Goal: Information Seeking & Learning: Compare options

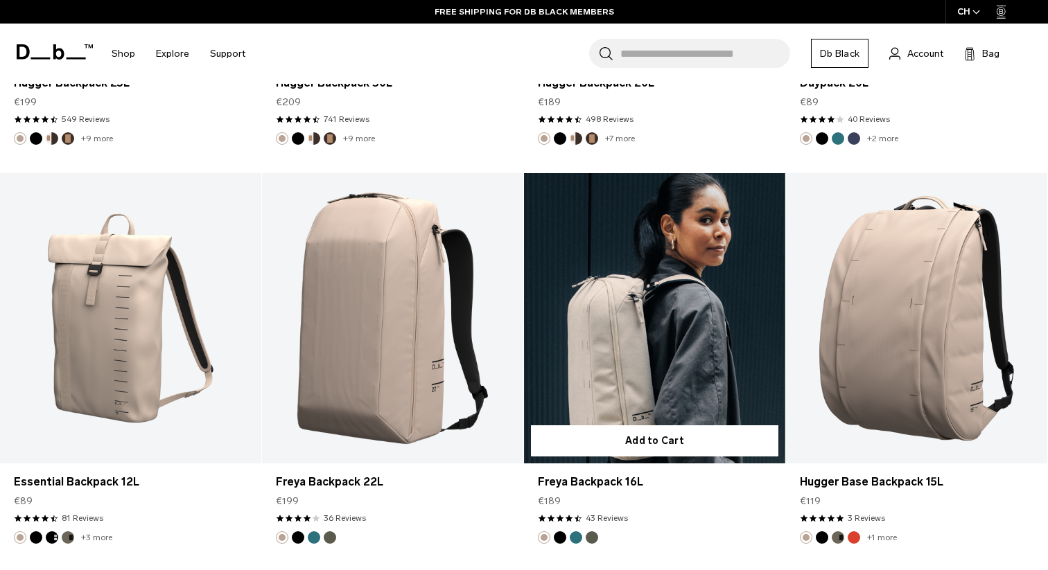
scroll to position [4966, 0]
click at [644, 274] on link "Freya Backpack 16L" at bounding box center [654, 318] width 261 height 290
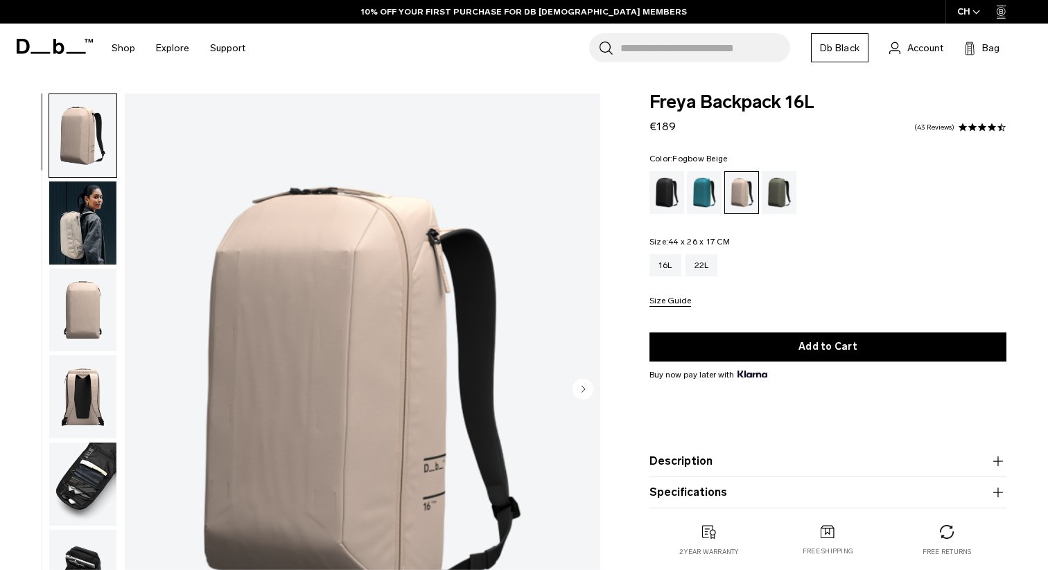
click at [86, 298] on img "button" at bounding box center [82, 310] width 67 height 83
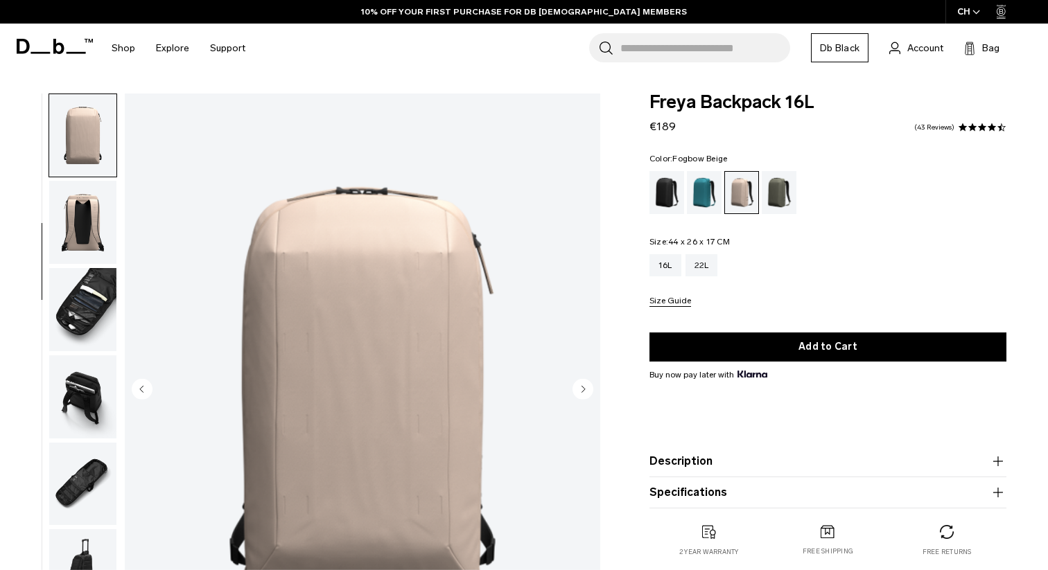
click at [86, 298] on img "button" at bounding box center [82, 309] width 67 height 83
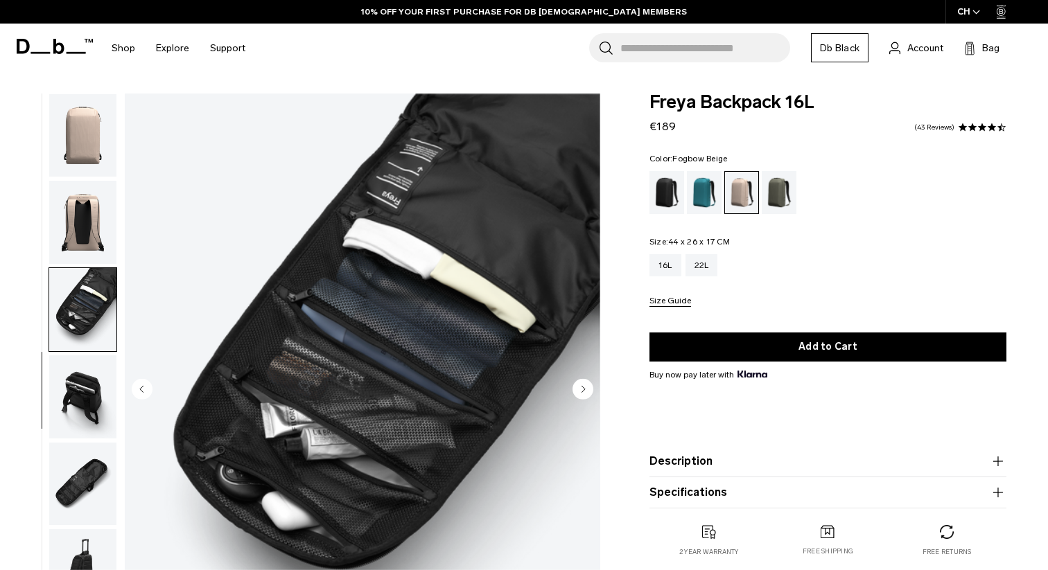
scroll to position [188, 0]
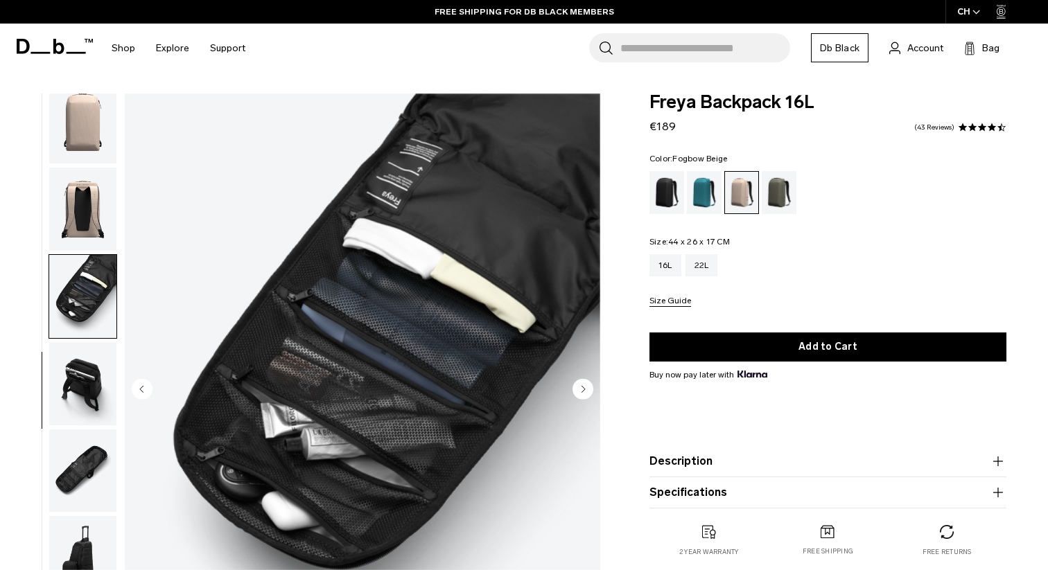
click at [78, 377] on img "button" at bounding box center [82, 383] width 67 height 83
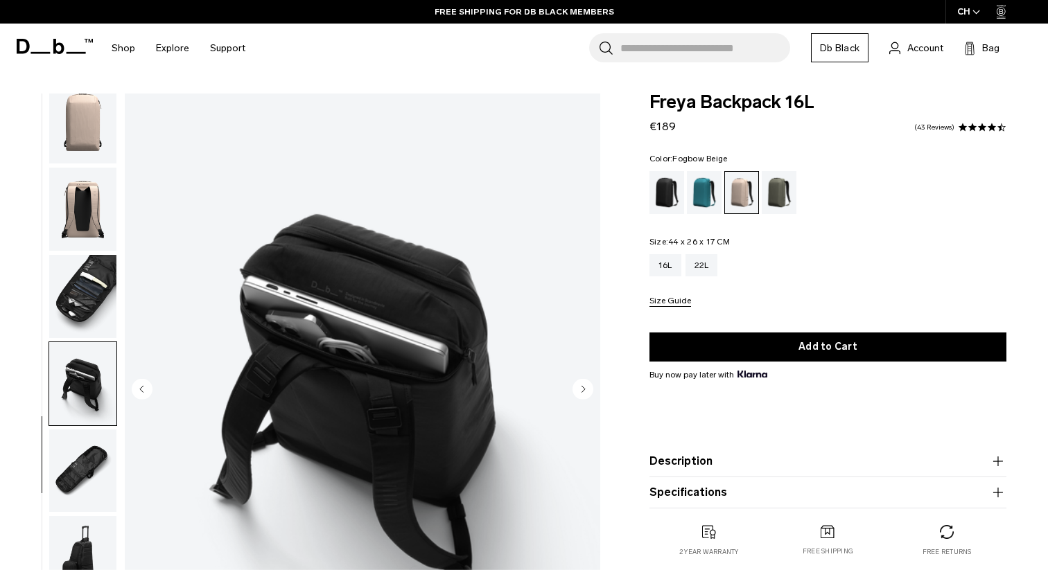
scroll to position [1, 0]
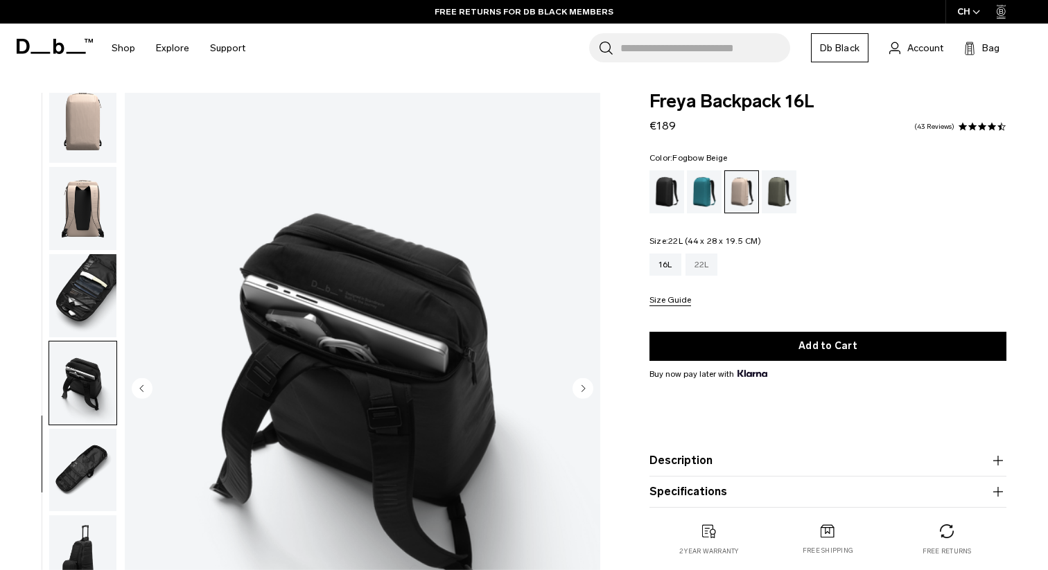
click at [707, 264] on div "22L" at bounding box center [701, 265] width 33 height 22
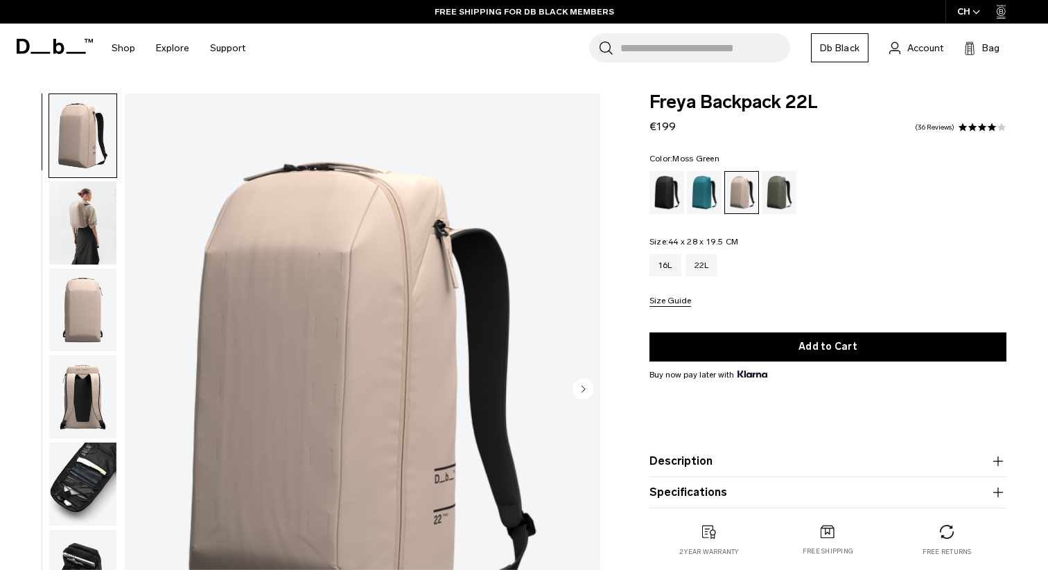
scroll to position [2, 0]
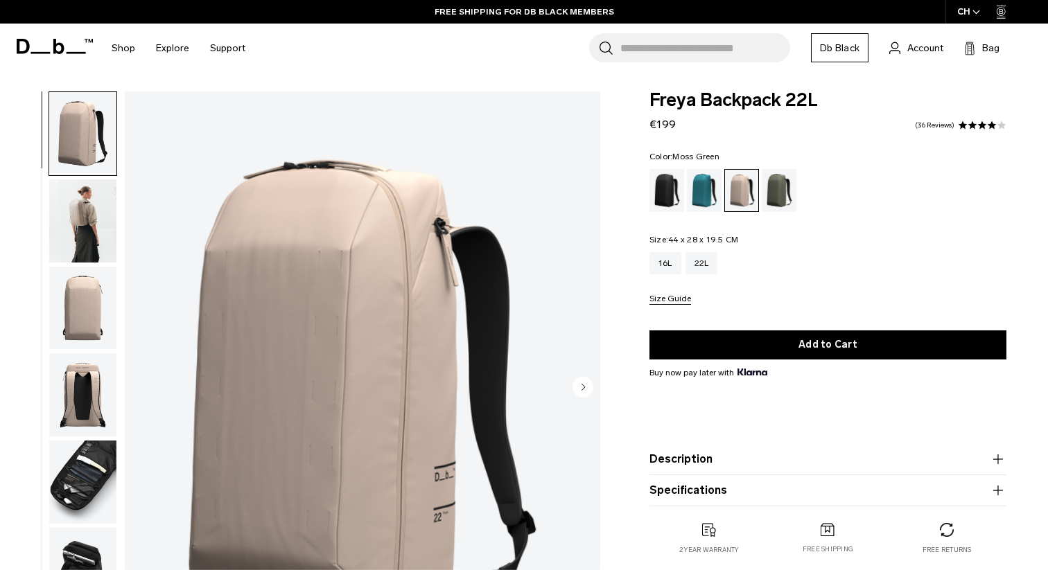
click at [784, 193] on div "Moss Green" at bounding box center [778, 190] width 35 height 43
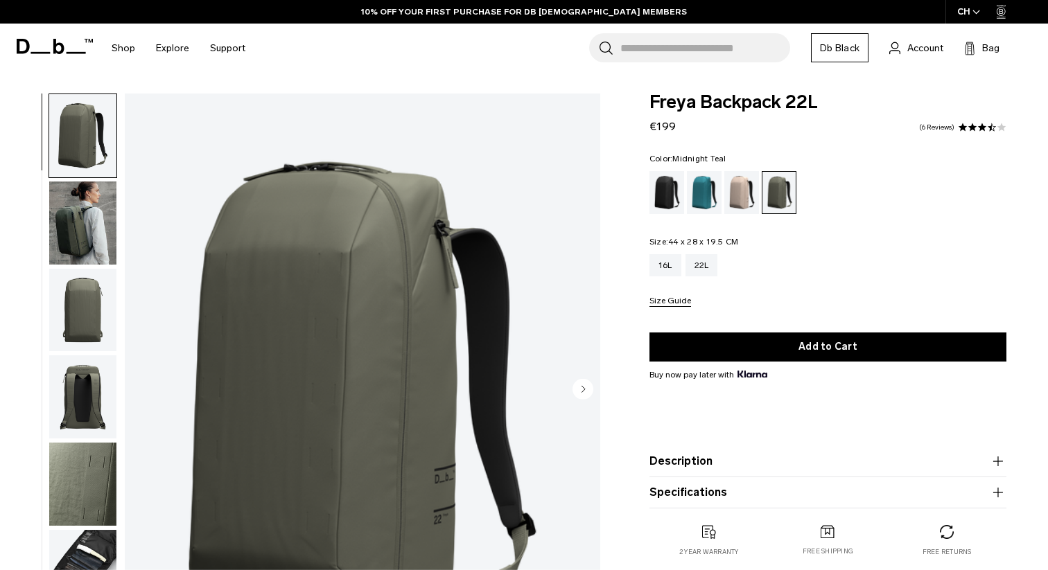
click at [689, 193] on div "Midnight Teal" at bounding box center [704, 192] width 35 height 43
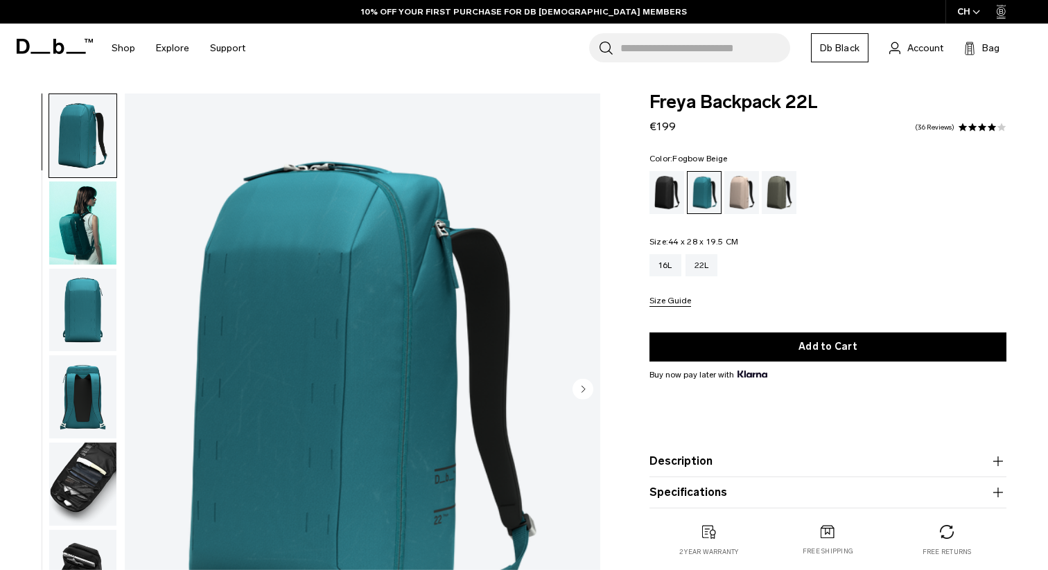
click at [755, 193] on div "Fogbow Beige" at bounding box center [741, 192] width 35 height 43
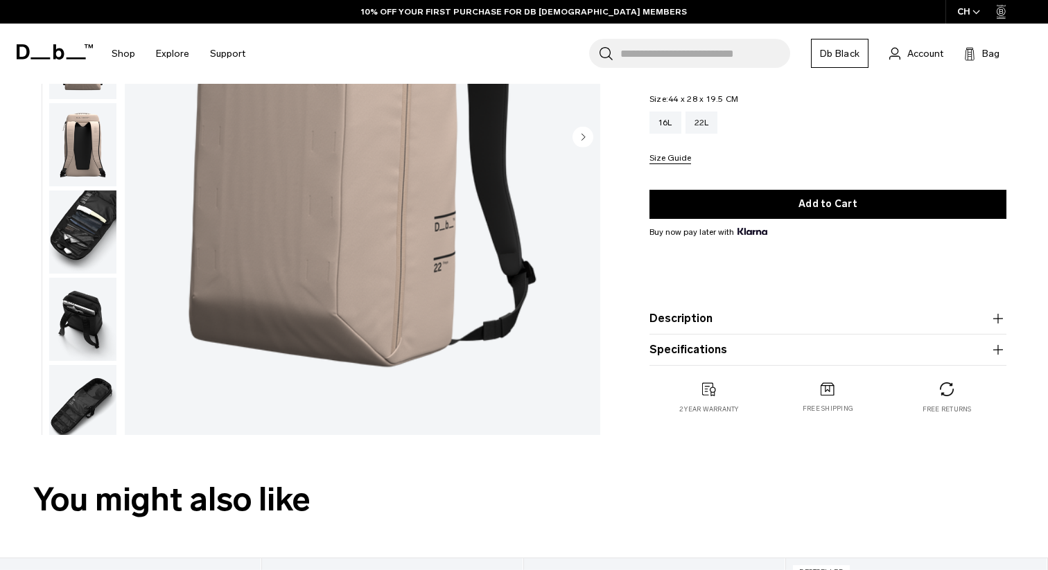
scroll to position [253, 0]
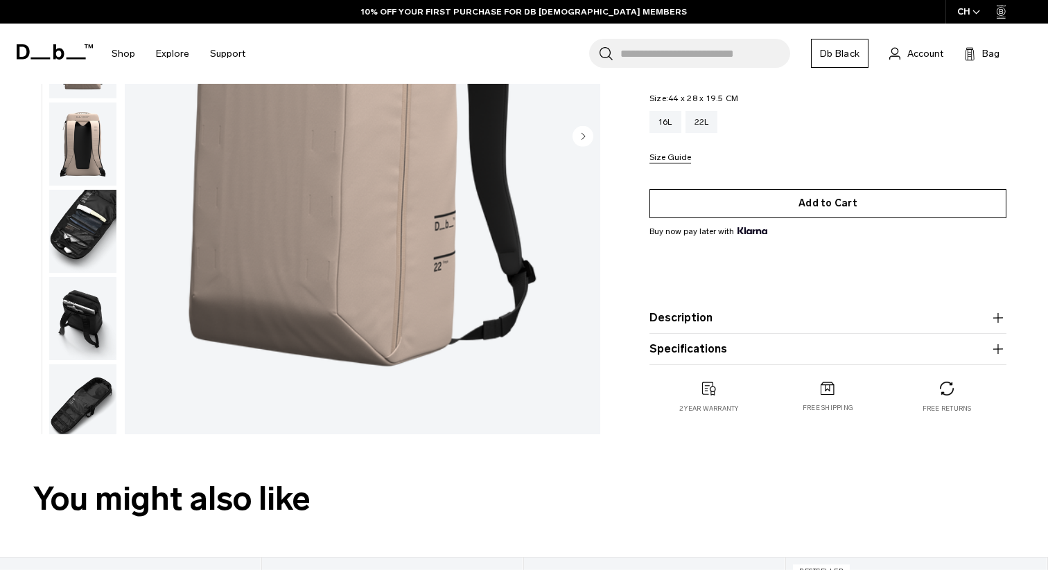
click at [823, 204] on button "Add to Cart" at bounding box center [827, 203] width 357 height 29
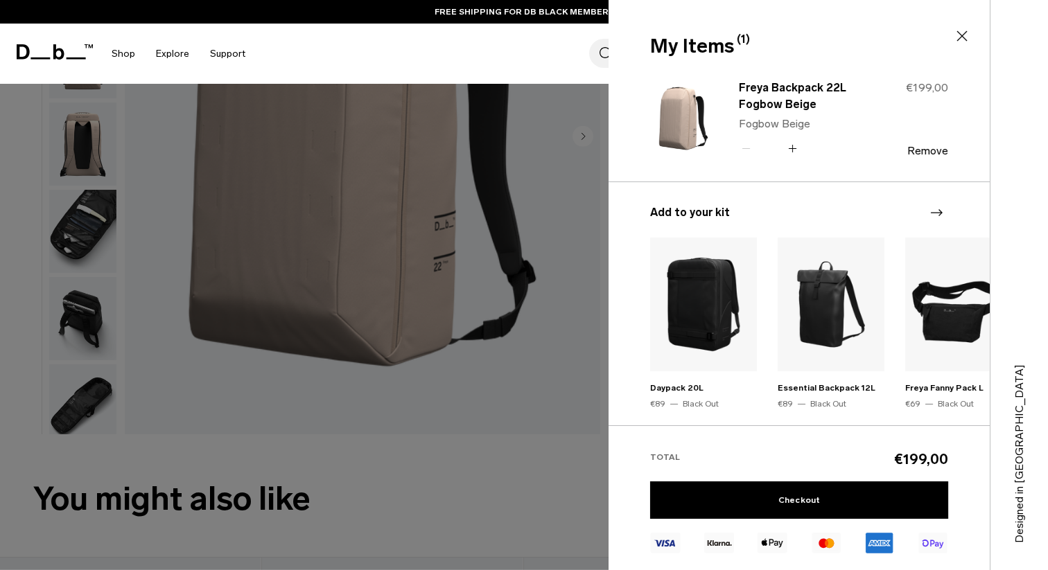
click at [581, 288] on div at bounding box center [524, 285] width 1048 height 570
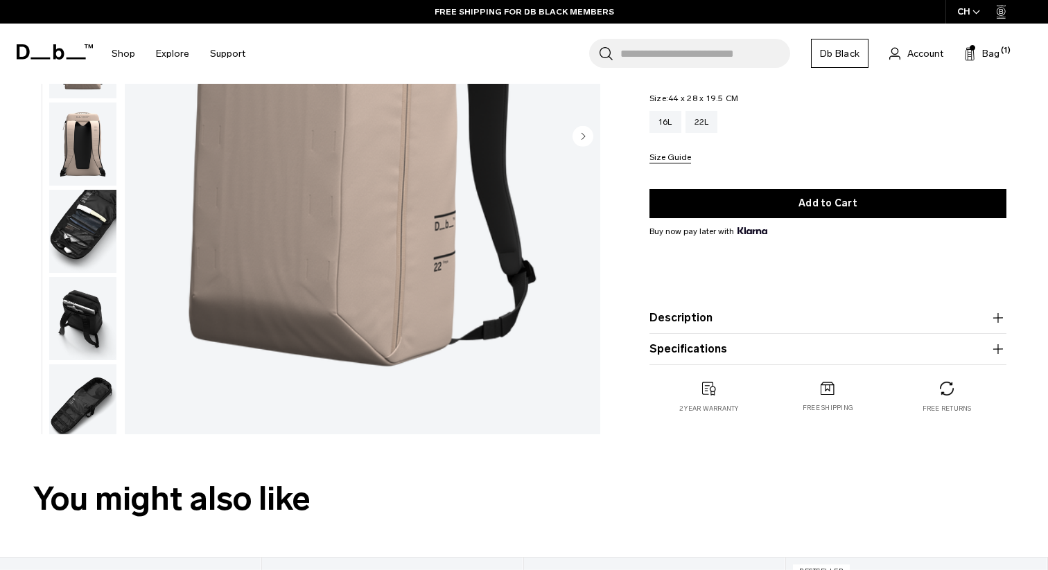
click at [96, 407] on img "button" at bounding box center [82, 405] width 67 height 83
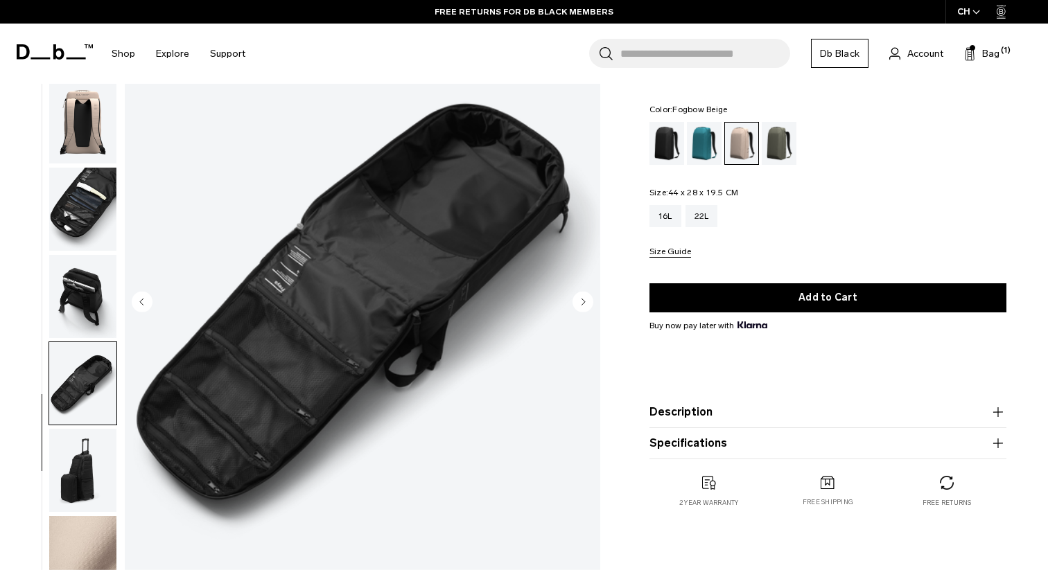
scroll to position [67, 0]
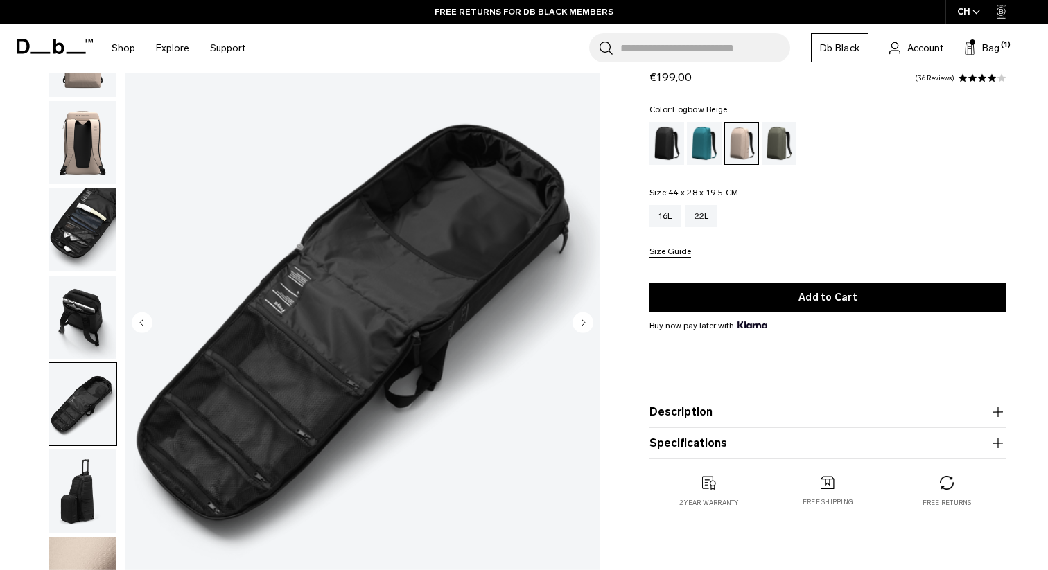
click at [91, 403] on img "button" at bounding box center [82, 404] width 67 height 83
click at [87, 477] on img "button" at bounding box center [82, 491] width 67 height 83
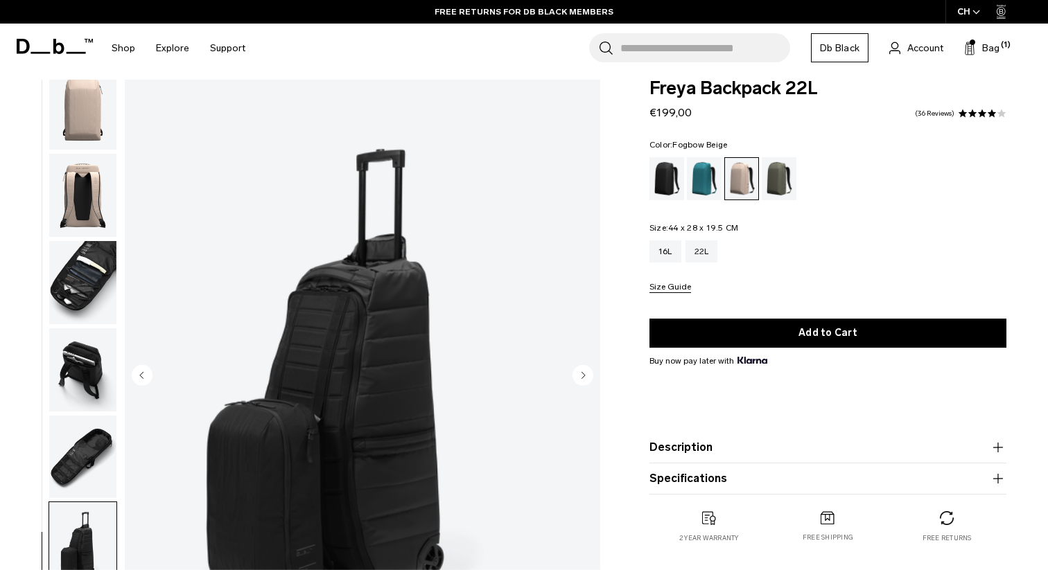
scroll to position [0, 0]
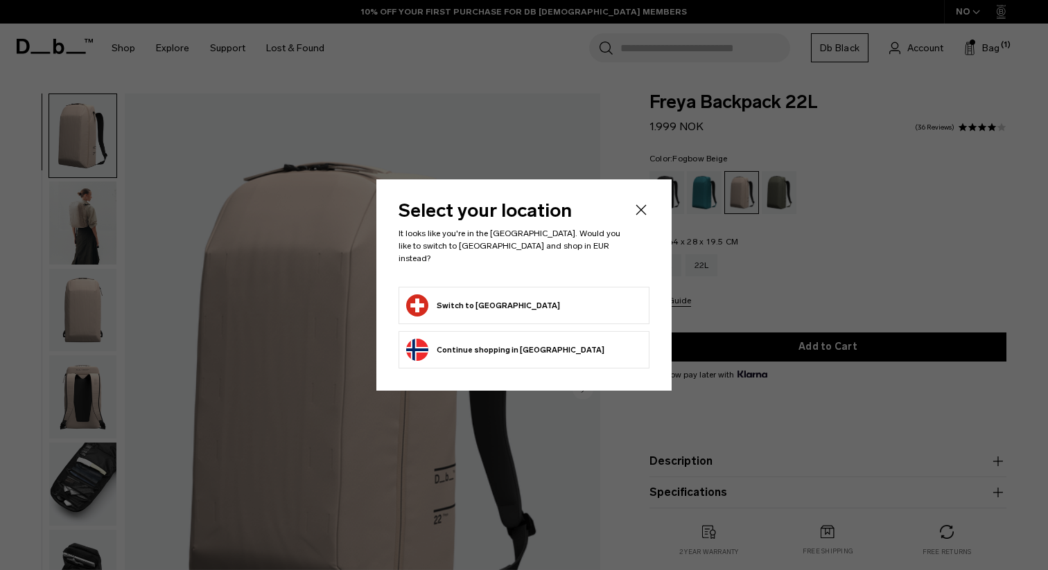
click at [638, 215] on icon "Close" at bounding box center [641, 210] width 17 height 17
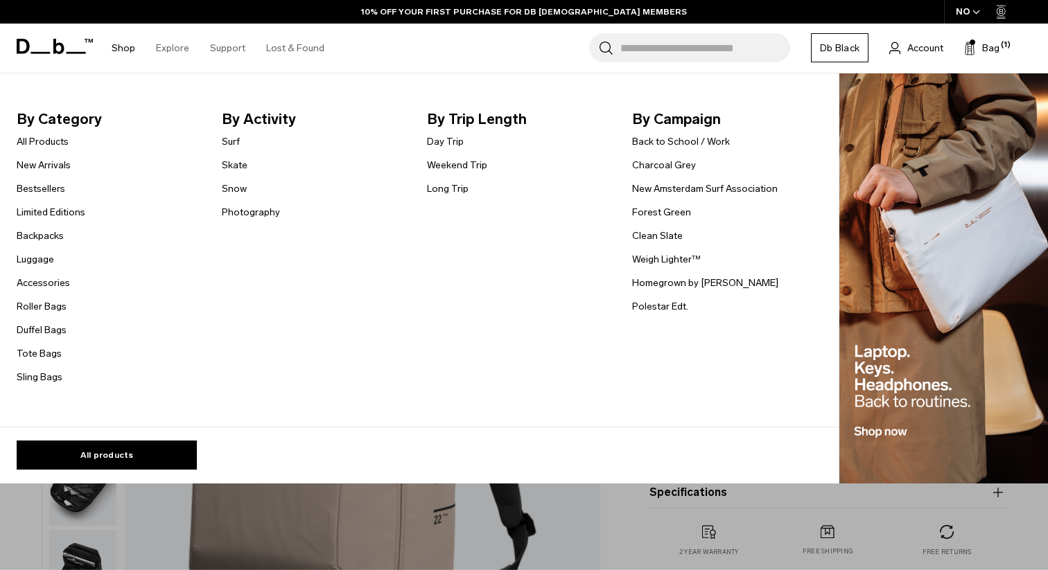
click at [122, 48] on link "Shop" at bounding box center [124, 48] width 24 height 49
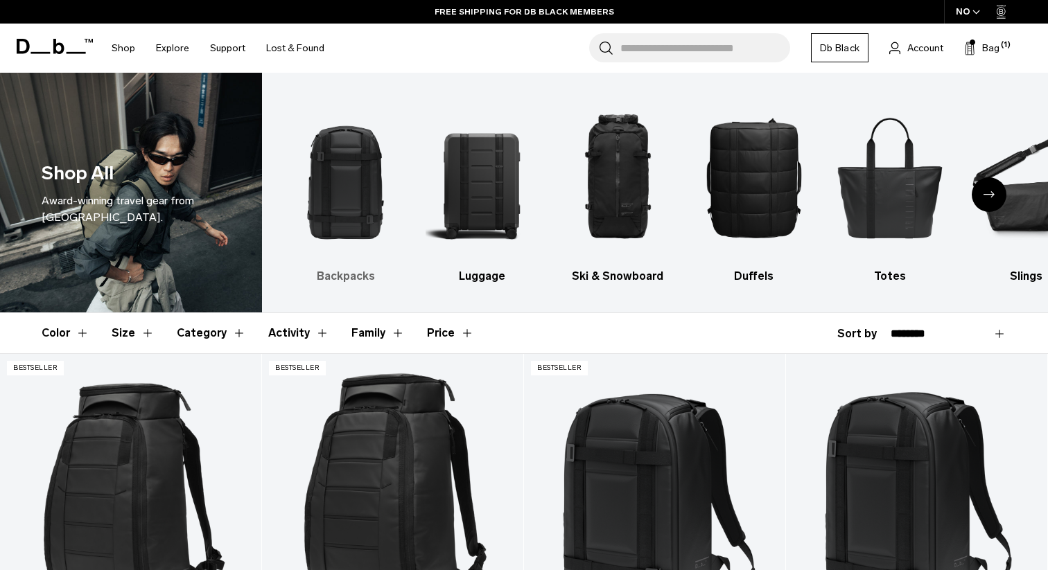
click at [336, 209] on img "1 / 10" at bounding box center [346, 178] width 112 height 168
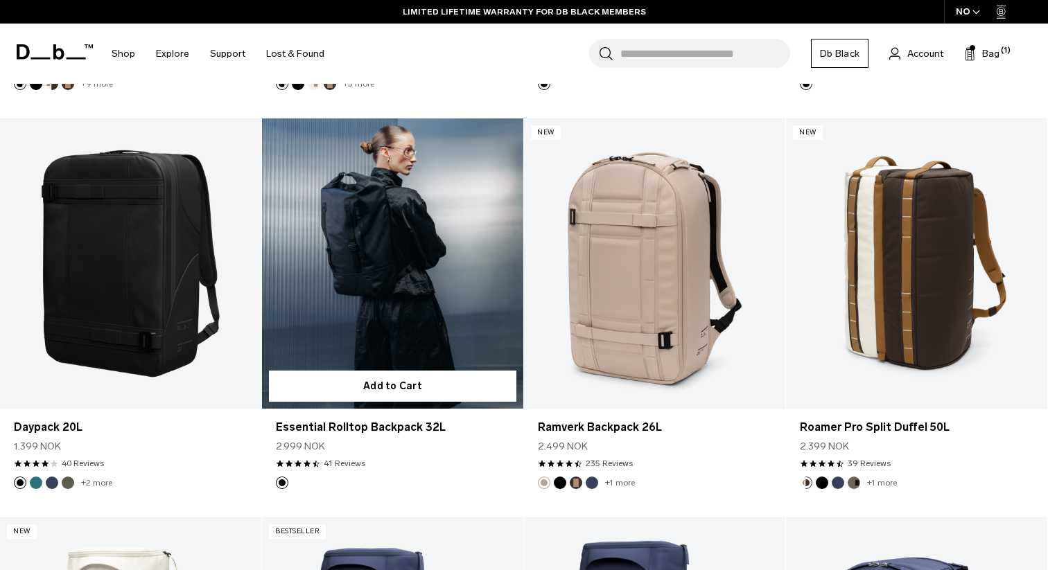
scroll to position [1833, 0]
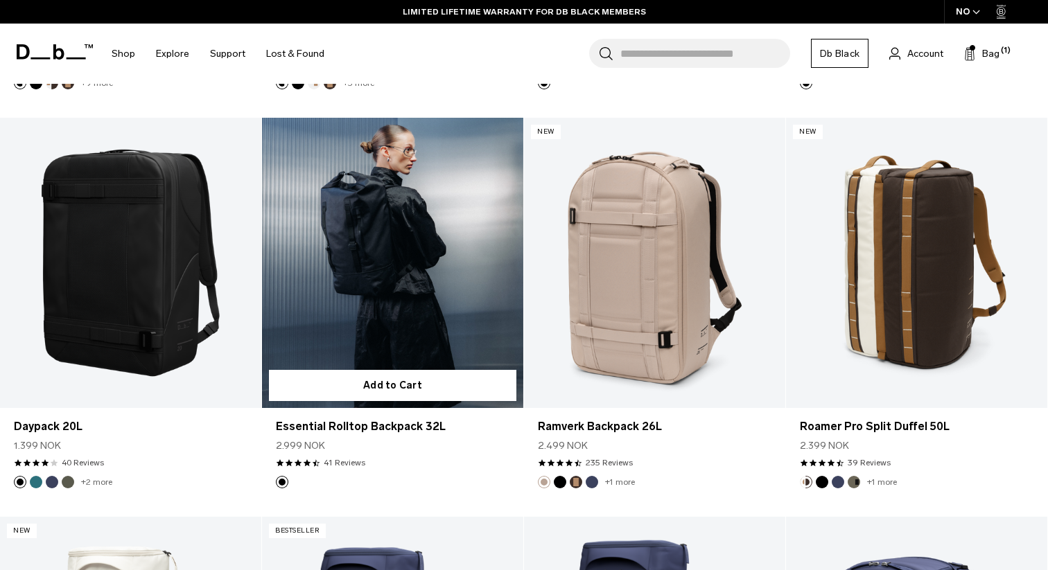
click at [423, 270] on link "Essential Rolltop Backpack 32L" at bounding box center [392, 263] width 261 height 290
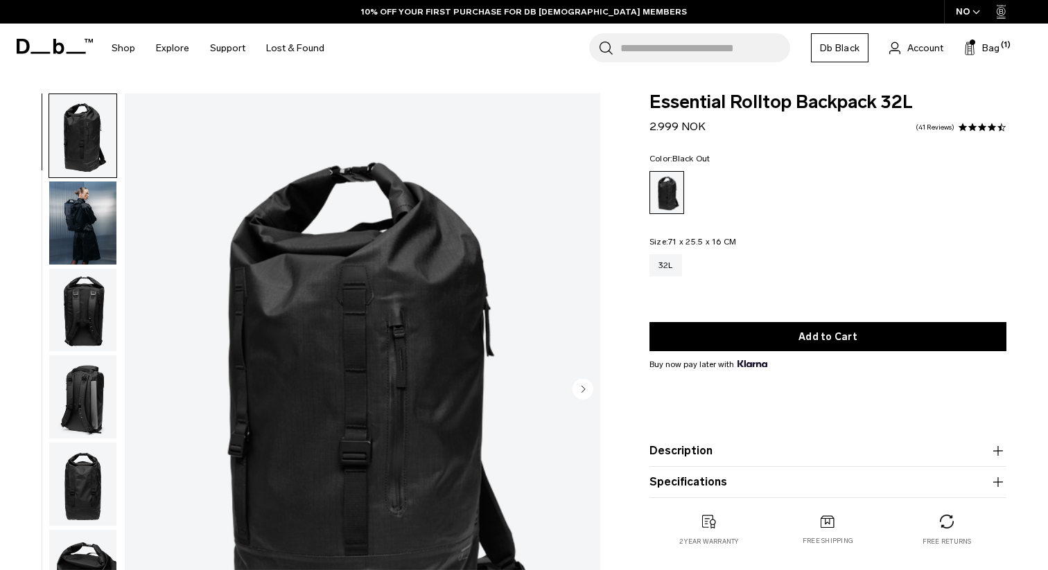
click at [97, 330] on img "button" at bounding box center [82, 310] width 67 height 83
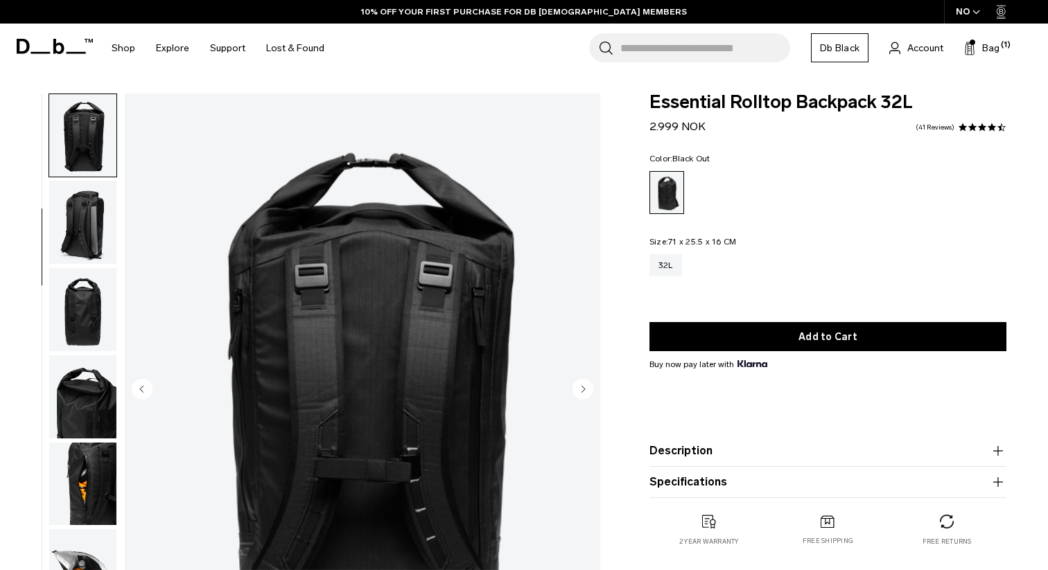
click at [92, 333] on img "button" at bounding box center [82, 309] width 67 height 83
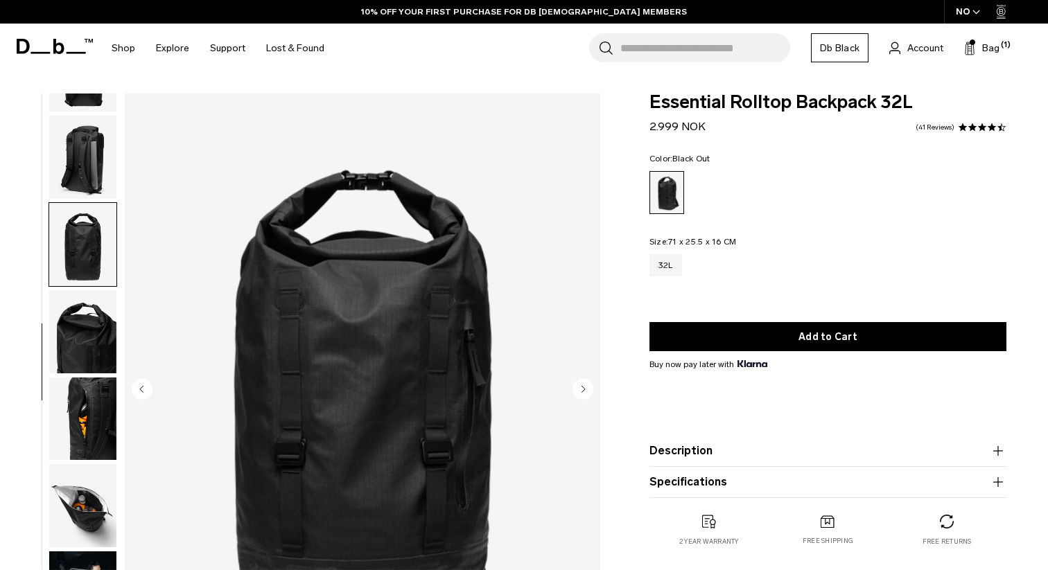
scroll to position [275, 0]
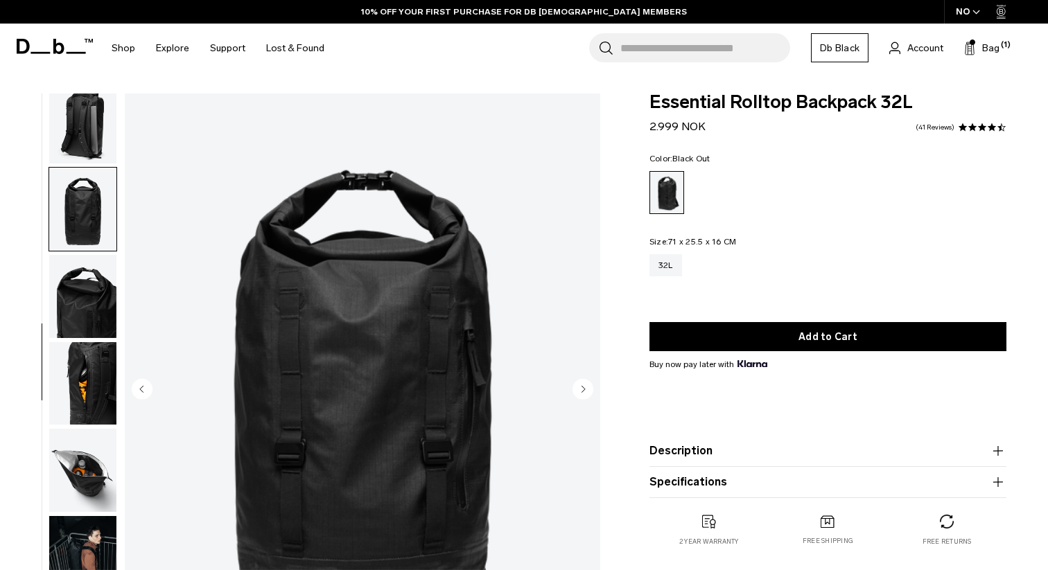
click at [89, 364] on img "button" at bounding box center [82, 383] width 67 height 83
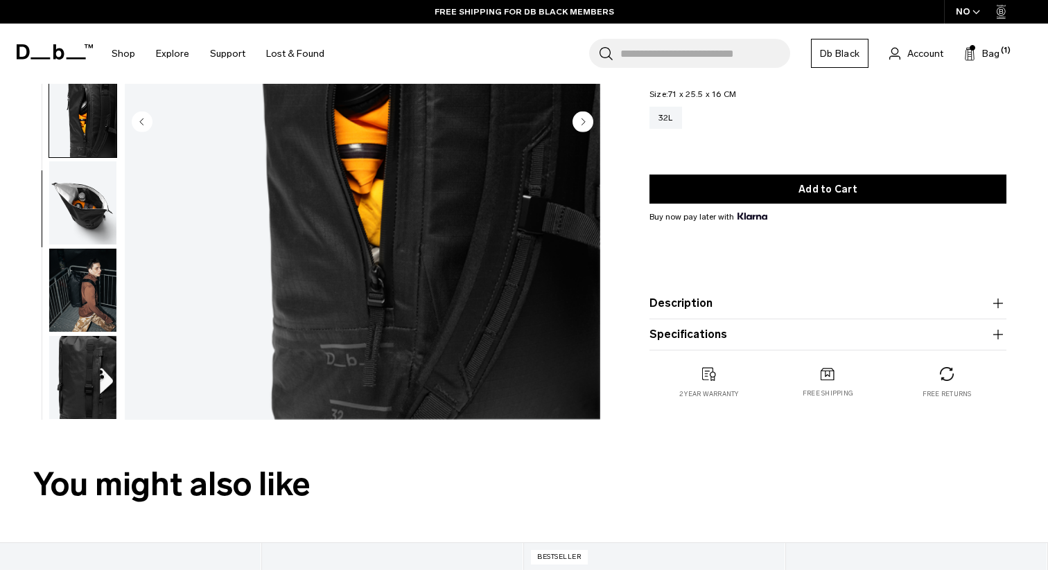
scroll to position [279, 0]
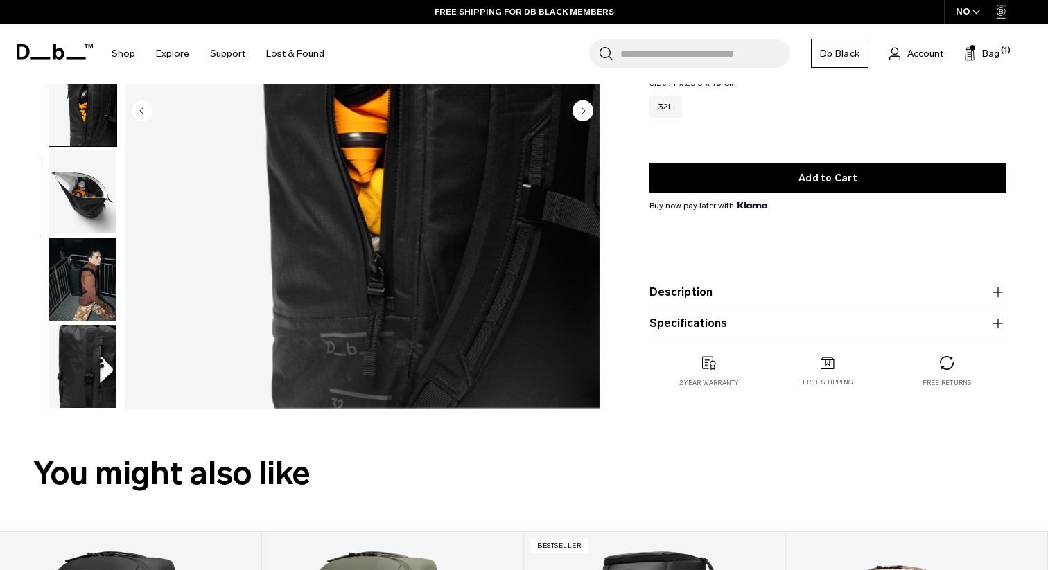
click at [106, 299] on img "button" at bounding box center [82, 279] width 67 height 83
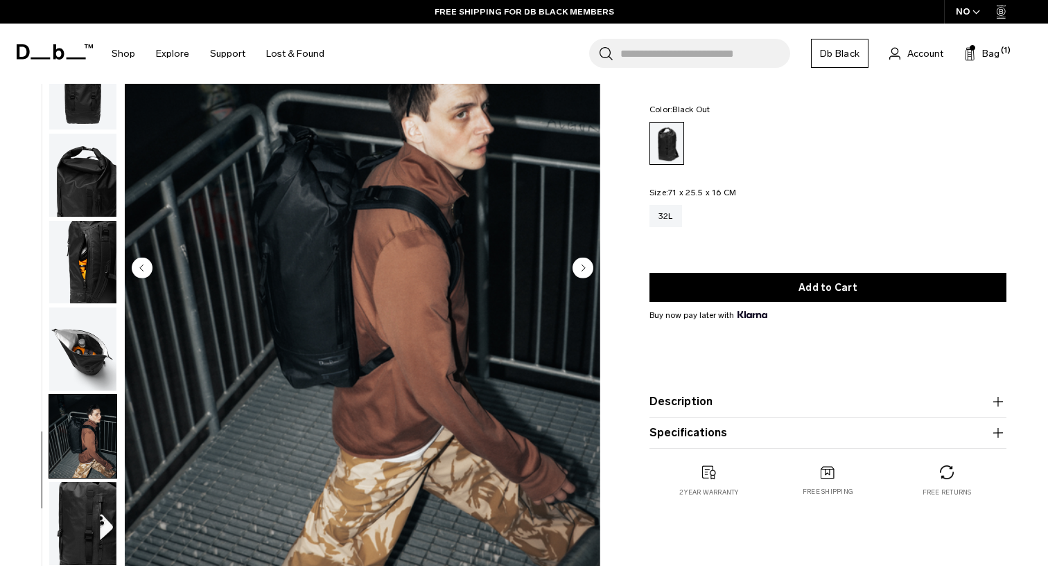
scroll to position [98, 0]
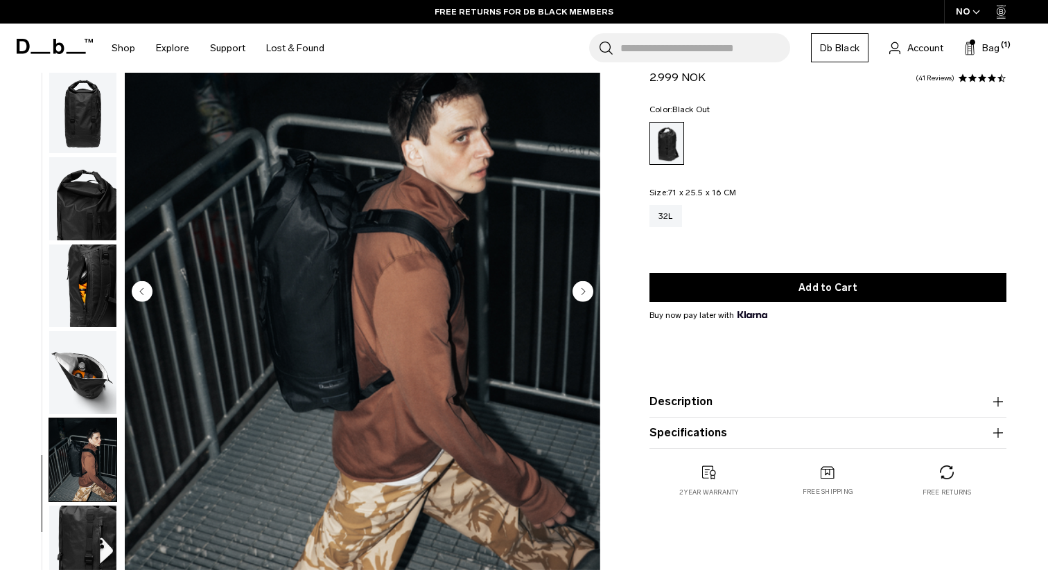
click at [86, 364] on img "button" at bounding box center [82, 372] width 67 height 83
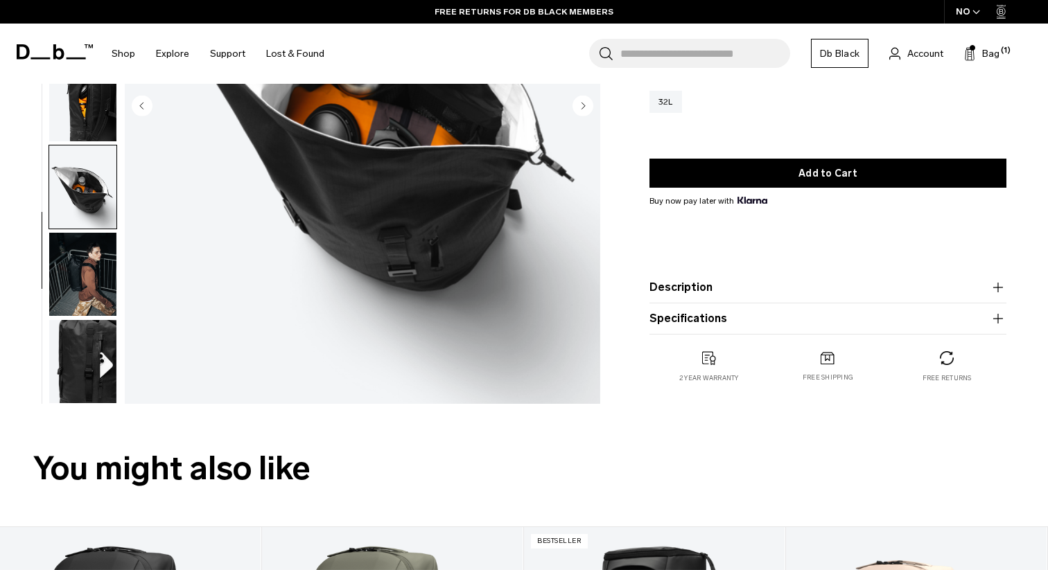
scroll to position [291, 0]
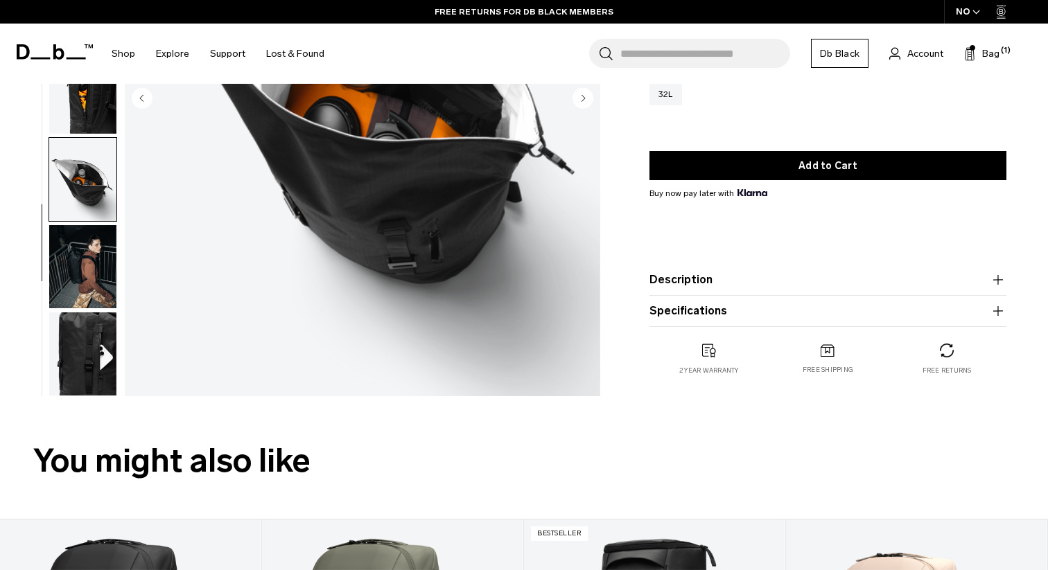
click at [81, 276] on img "button" at bounding box center [82, 266] width 67 height 83
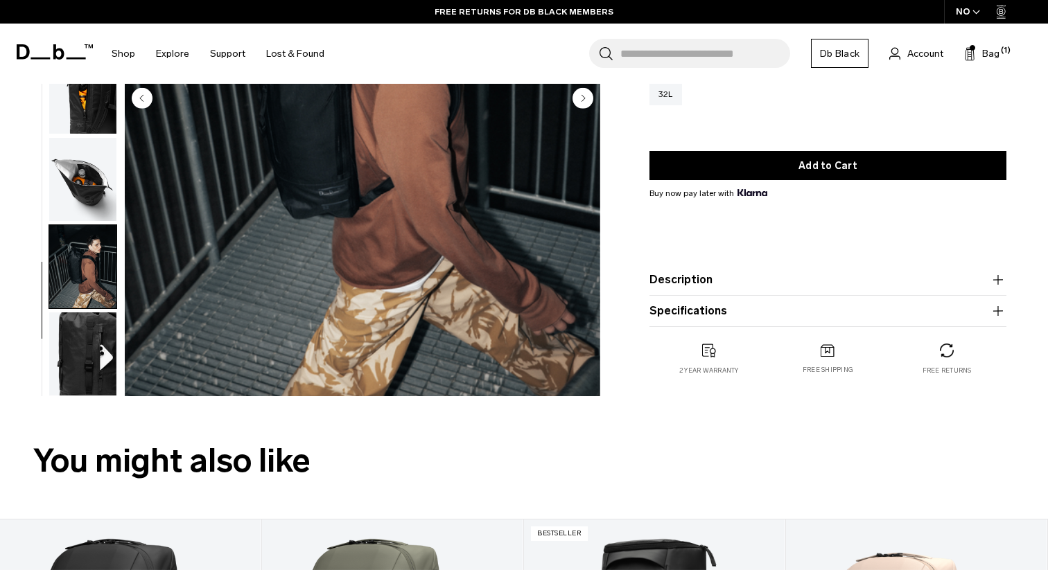
click at [89, 342] on img "button" at bounding box center [82, 353] width 67 height 83
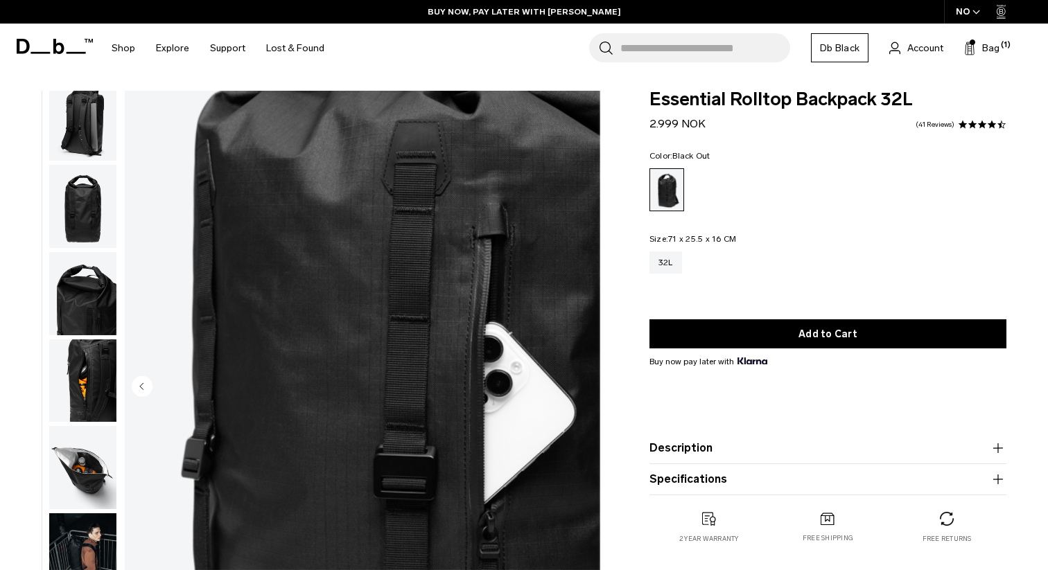
scroll to position [0, 0]
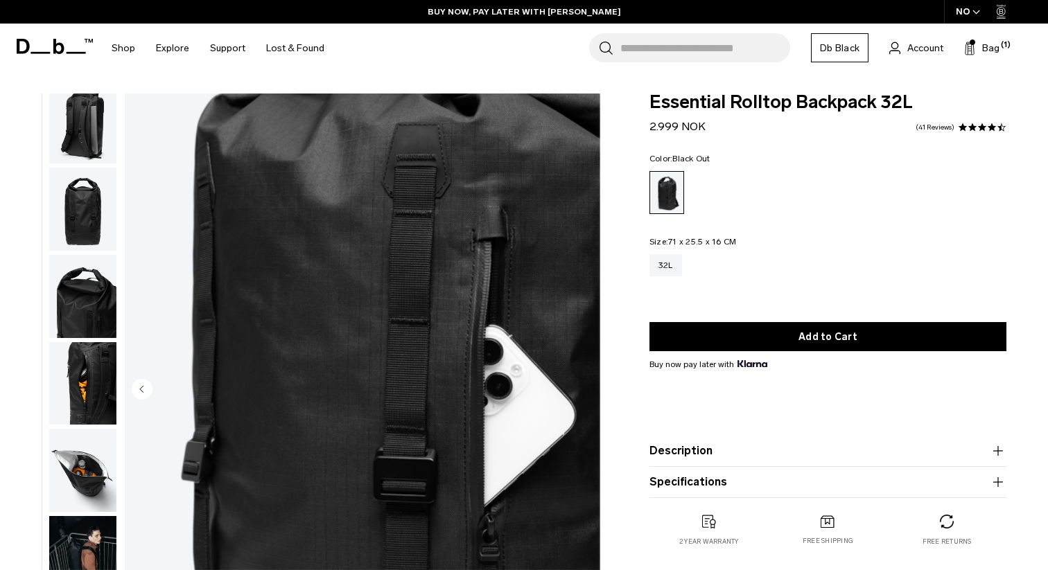
click at [82, 315] on img "button" at bounding box center [82, 296] width 67 height 83
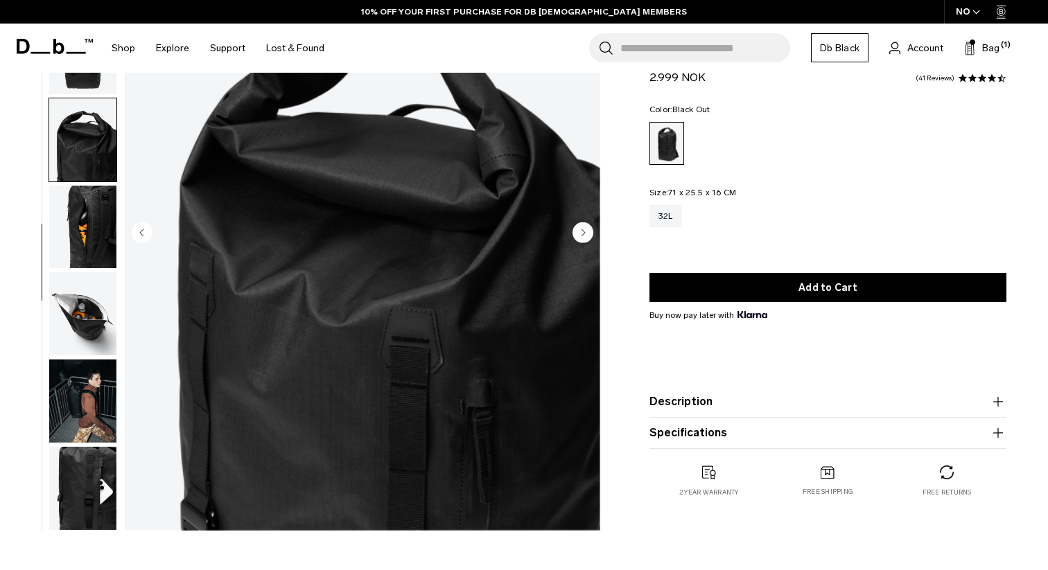
scroll to position [195, 0]
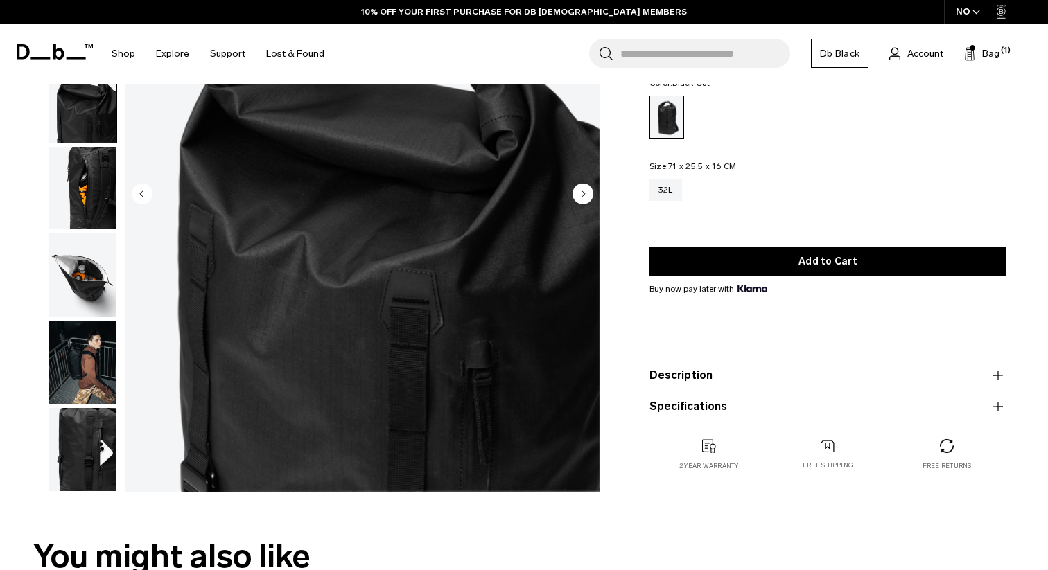
click at [103, 287] on img "button" at bounding box center [82, 274] width 67 height 83
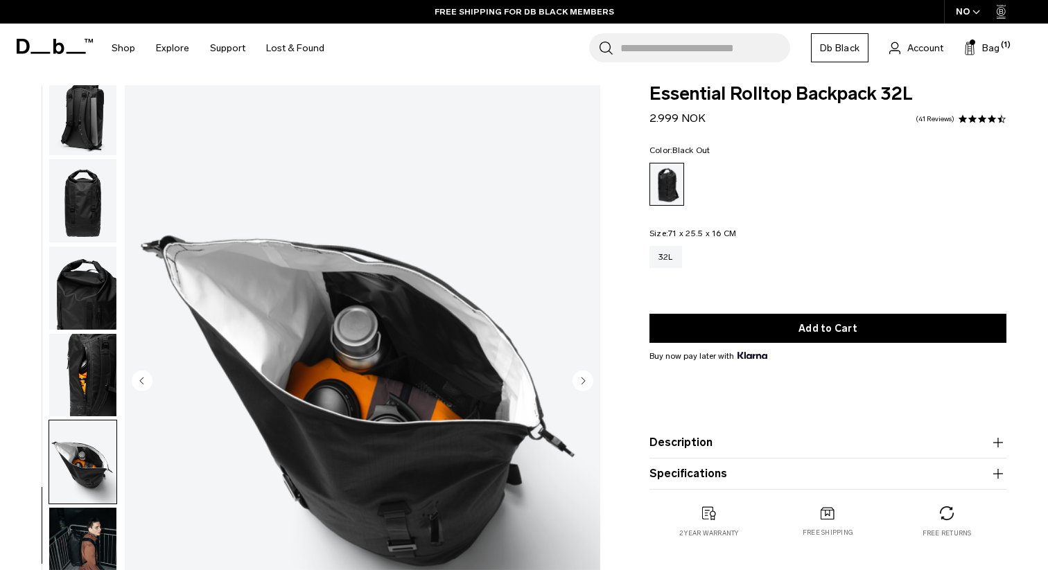
scroll to position [0, 0]
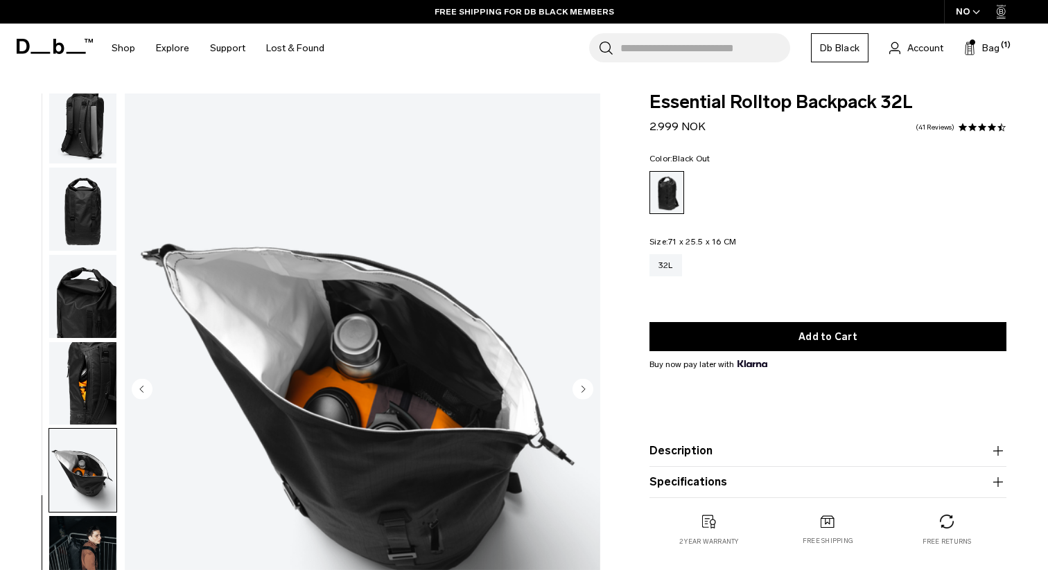
click at [91, 357] on img "button" at bounding box center [82, 383] width 67 height 83
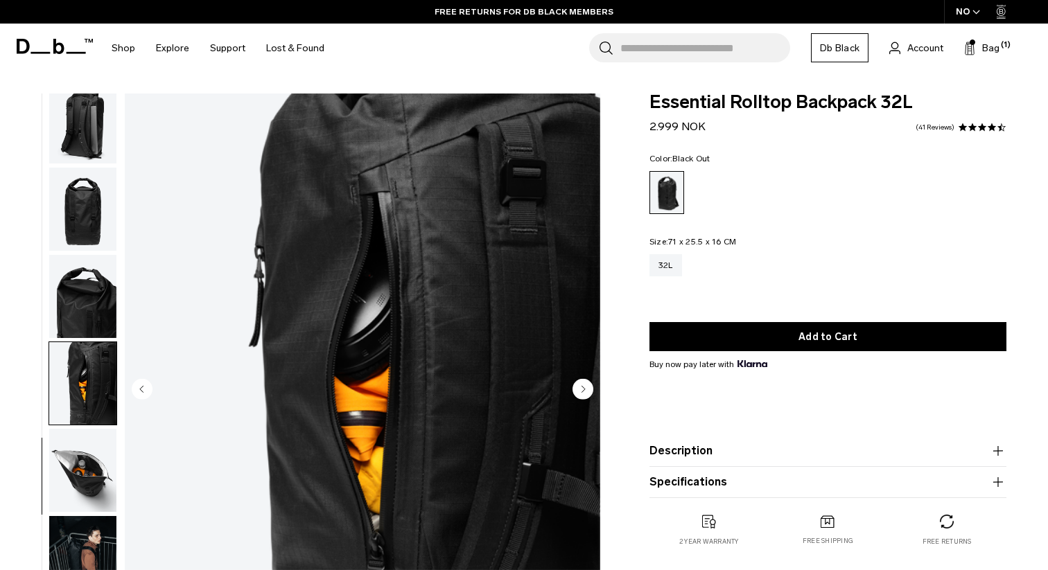
click at [89, 310] on img "button" at bounding box center [82, 296] width 67 height 83
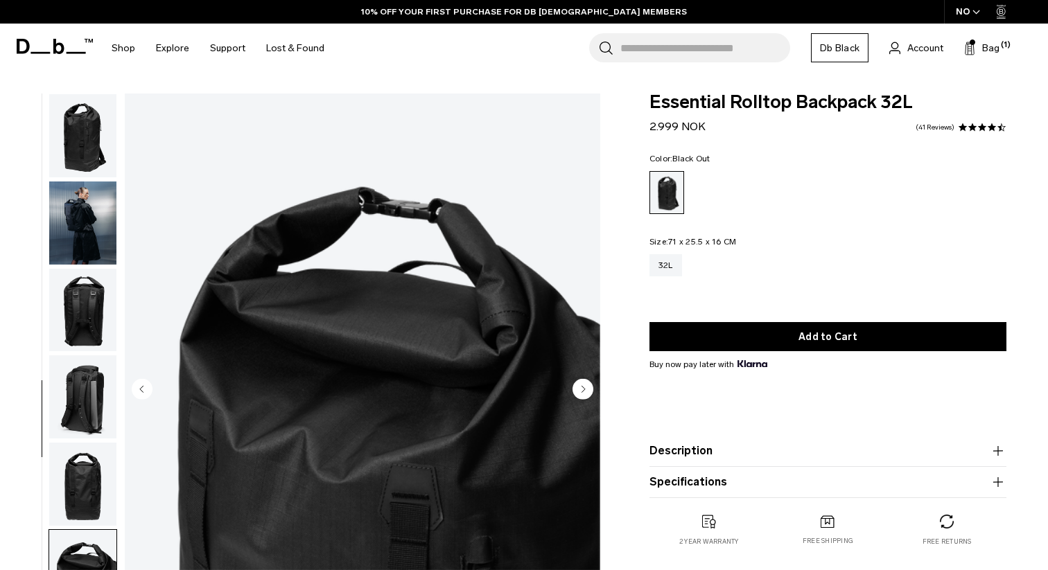
click at [86, 209] on img "button" at bounding box center [82, 223] width 67 height 83
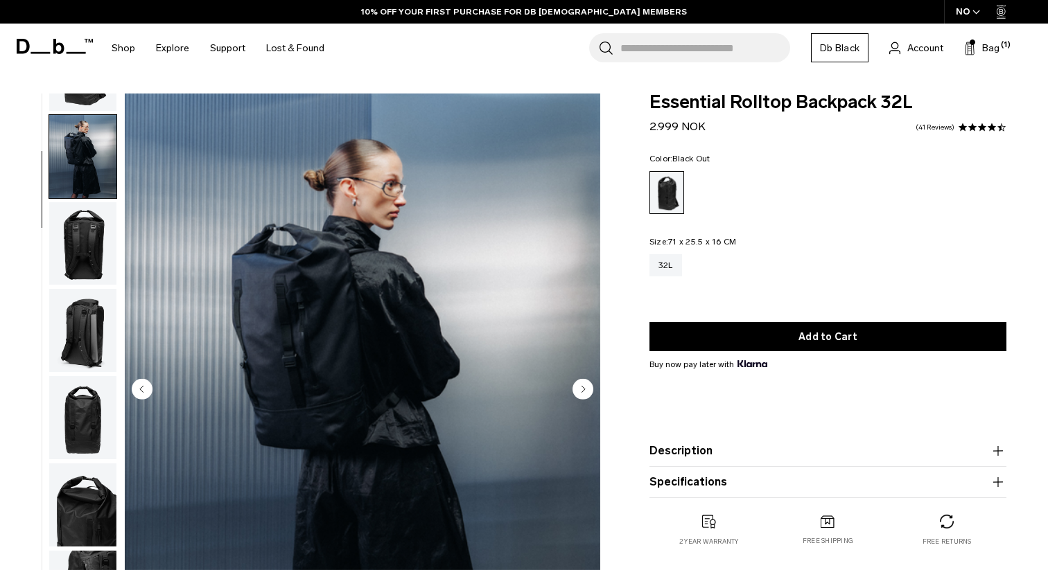
scroll to position [87, 0]
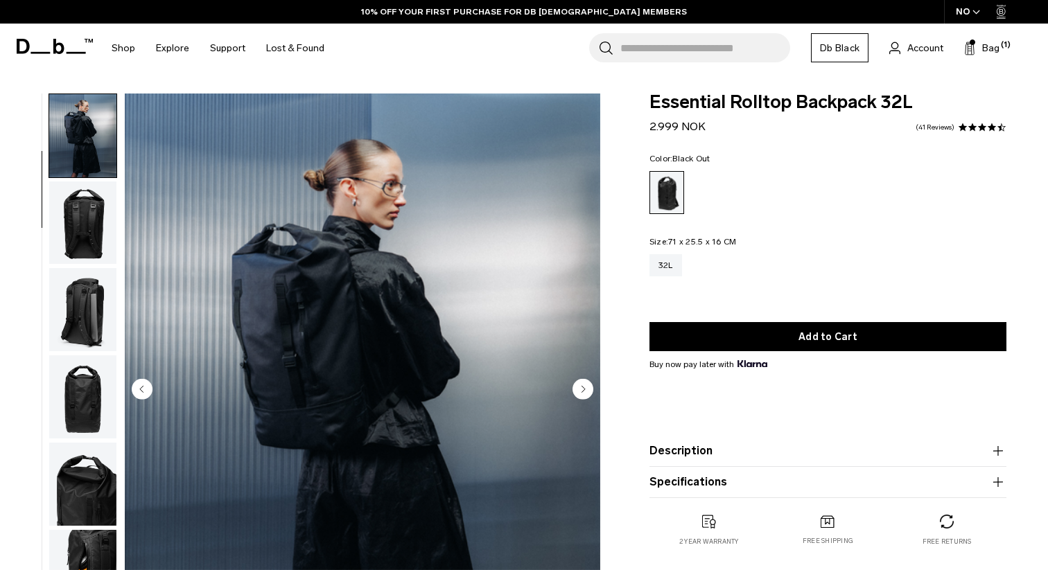
click at [86, 209] on img "button" at bounding box center [82, 223] width 67 height 83
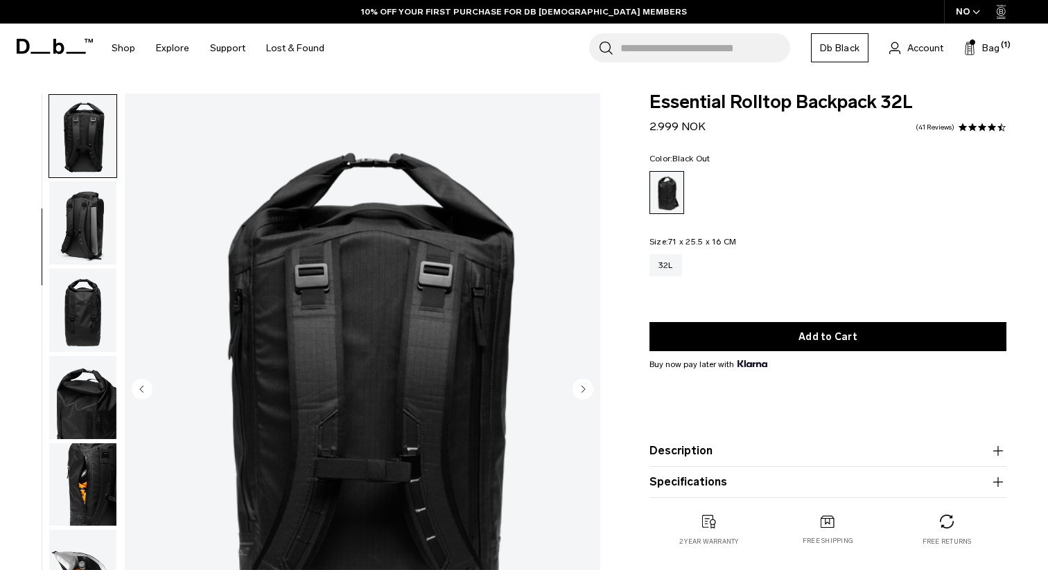
scroll to position [175, 0]
click at [86, 224] on img "button" at bounding box center [82, 222] width 67 height 83
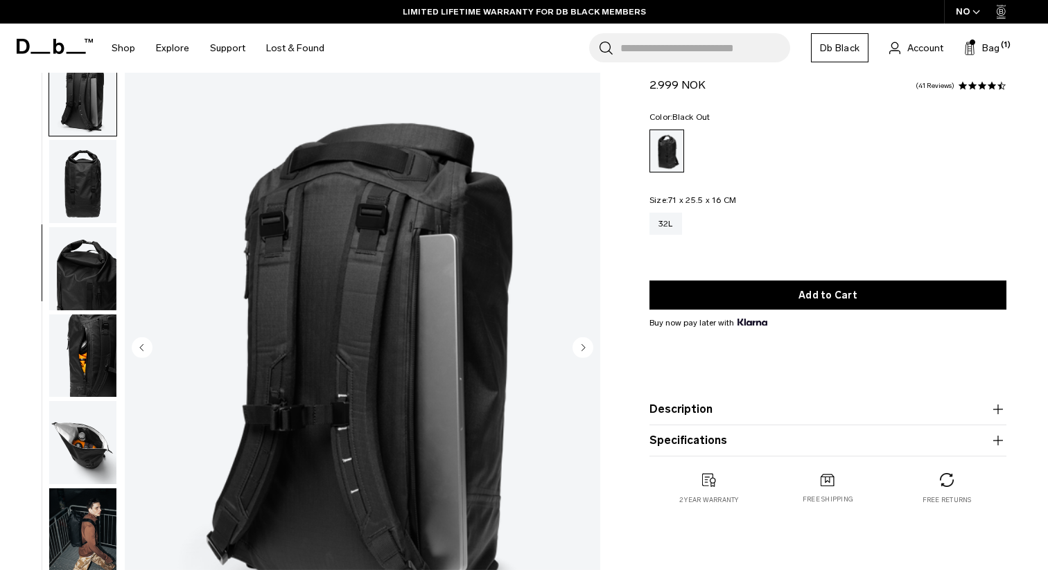
scroll to position [41, 0]
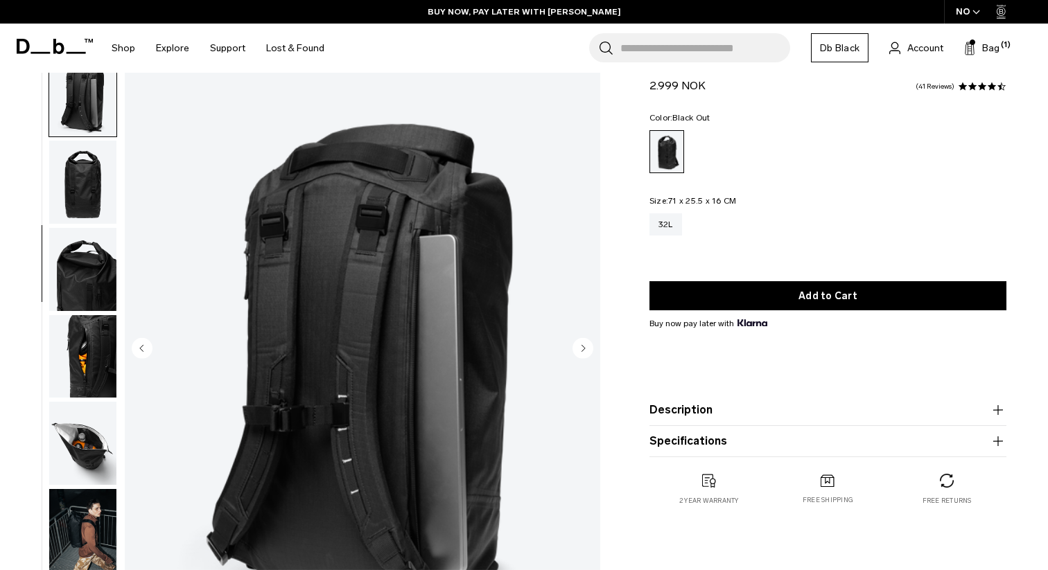
click at [586, 346] on circle "Next slide" at bounding box center [582, 347] width 21 height 21
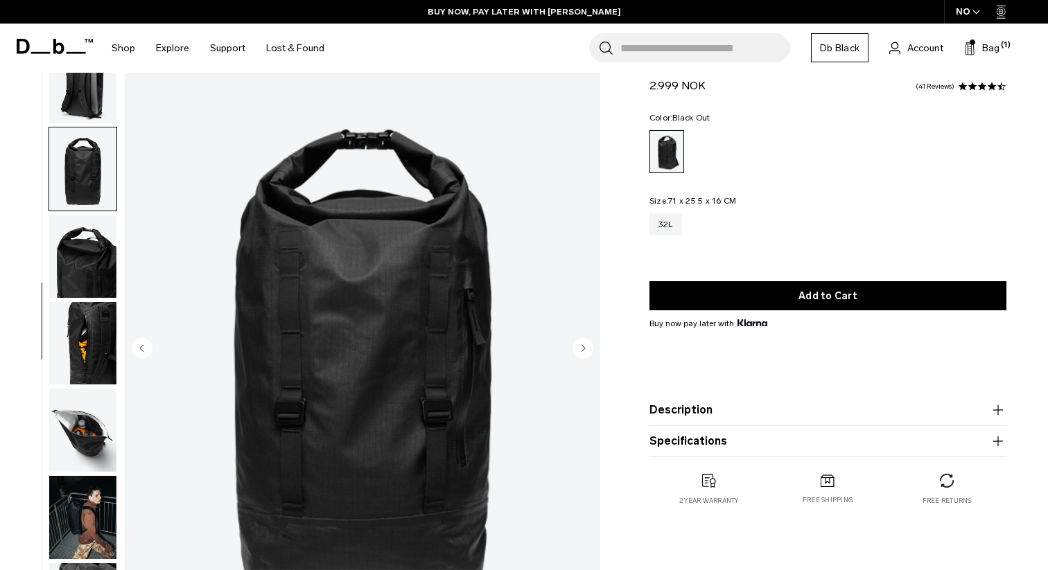
scroll to position [275, 0]
click at [89, 256] on img "button" at bounding box center [82, 255] width 67 height 83
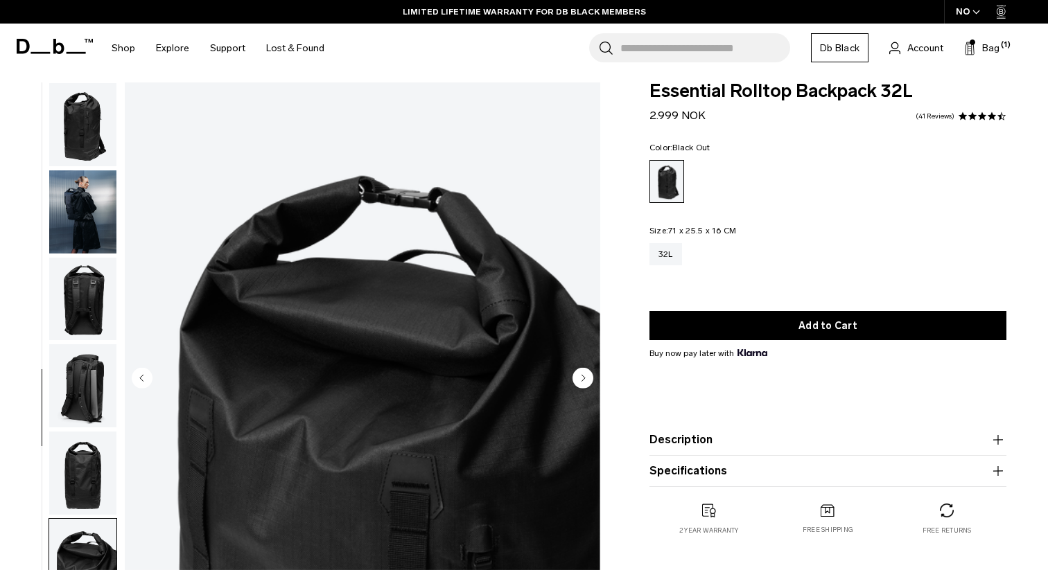
scroll to position [0, 0]
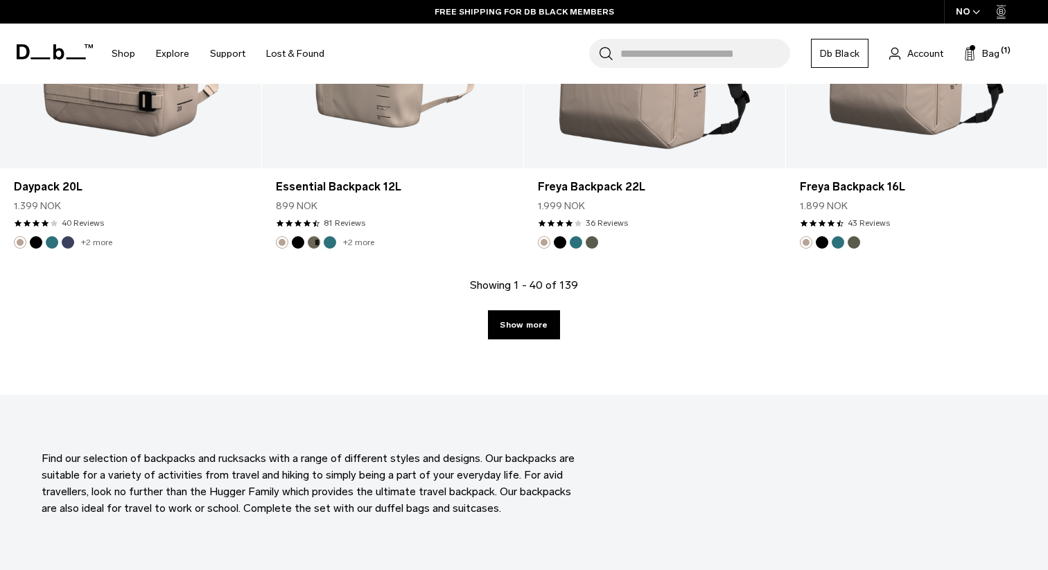
scroll to position [4070, 0]
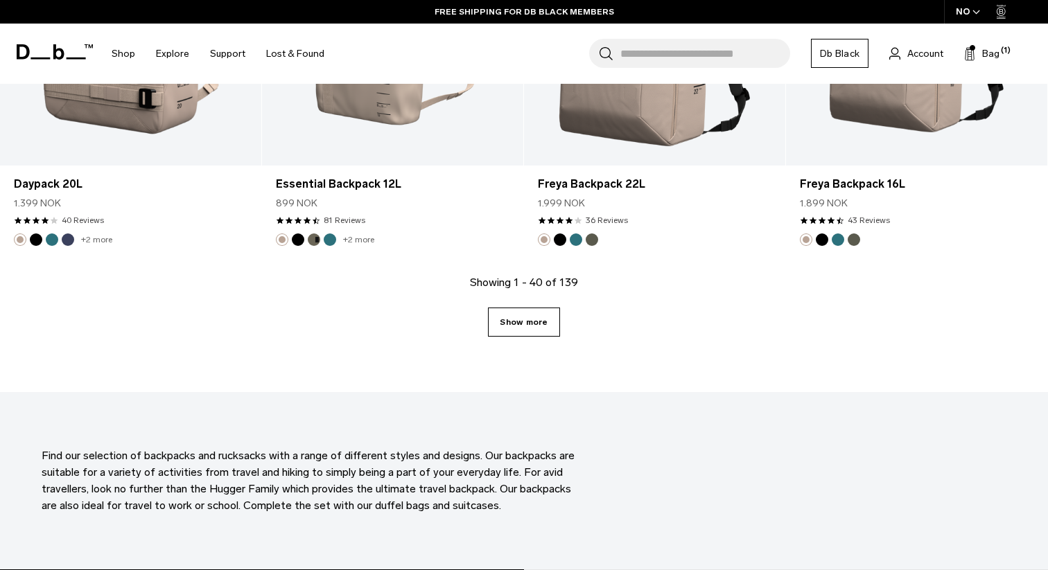
click at [522, 324] on link "Show more" at bounding box center [523, 322] width 71 height 29
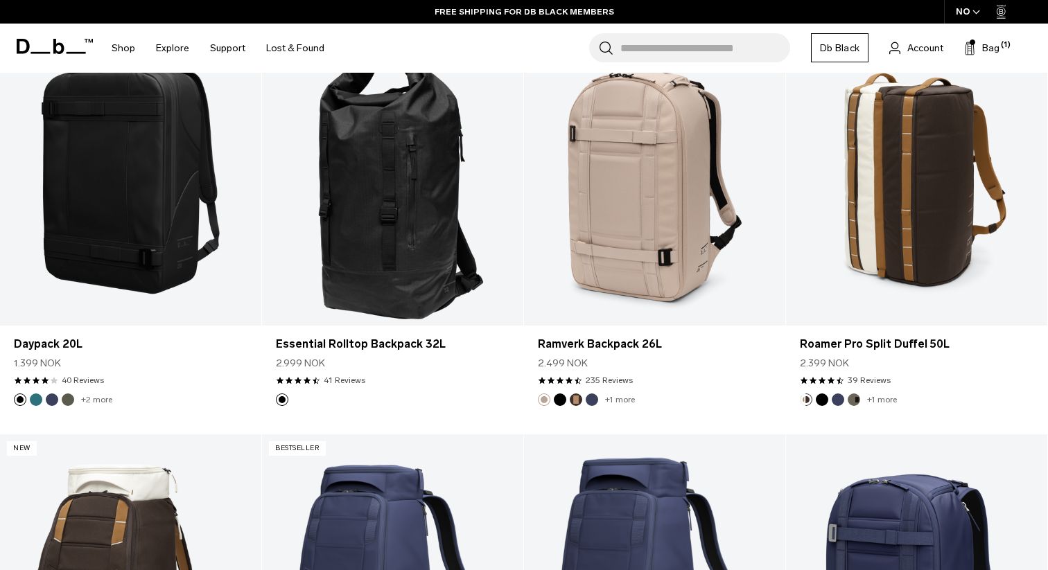
scroll to position [1371, 0]
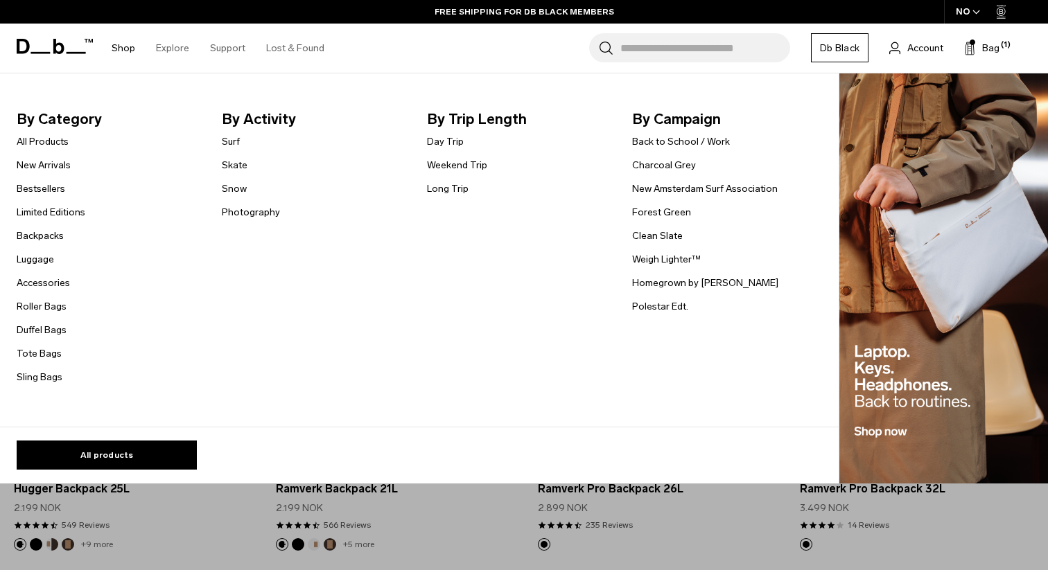
click at [112, 43] on link "Shop" at bounding box center [124, 48] width 24 height 49
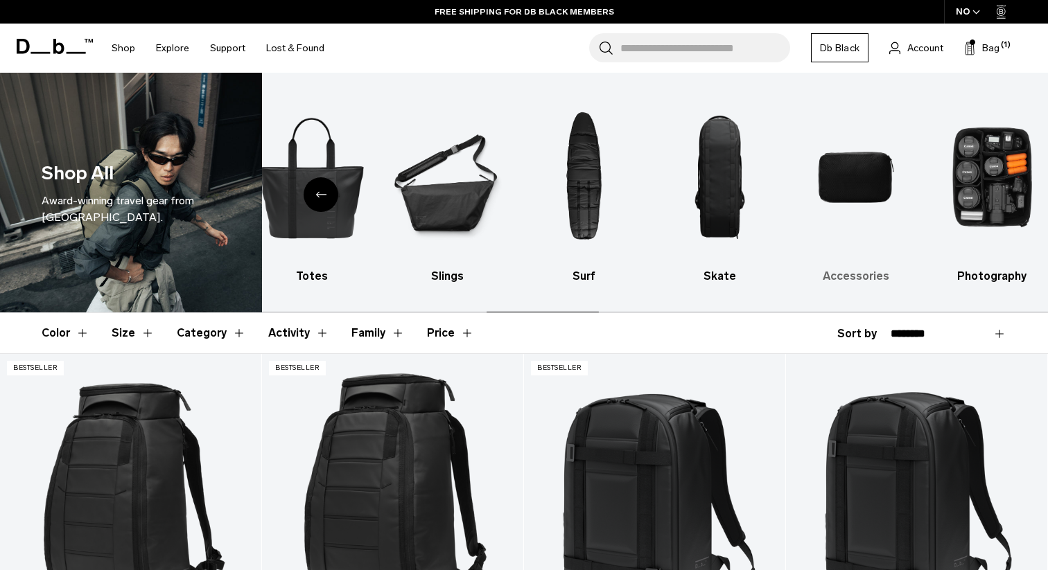
click at [840, 182] on img "9 / 10" at bounding box center [856, 178] width 112 height 168
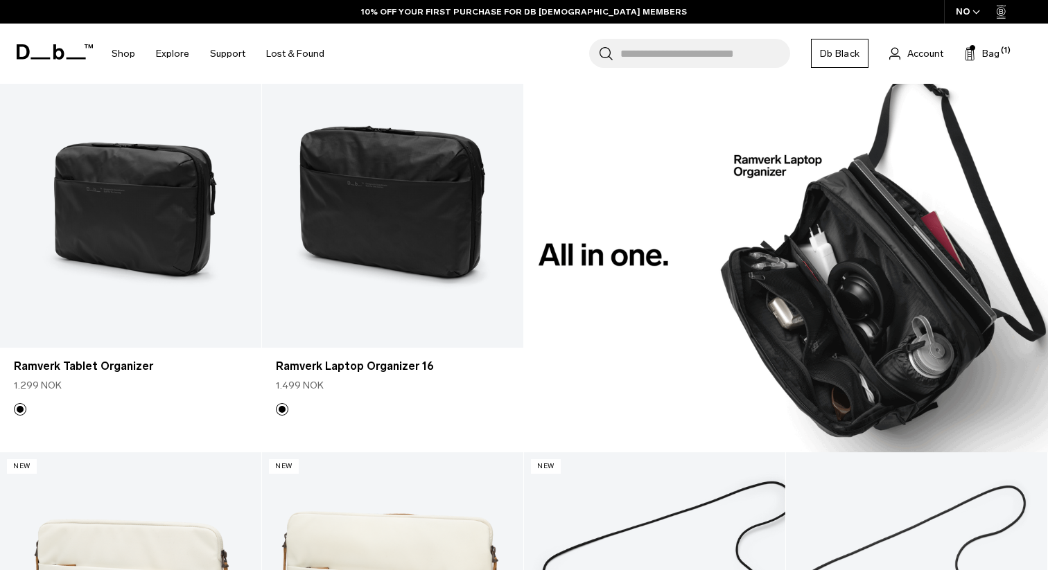
scroll to position [1045, 0]
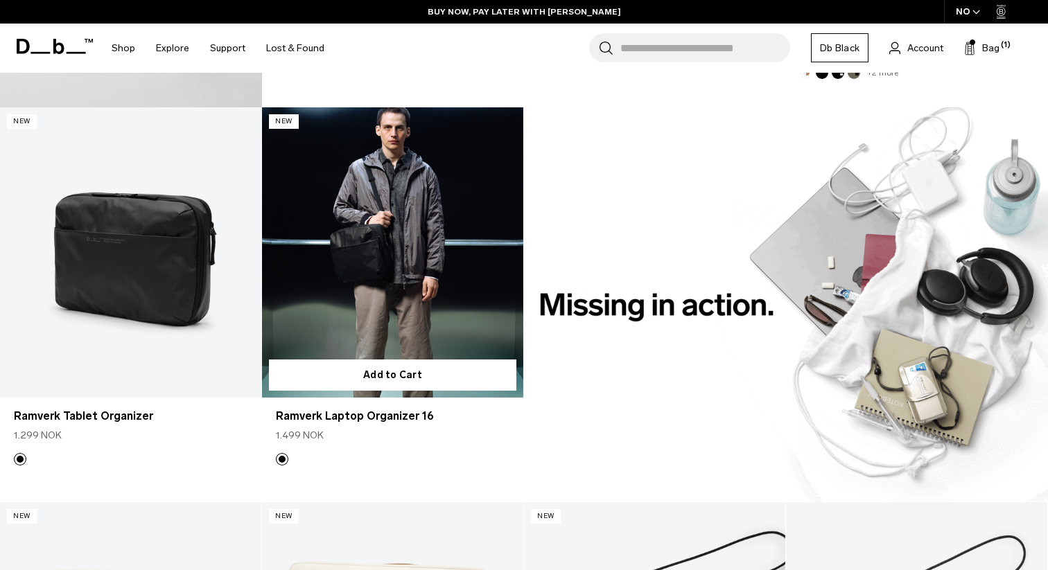
click at [407, 210] on link "Ramverk Laptop Organizer 16" at bounding box center [392, 252] width 261 height 290
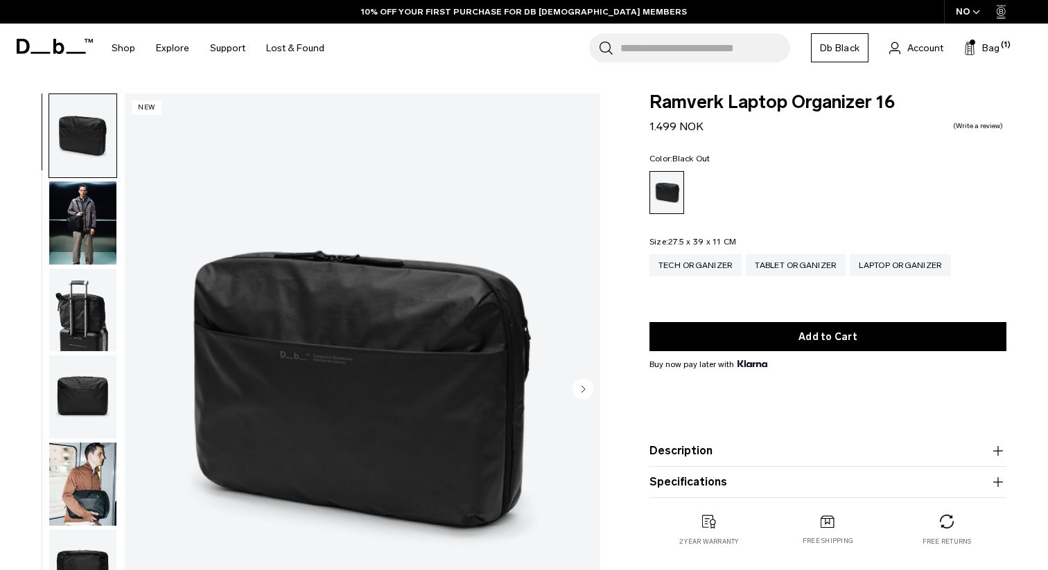
click at [100, 220] on img "button" at bounding box center [82, 223] width 67 height 83
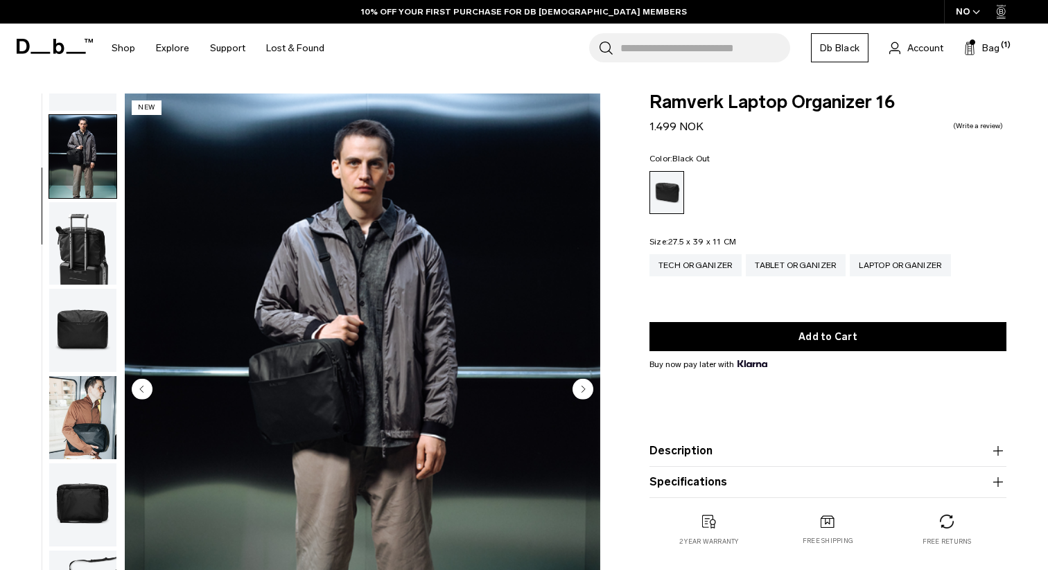
scroll to position [87, 0]
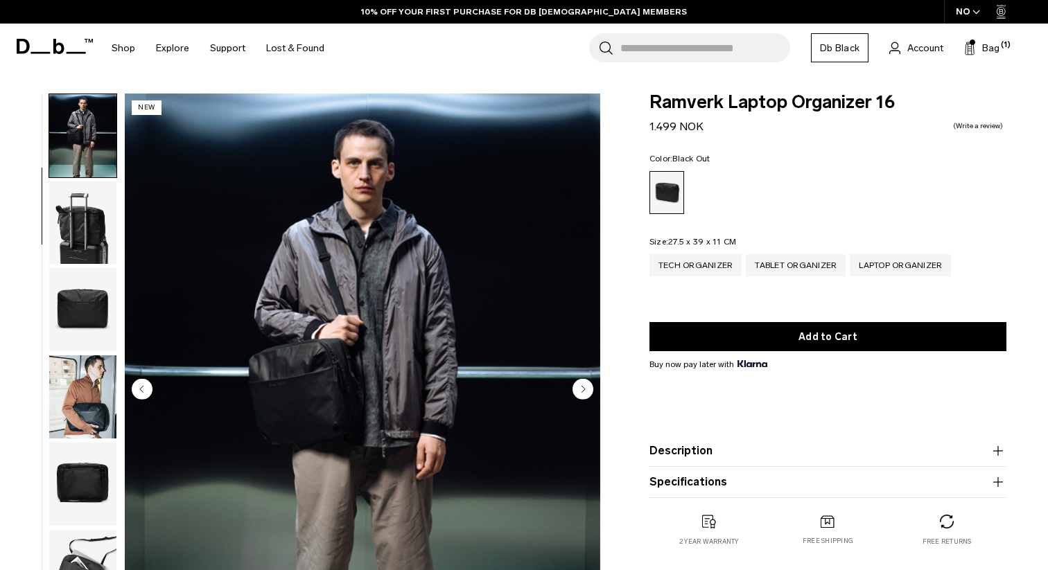
click at [97, 215] on img "button" at bounding box center [82, 223] width 67 height 83
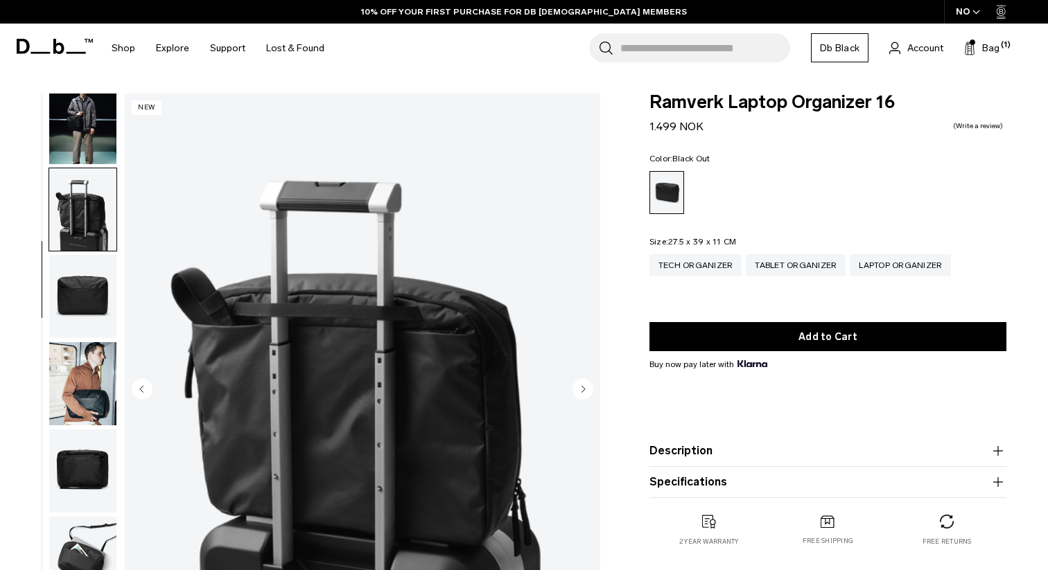
scroll to position [100, 0]
click at [87, 292] on img "button" at bounding box center [82, 296] width 67 height 83
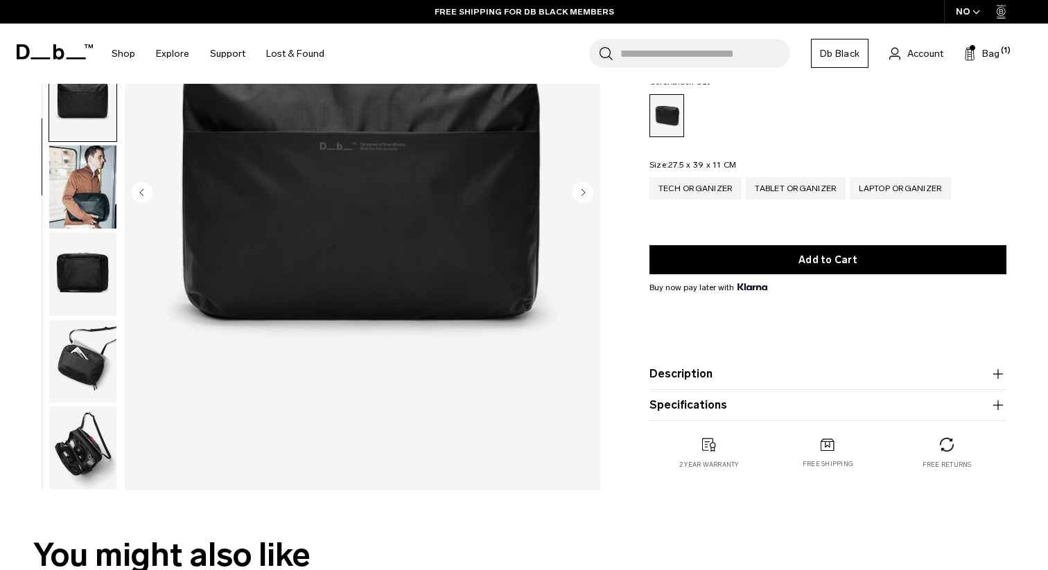
scroll to position [202, 0]
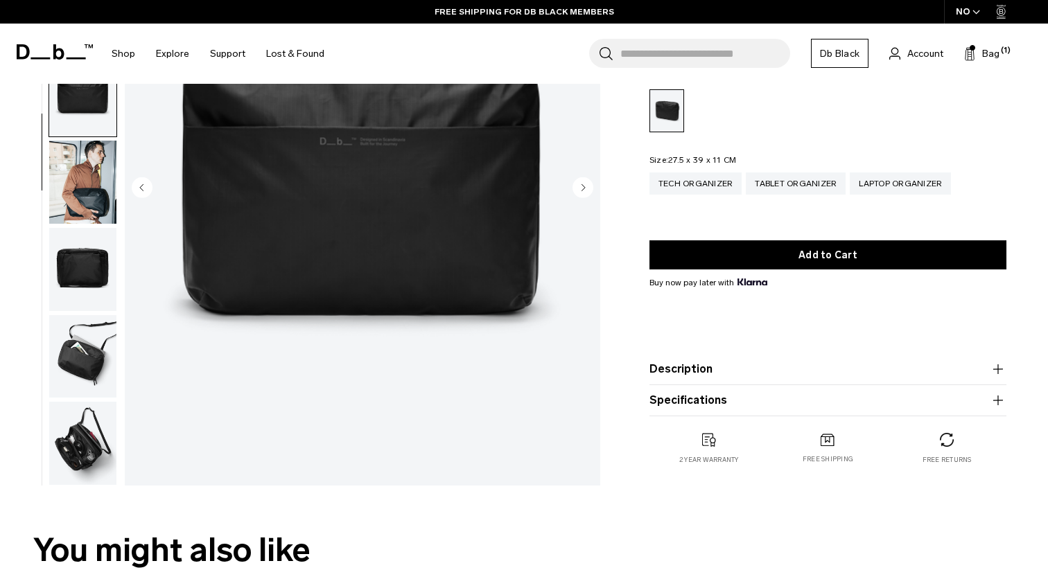
click at [78, 173] on img "button" at bounding box center [82, 182] width 67 height 83
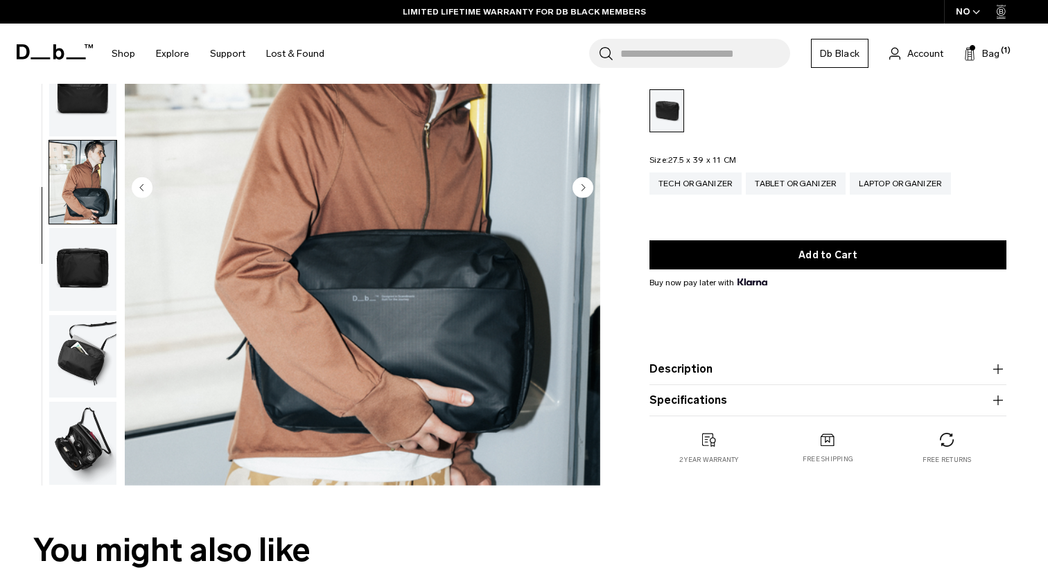
click at [101, 273] on img "button" at bounding box center [82, 269] width 67 height 83
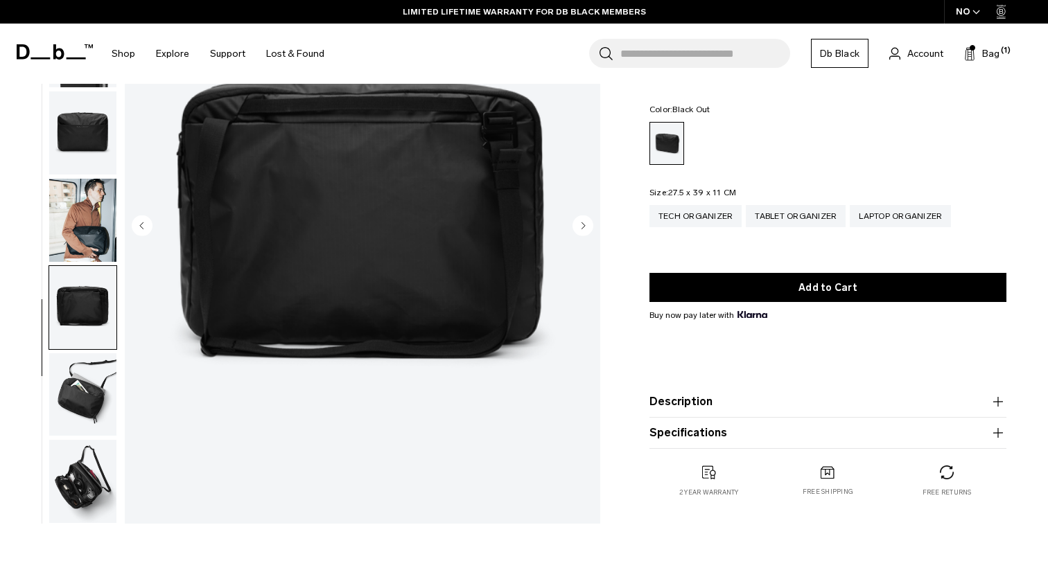
scroll to position [163, 0]
click at [102, 414] on img "button" at bounding box center [82, 395] width 67 height 83
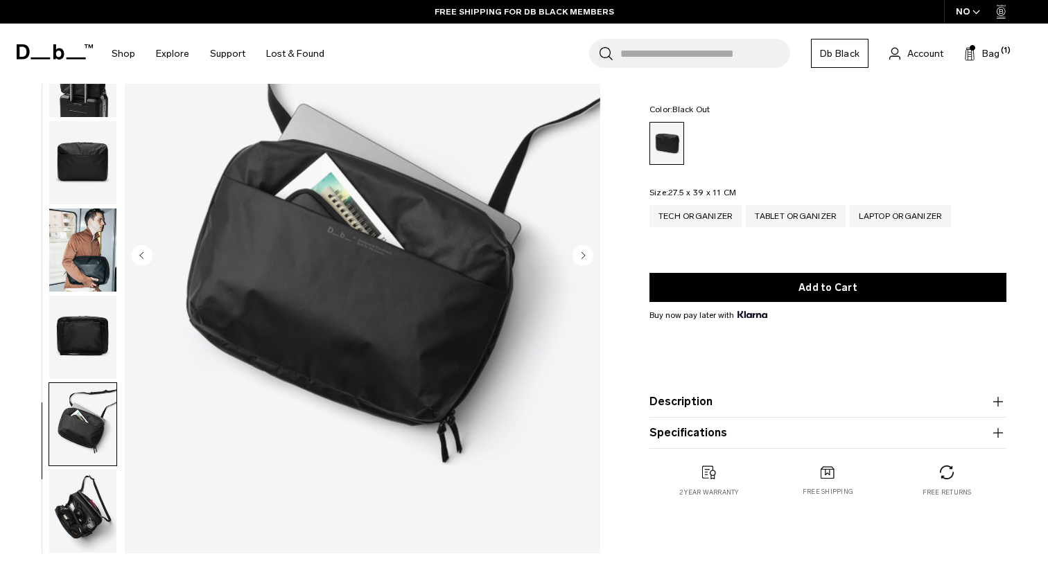
scroll to position [136, 0]
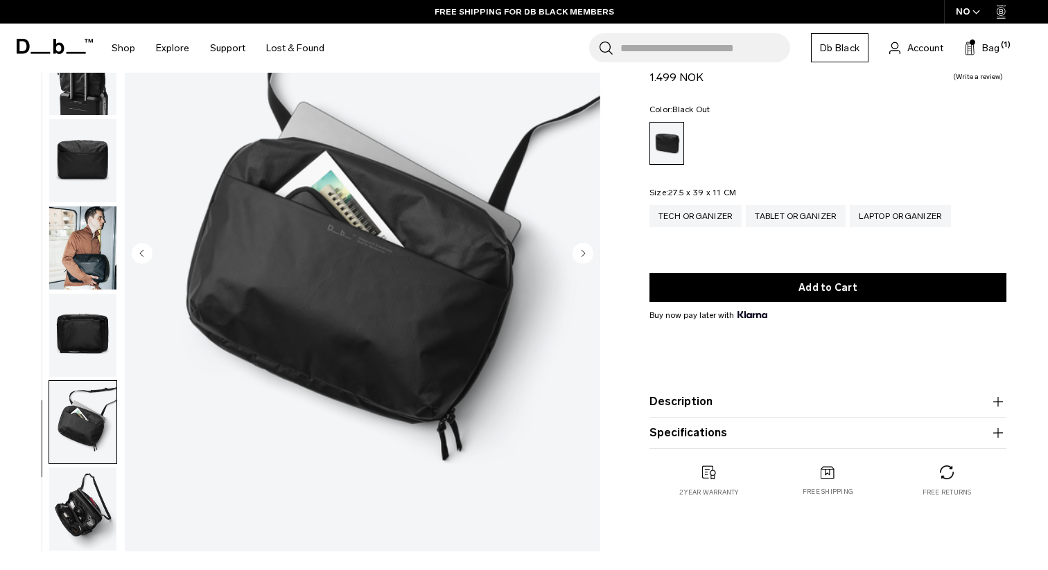
click at [583, 244] on circle "Next slide" at bounding box center [582, 252] width 21 height 21
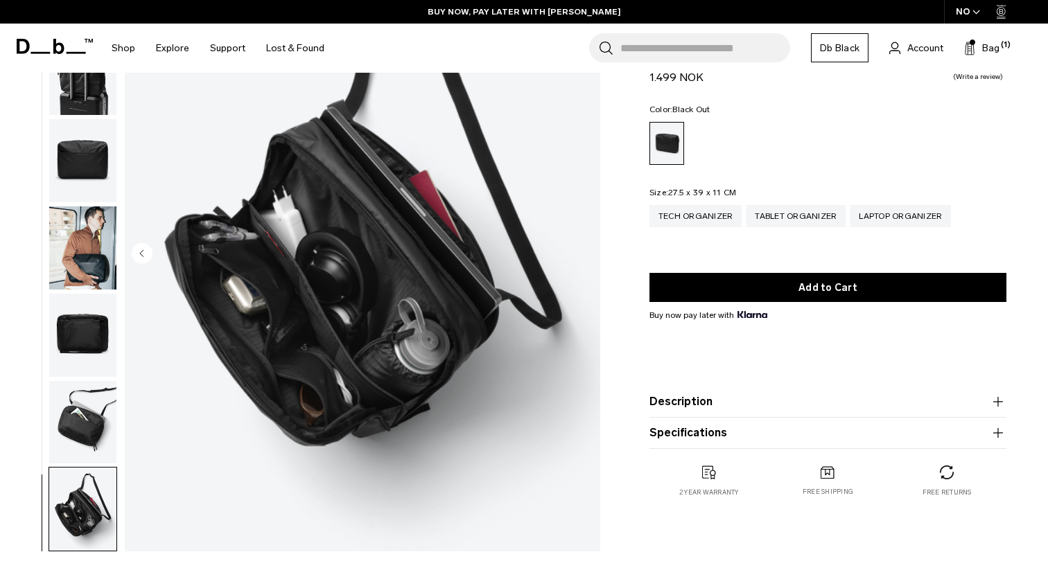
click at [82, 396] on img "button" at bounding box center [82, 422] width 67 height 83
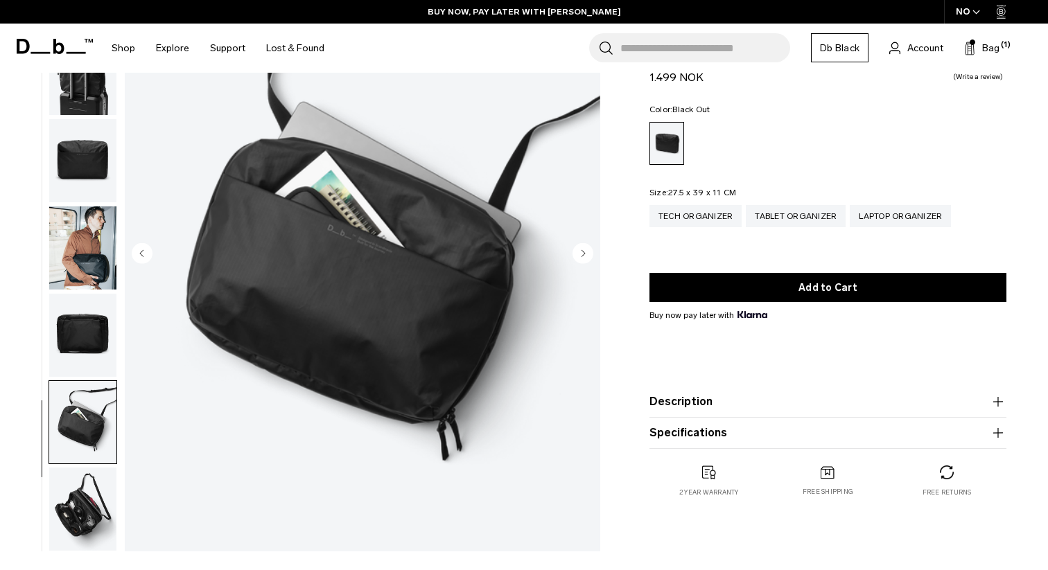
click at [578, 253] on circle "Next slide" at bounding box center [582, 252] width 21 height 21
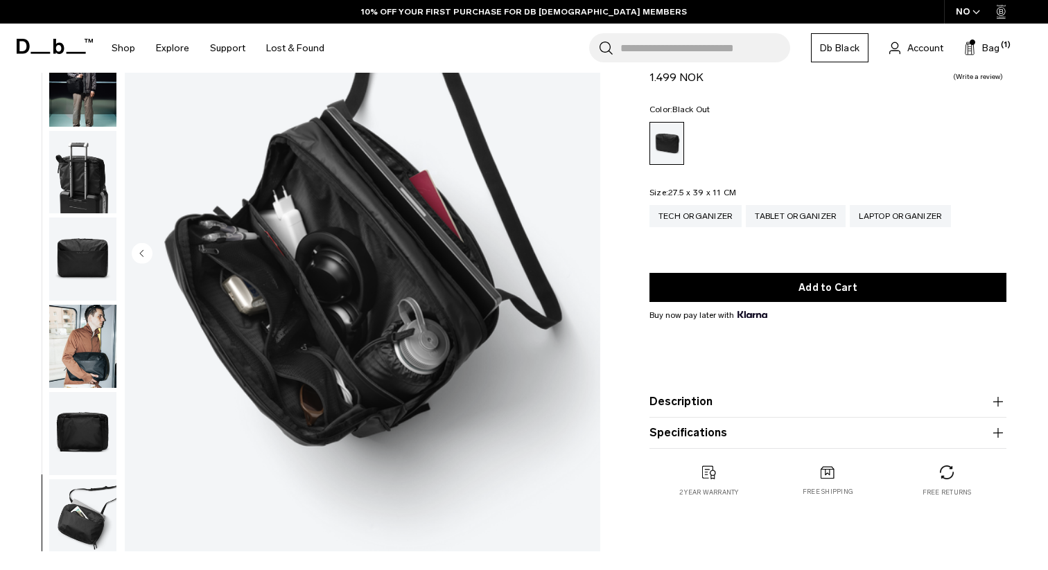
scroll to position [0, 0]
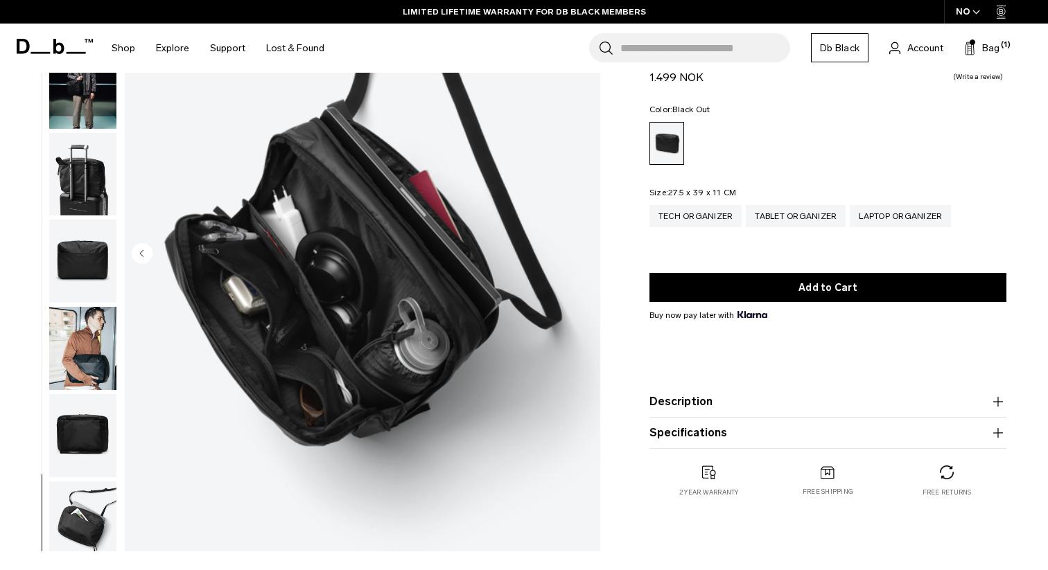
click at [91, 441] on img "button" at bounding box center [82, 435] width 67 height 83
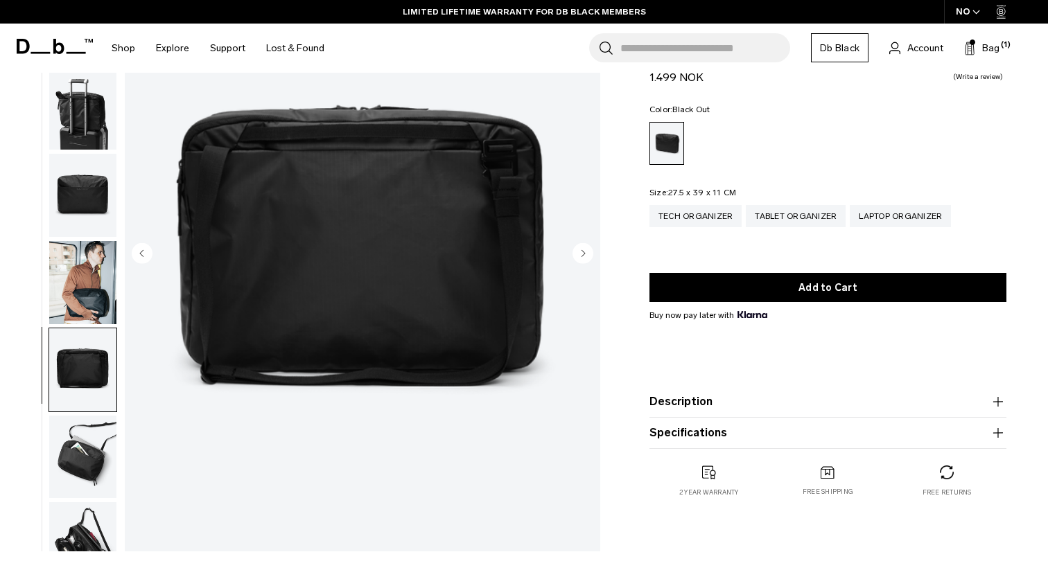
scroll to position [100, 0]
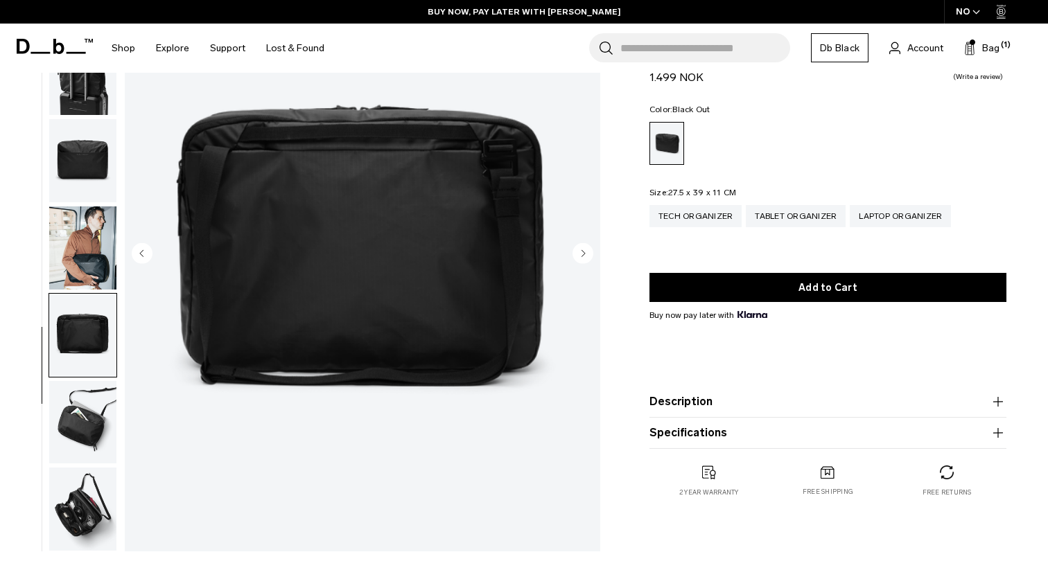
click at [87, 486] on img "button" at bounding box center [82, 509] width 67 height 83
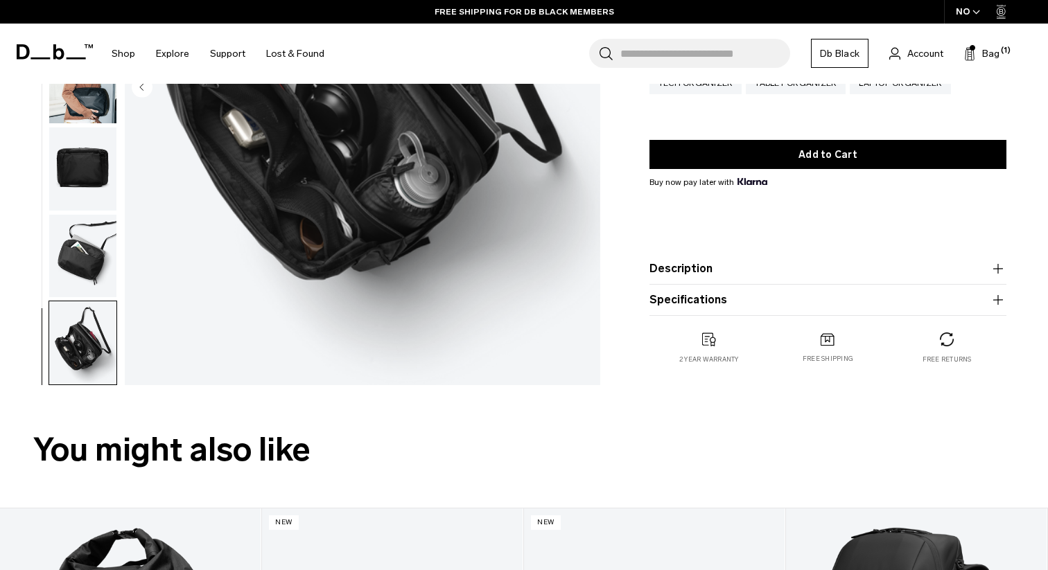
click at [73, 262] on img "button" at bounding box center [82, 256] width 67 height 83
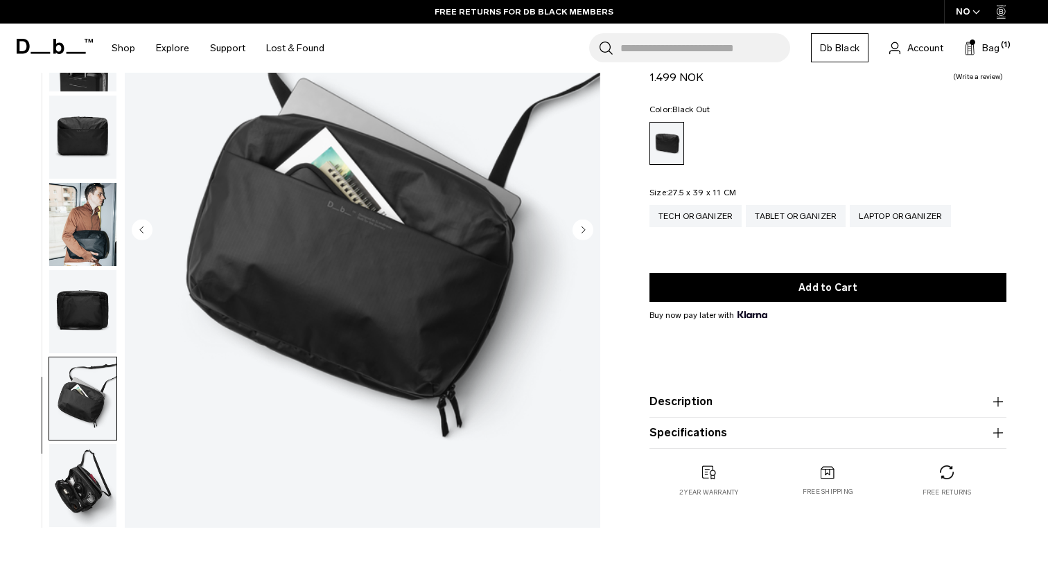
scroll to position [136, 0]
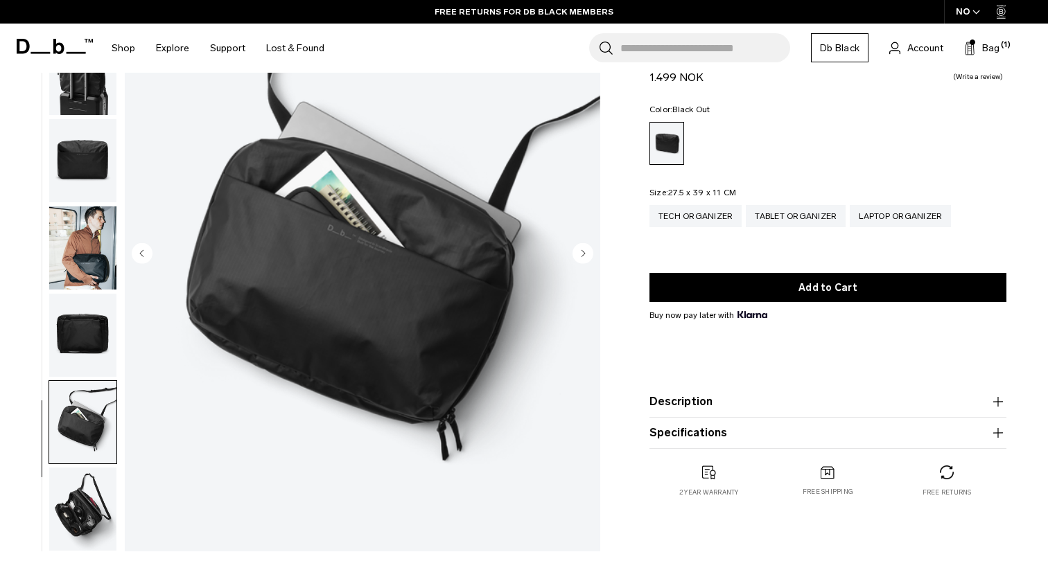
click at [89, 505] on img "button" at bounding box center [82, 509] width 67 height 83
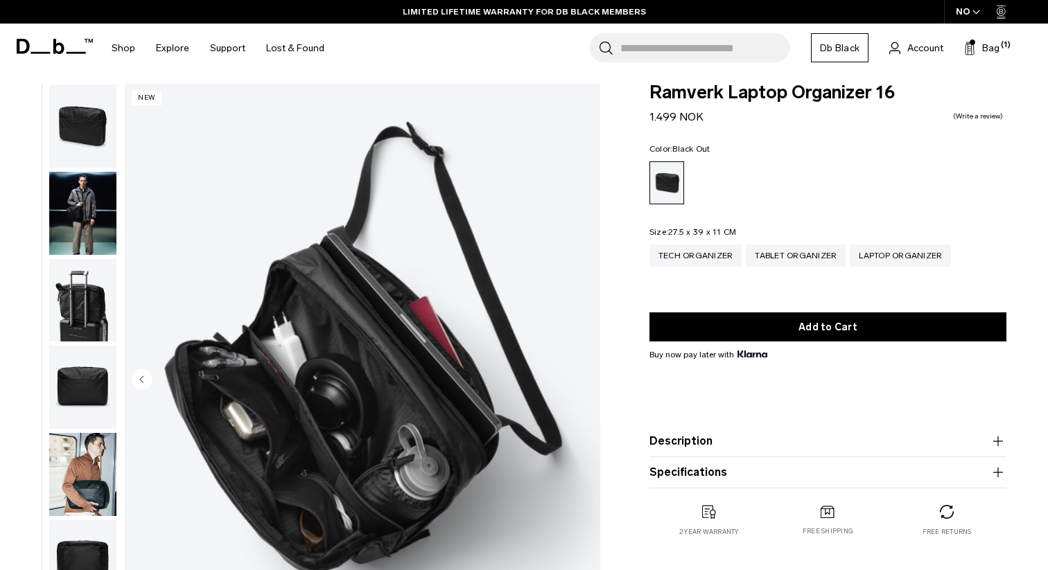
scroll to position [1, 0]
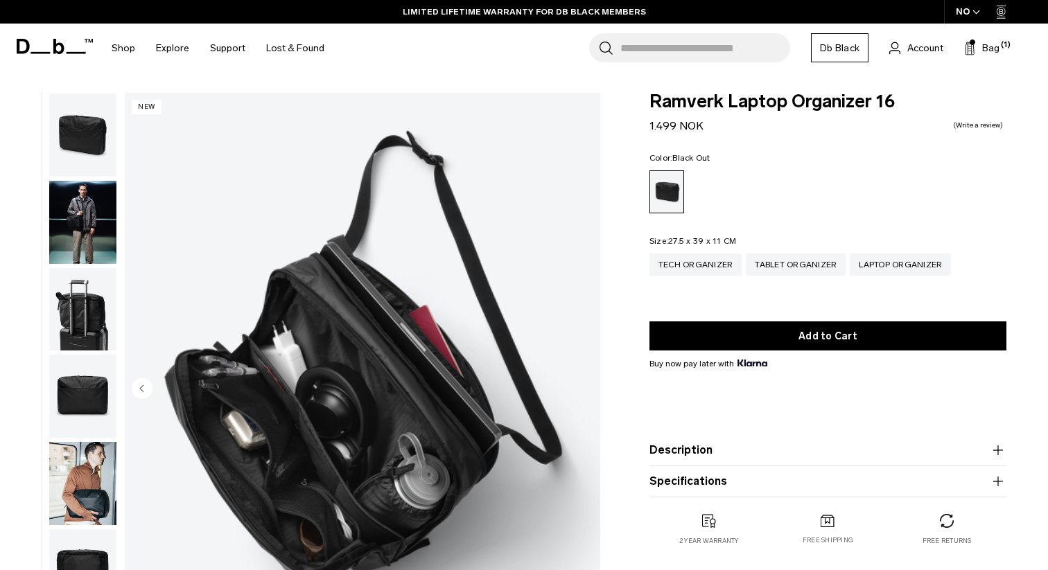
click at [71, 185] on img "button" at bounding box center [82, 222] width 67 height 83
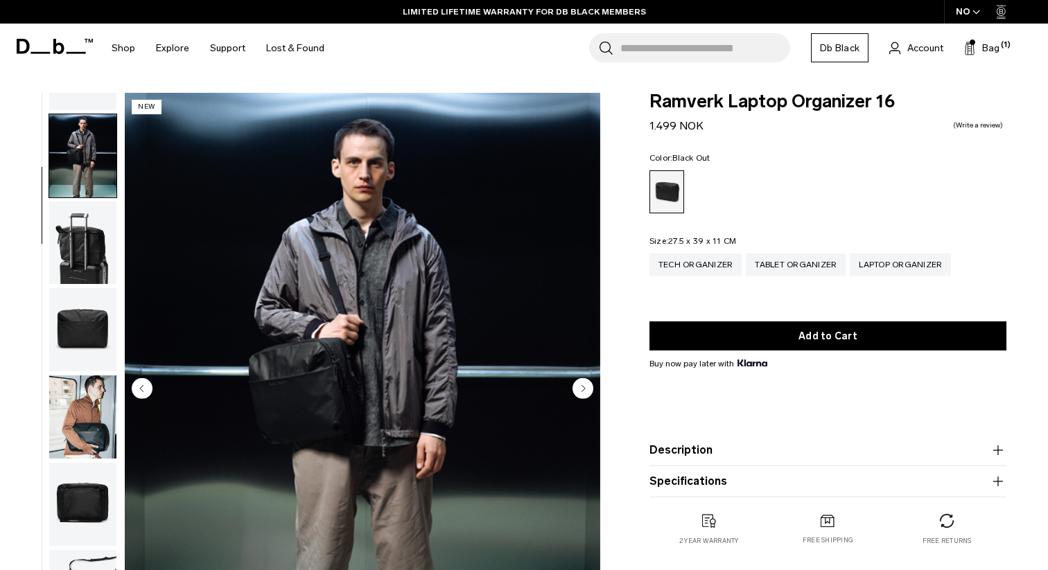
scroll to position [87, 0]
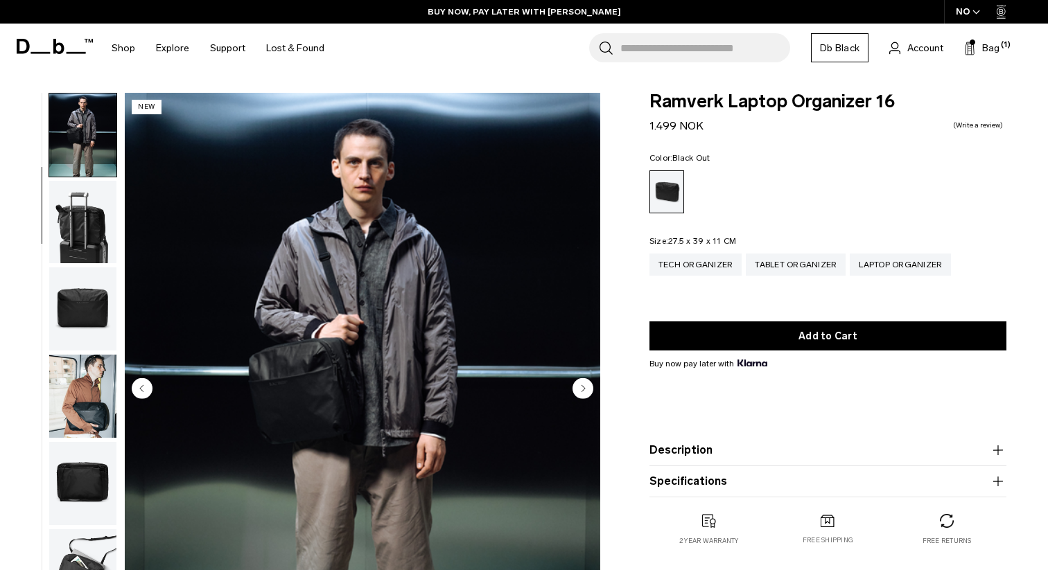
click at [71, 212] on img "button" at bounding box center [82, 222] width 67 height 83
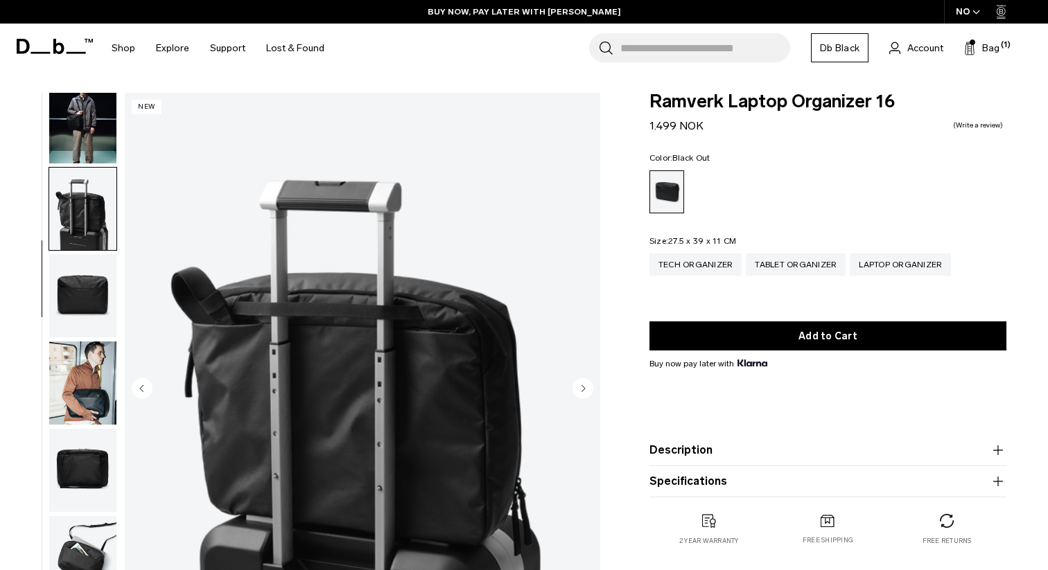
scroll to position [25, 0]
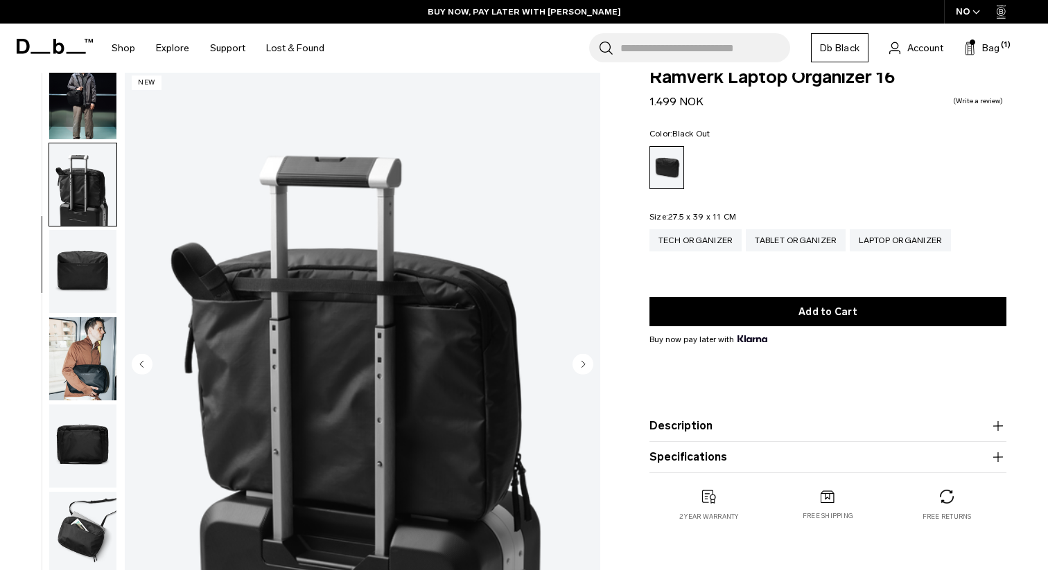
click at [88, 300] on img "button" at bounding box center [82, 271] width 67 height 83
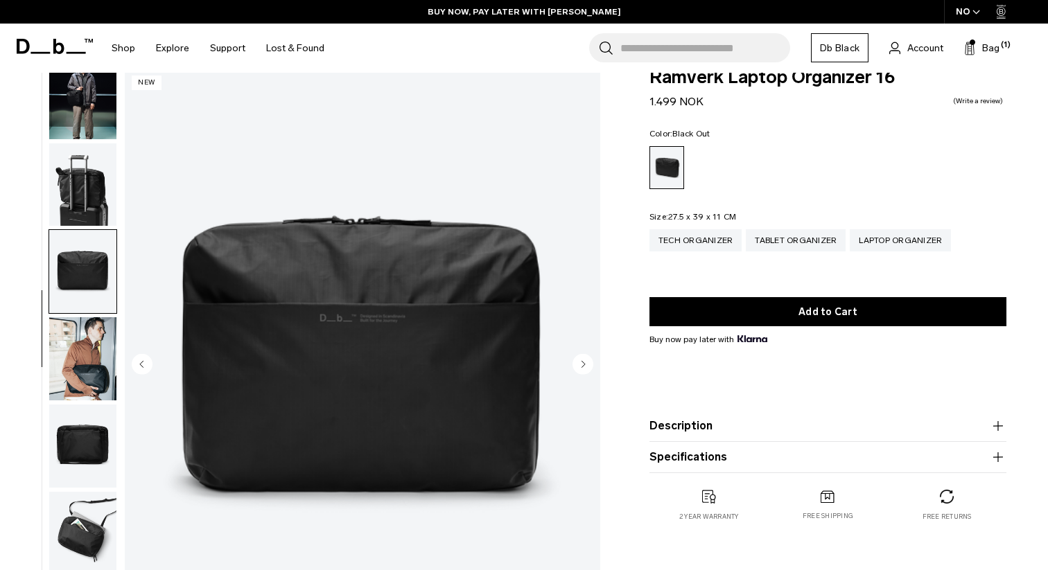
click at [96, 369] on img "button" at bounding box center [82, 358] width 67 height 83
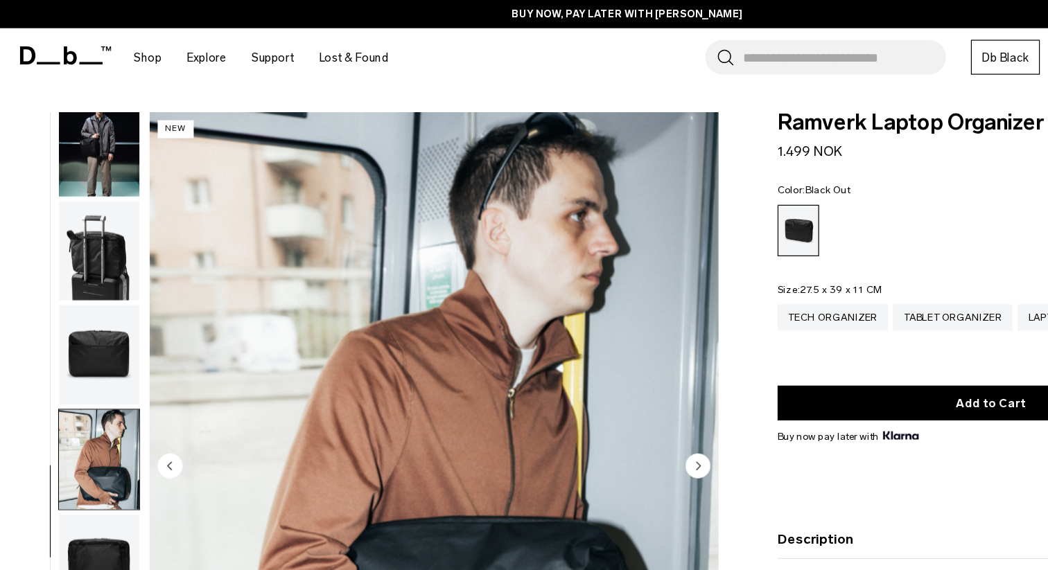
scroll to position [0, 0]
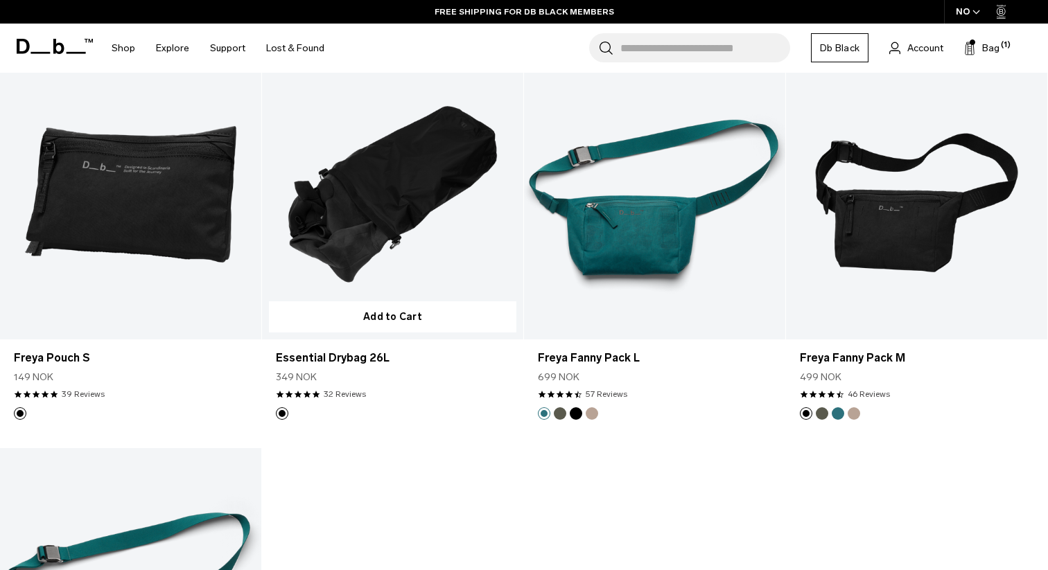
scroll to position [3891, 0]
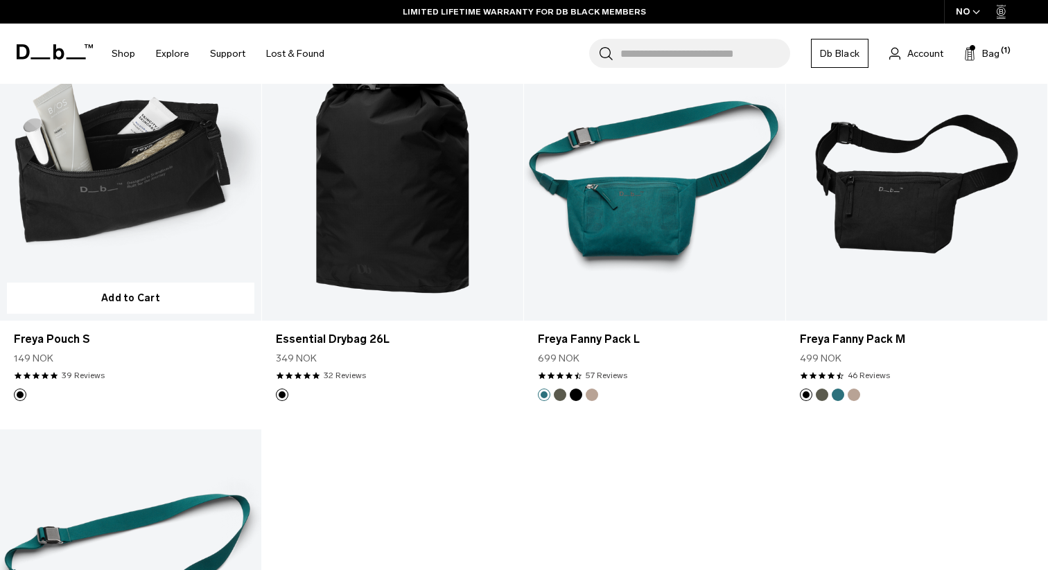
click at [121, 221] on link "Freya Pouch S" at bounding box center [130, 175] width 261 height 290
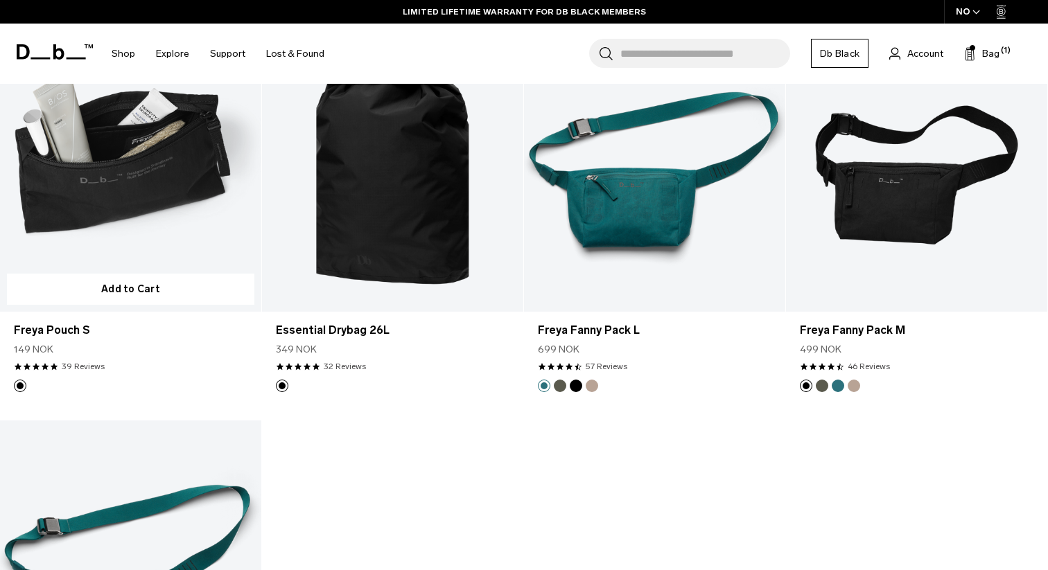
scroll to position [3935, 0]
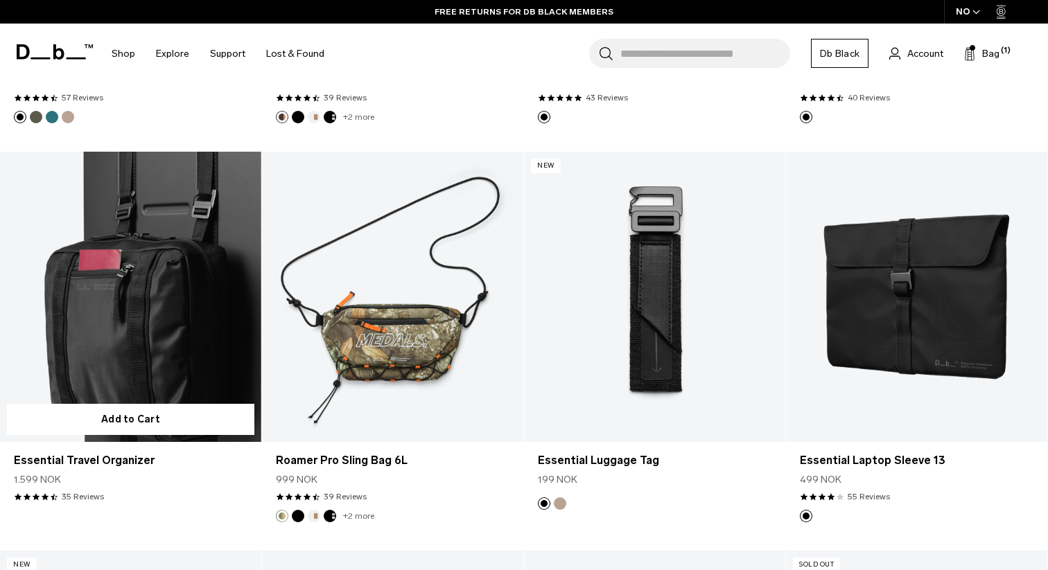
scroll to position [2595, 0]
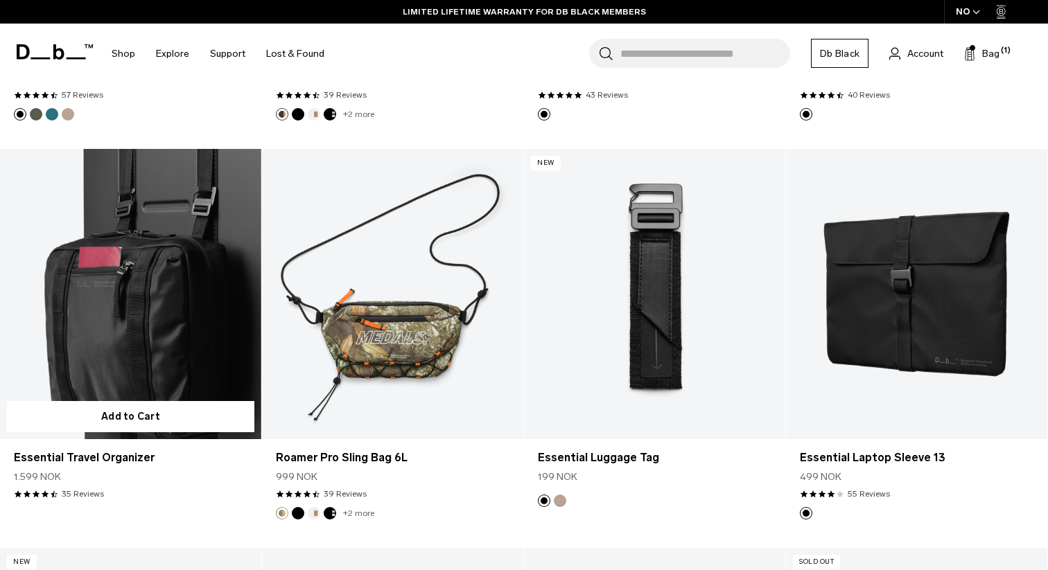
click at [141, 343] on link "Essential Travel Organizer" at bounding box center [130, 294] width 261 height 290
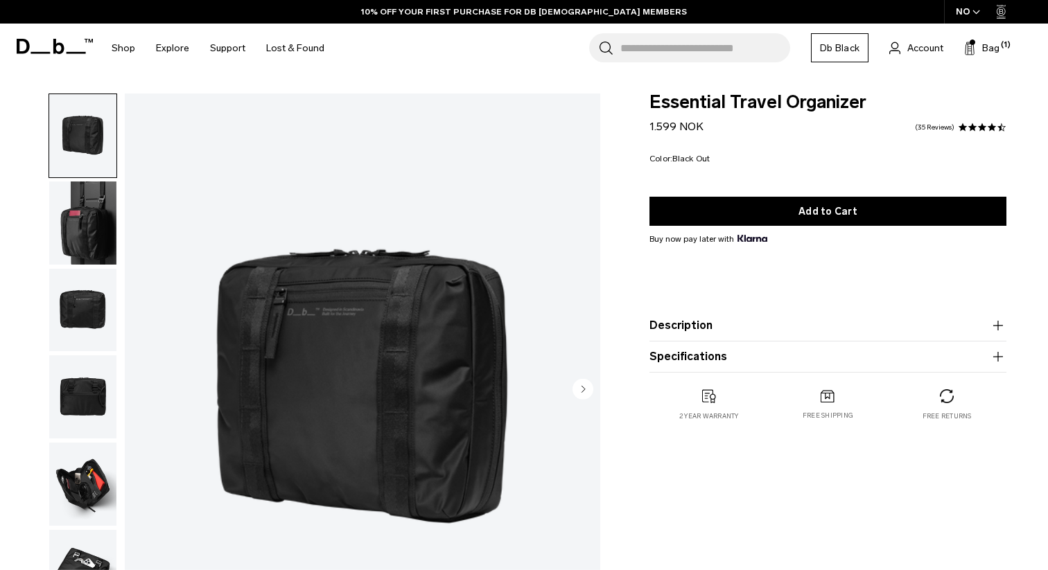
click at [78, 316] on img "button" at bounding box center [82, 310] width 67 height 83
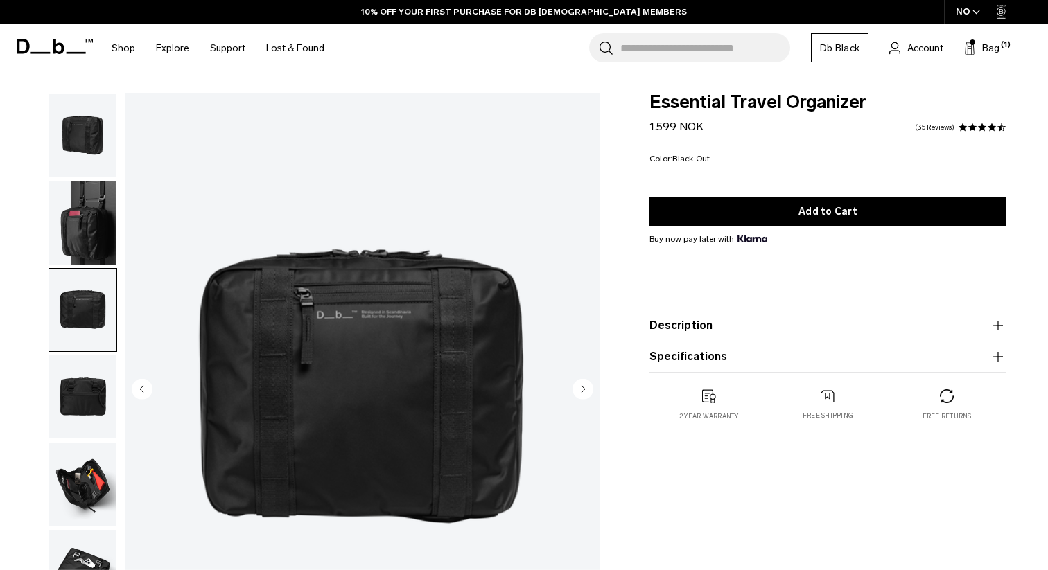
click at [79, 369] on img "button" at bounding box center [82, 396] width 67 height 83
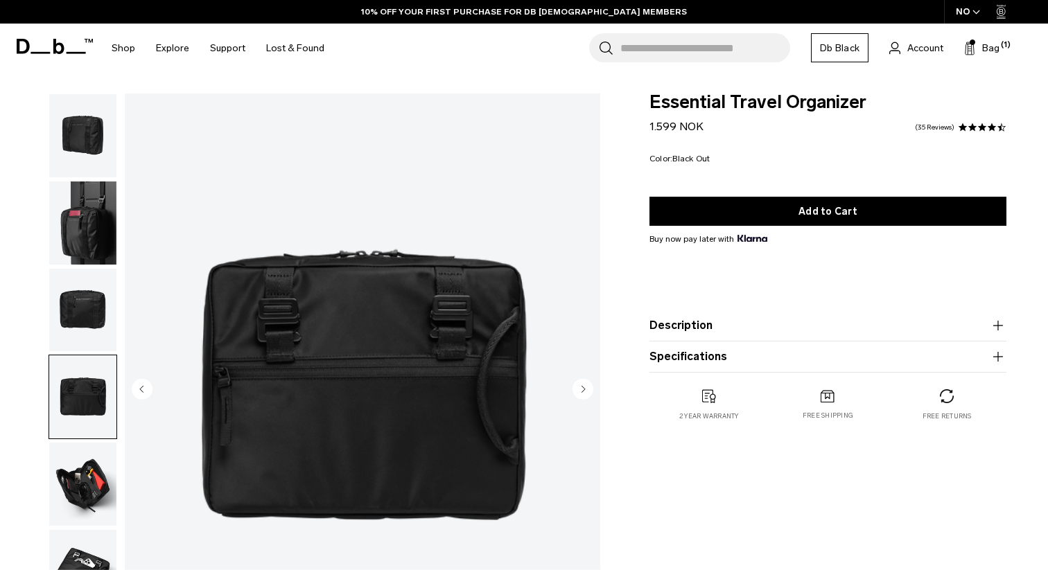
scroll to position [8, 0]
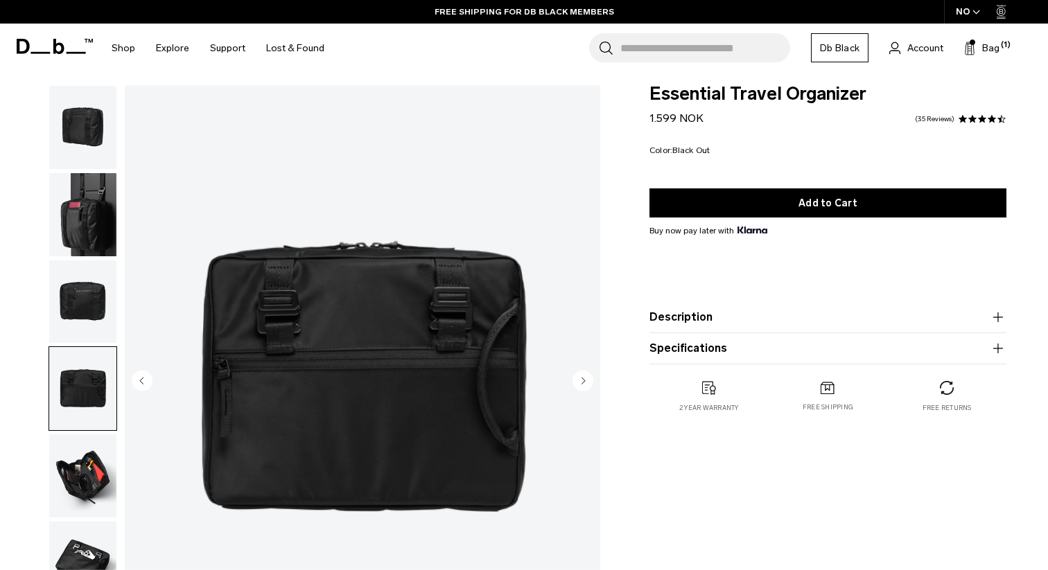
click at [89, 461] on img "button" at bounding box center [82, 475] width 67 height 83
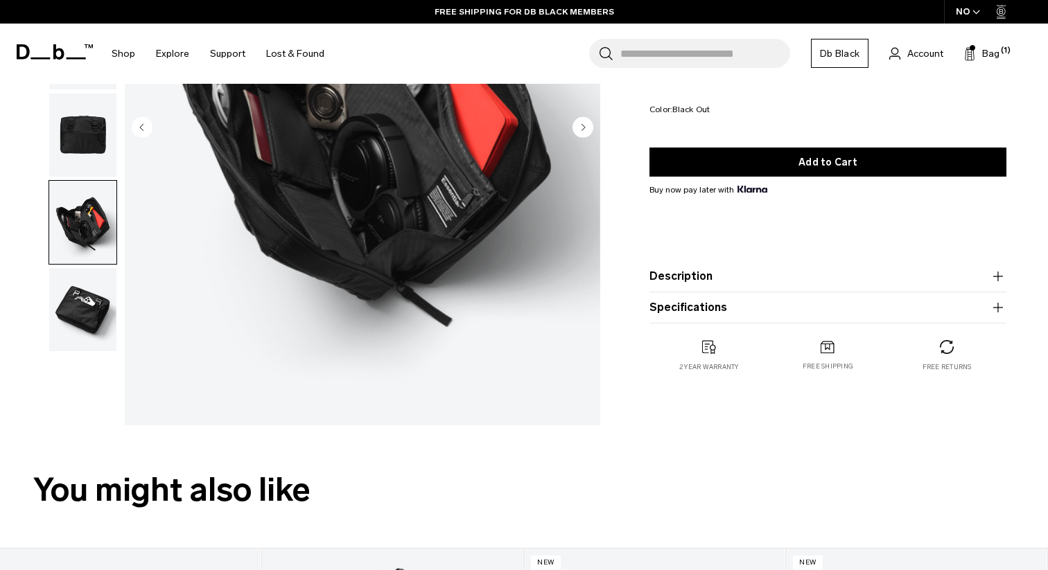
scroll to position [279, 0]
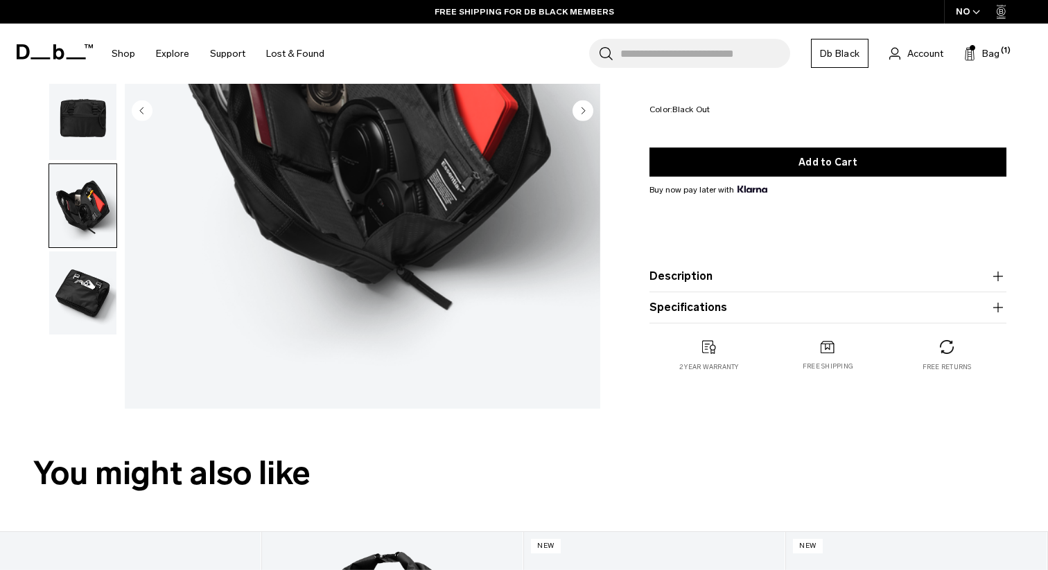
click at [101, 312] on img "button" at bounding box center [82, 292] width 67 height 83
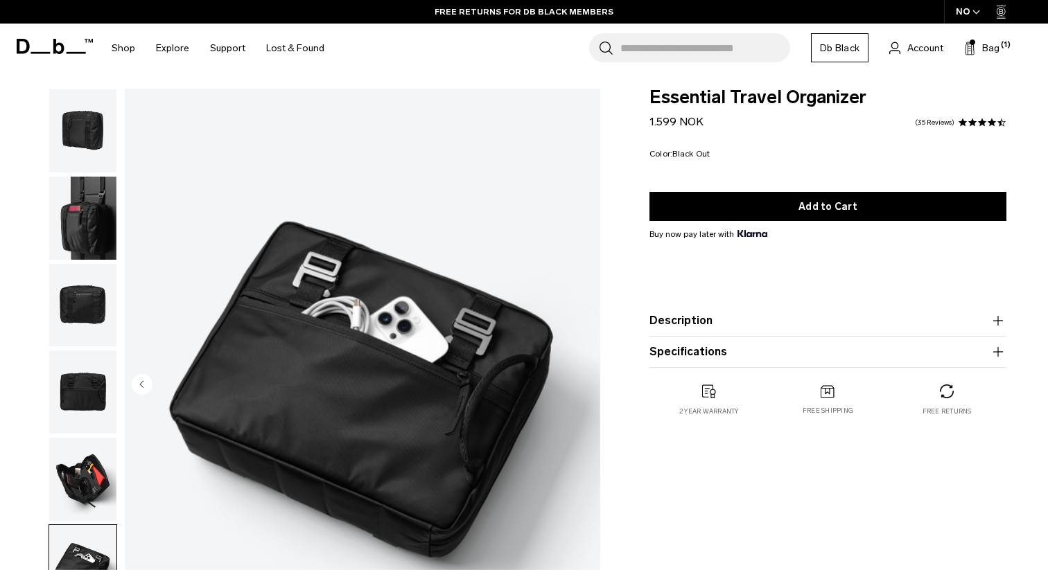
scroll to position [0, 0]
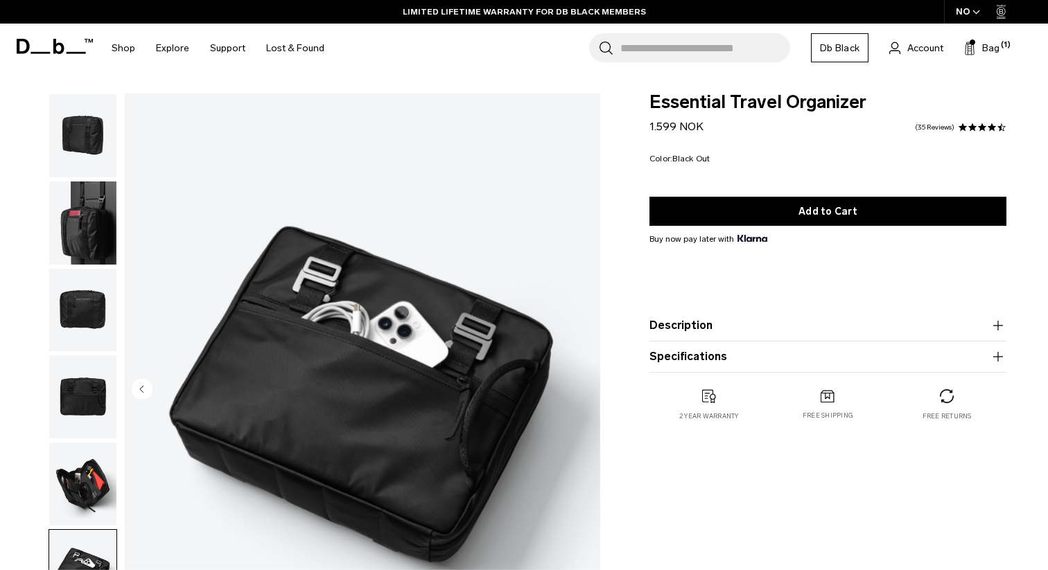
click at [86, 143] on img "button" at bounding box center [82, 135] width 67 height 83
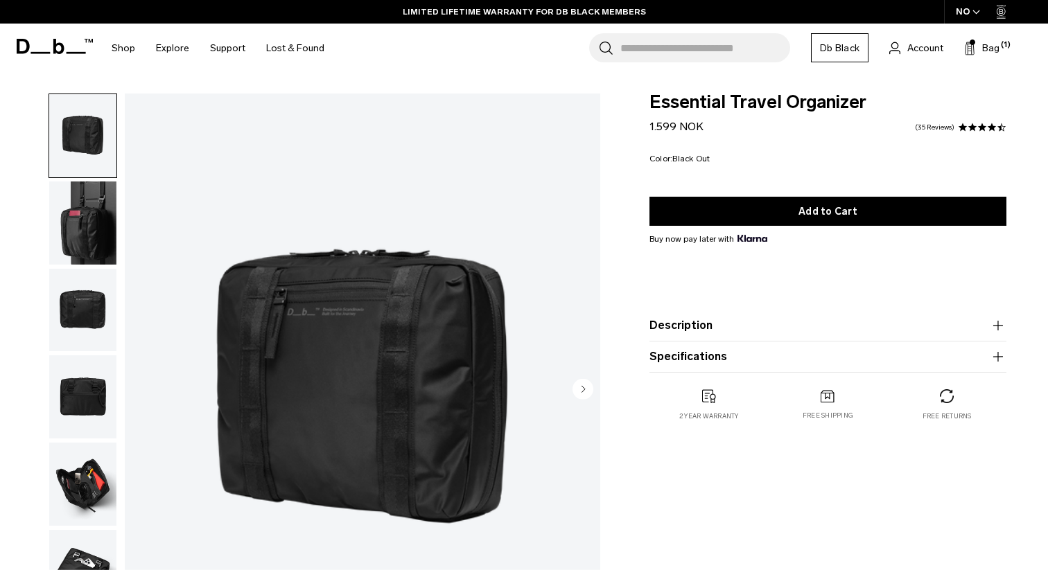
click at [92, 201] on img "button" at bounding box center [82, 223] width 67 height 83
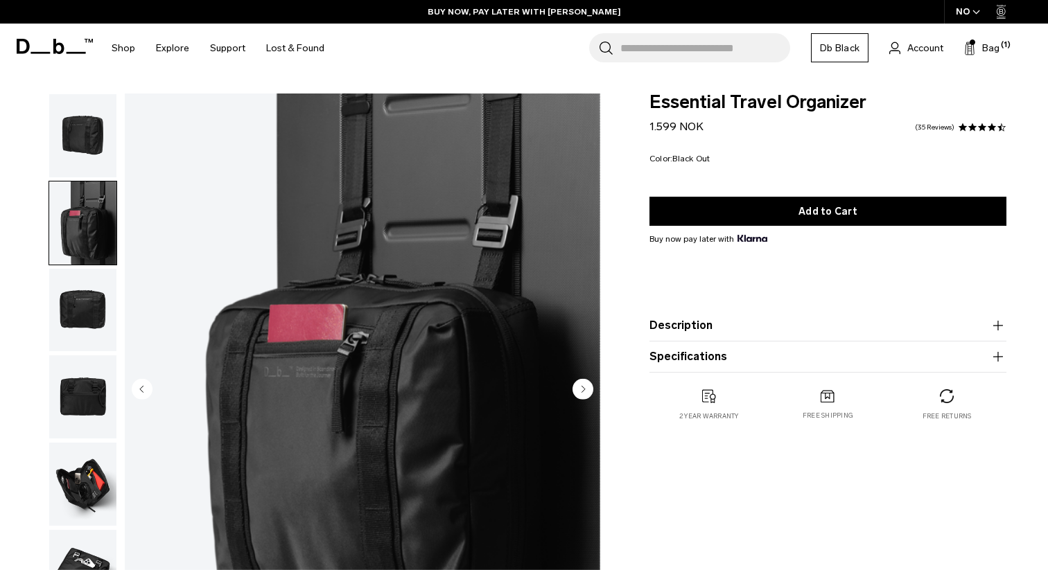
click at [86, 315] on img "button" at bounding box center [82, 310] width 67 height 83
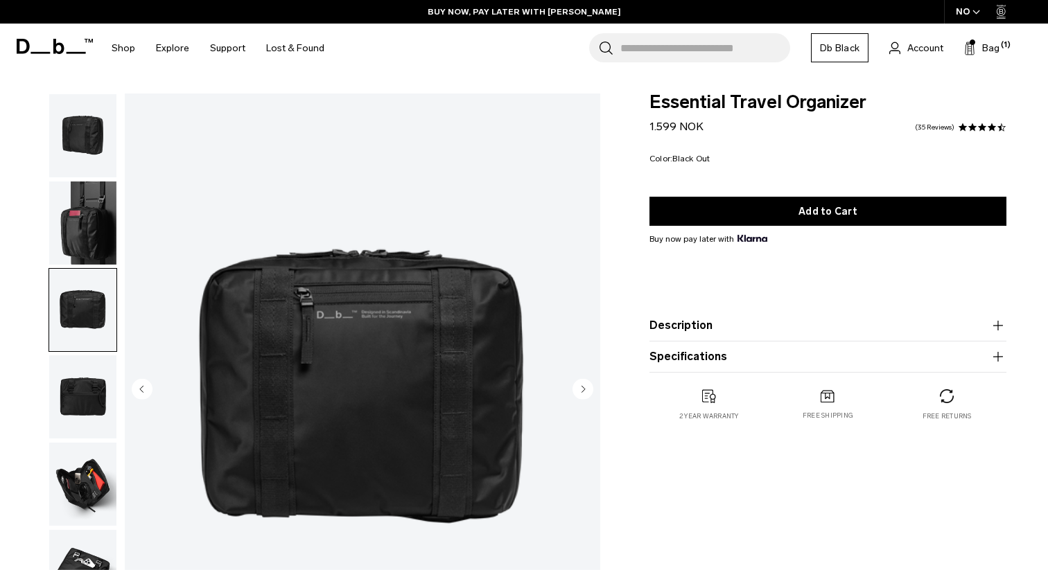
scroll to position [10, 0]
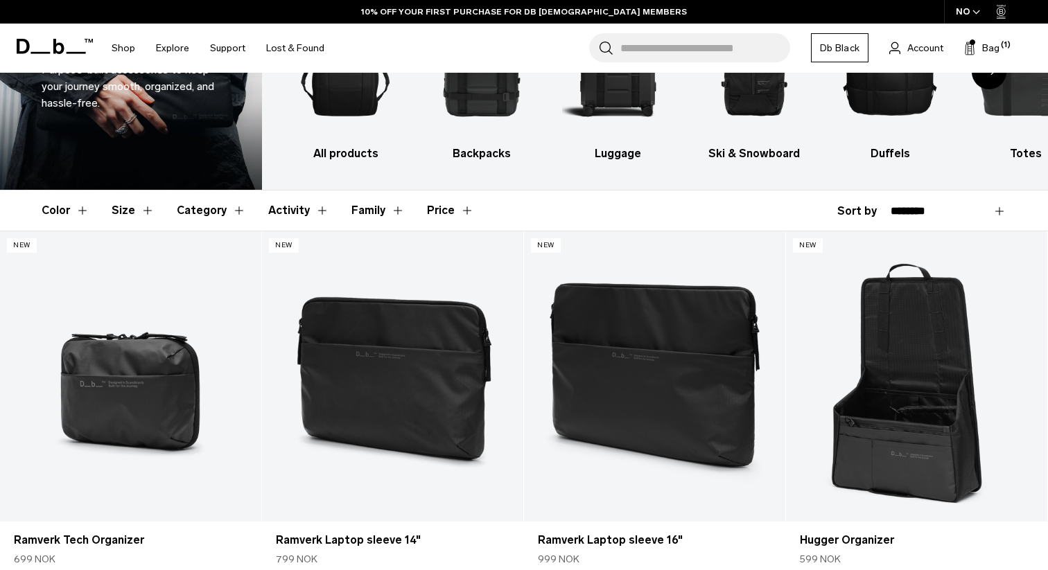
scroll to position [117, 0]
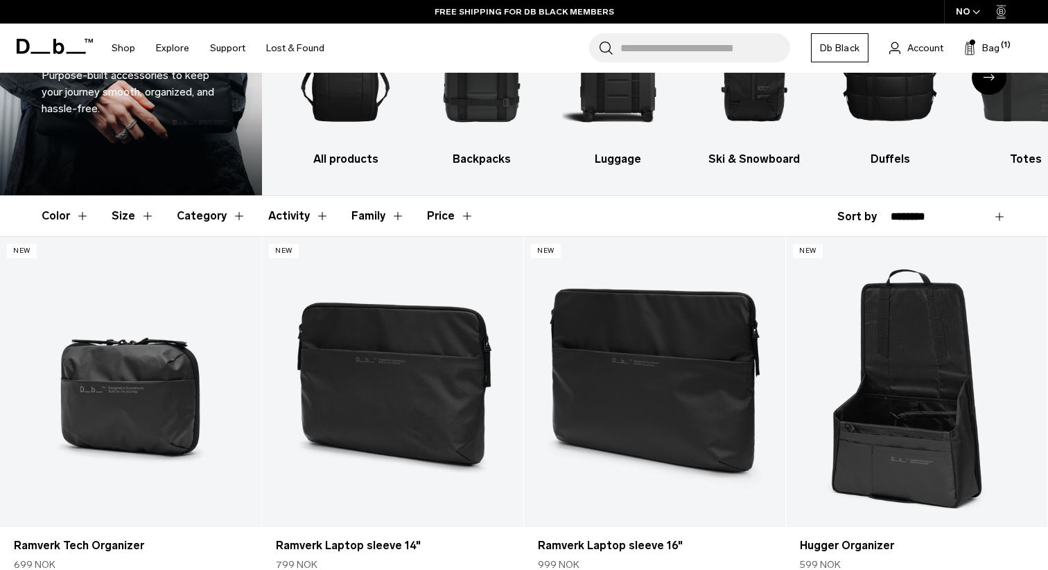
click at [206, 214] on button "Category" at bounding box center [211, 216] width 69 height 40
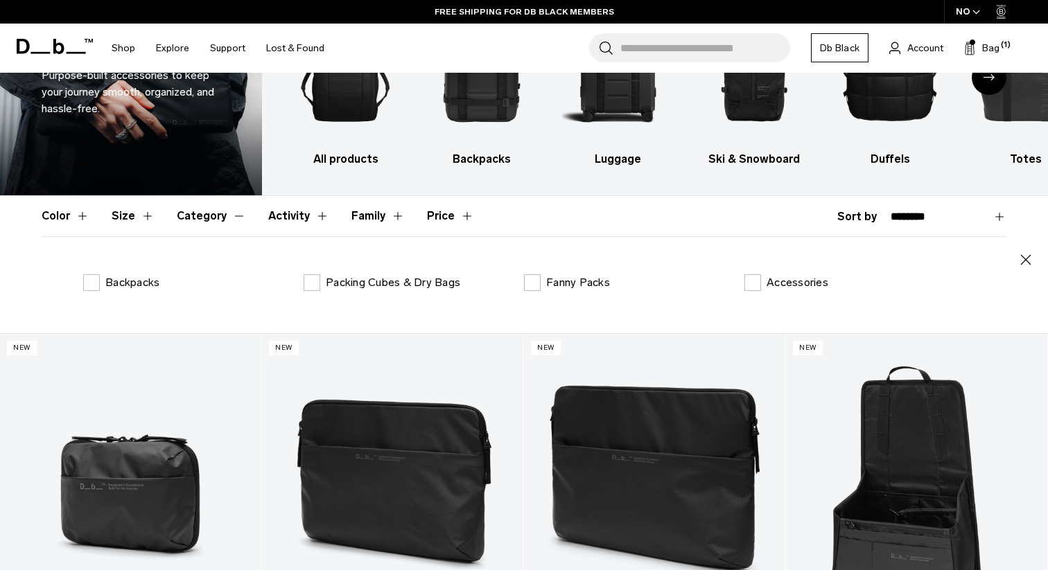
click at [283, 214] on button "Activity" at bounding box center [298, 216] width 61 height 40
click at [117, 213] on button "Size" at bounding box center [133, 216] width 43 height 40
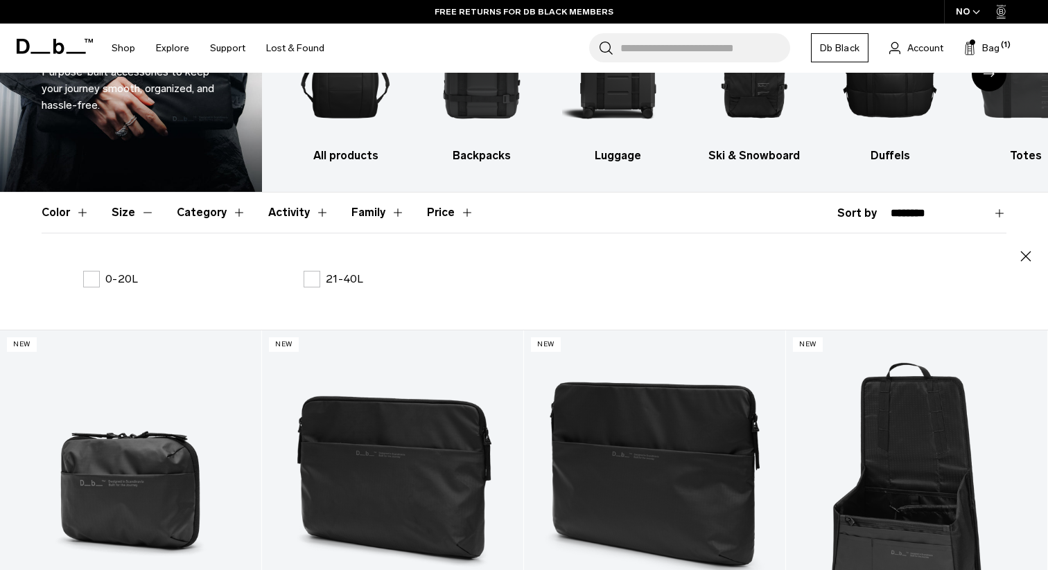
scroll to position [122, 0]
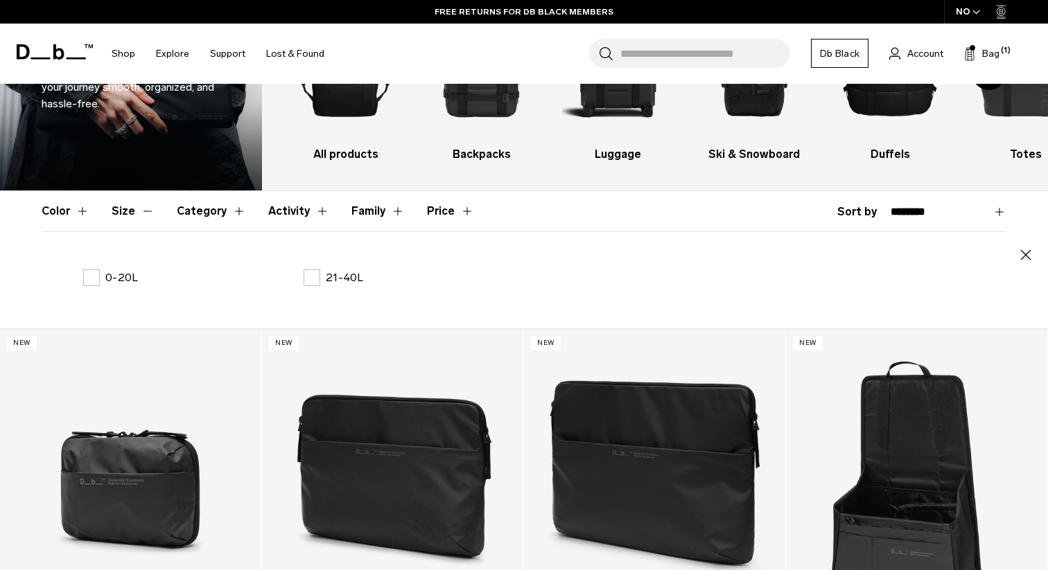
click at [62, 212] on button "Color" at bounding box center [66, 211] width 48 height 40
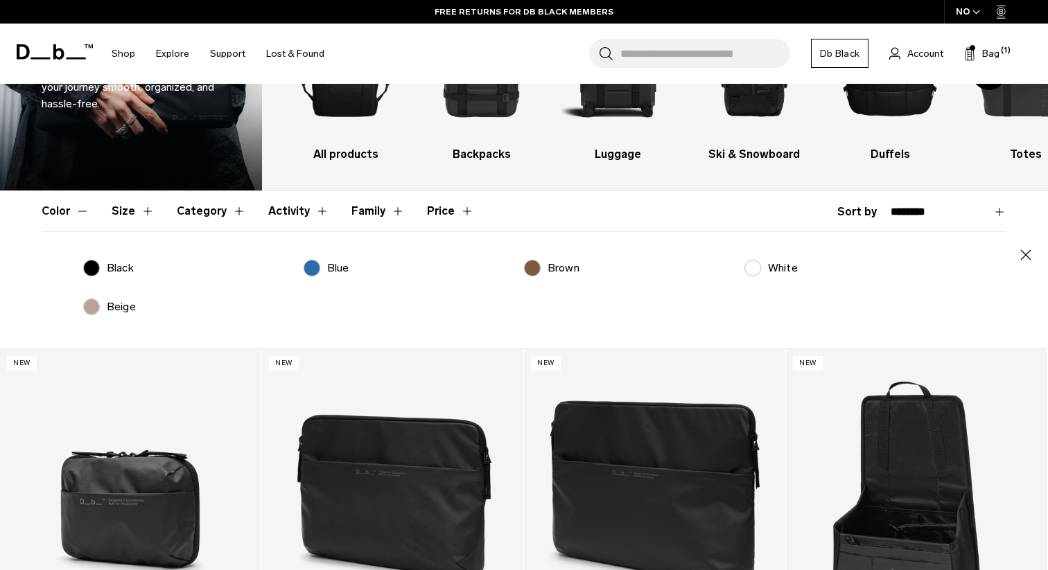
click at [372, 217] on button "Family" at bounding box center [377, 211] width 53 height 40
click at [427, 212] on button "Price" at bounding box center [450, 211] width 47 height 40
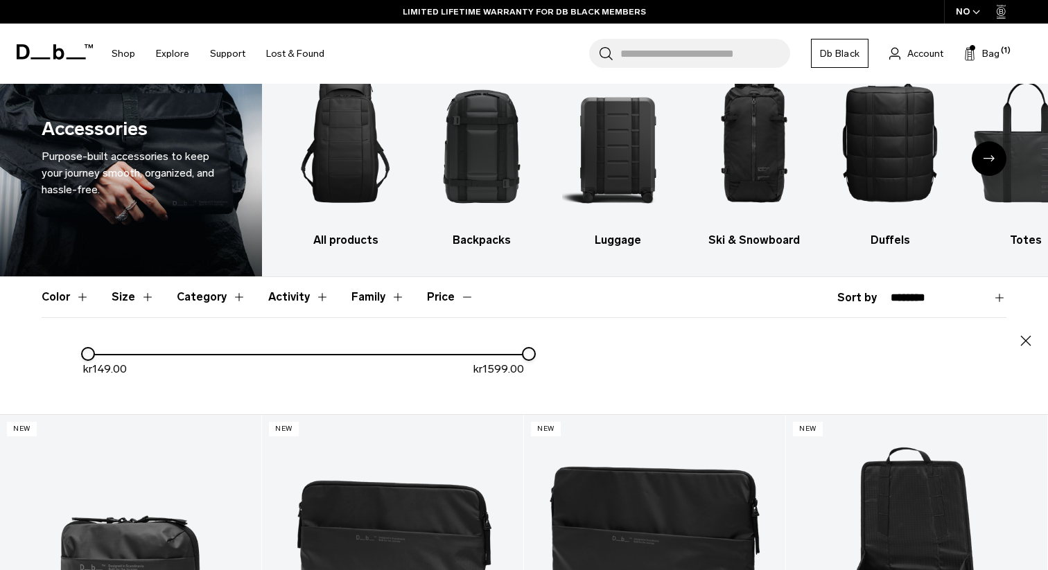
scroll to position [0, 0]
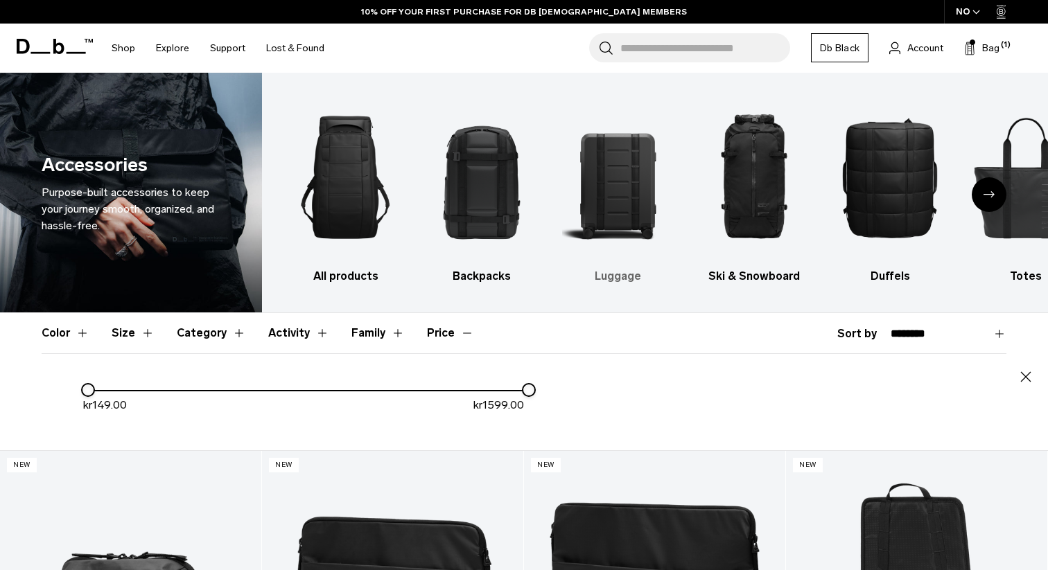
click at [610, 179] on img "3 / 10" at bounding box center [618, 178] width 112 height 168
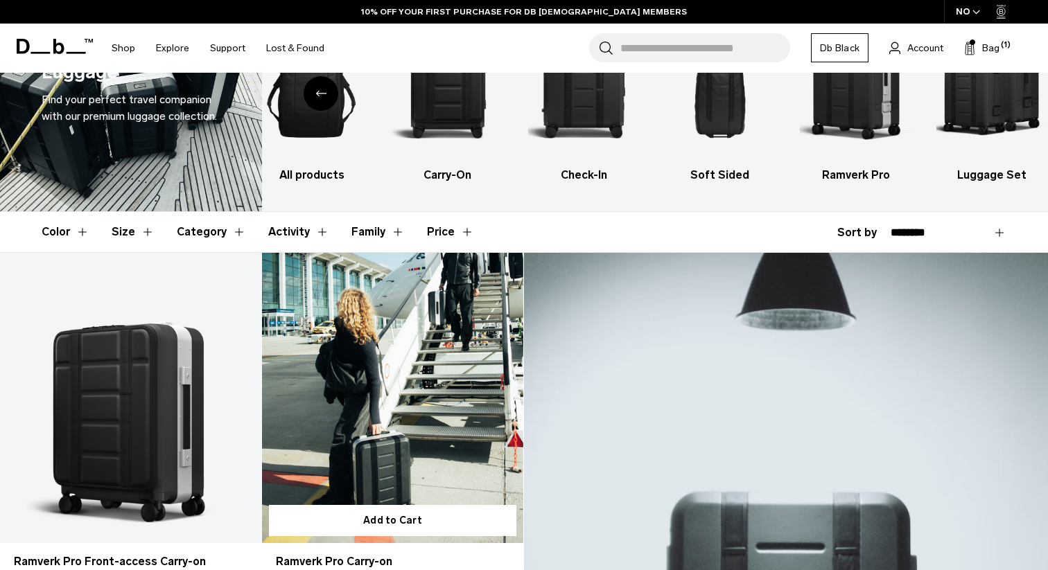
scroll to position [100, 0]
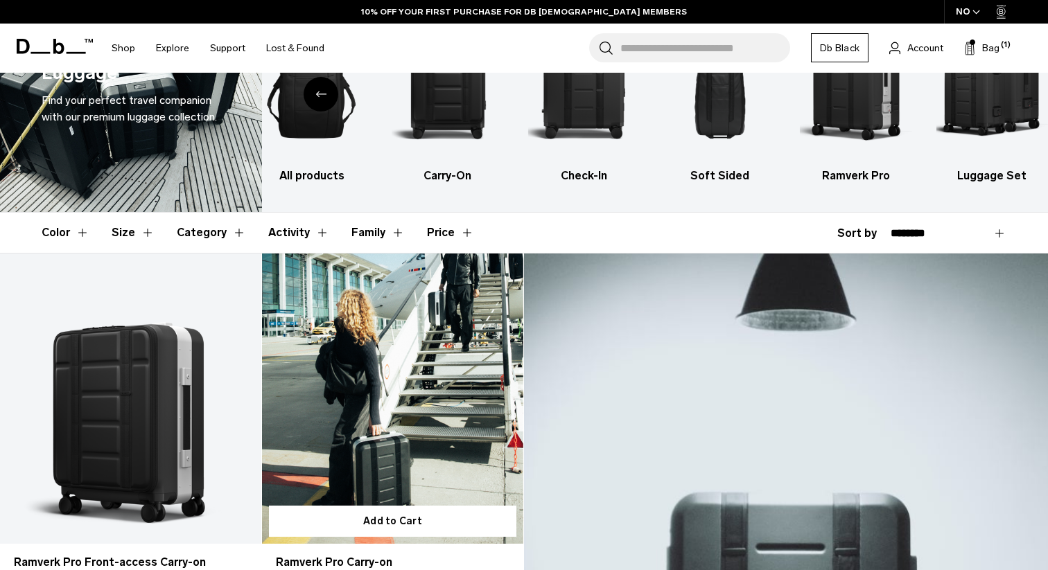
click at [413, 357] on link "Ramverk Pro Carry-on" at bounding box center [392, 399] width 261 height 290
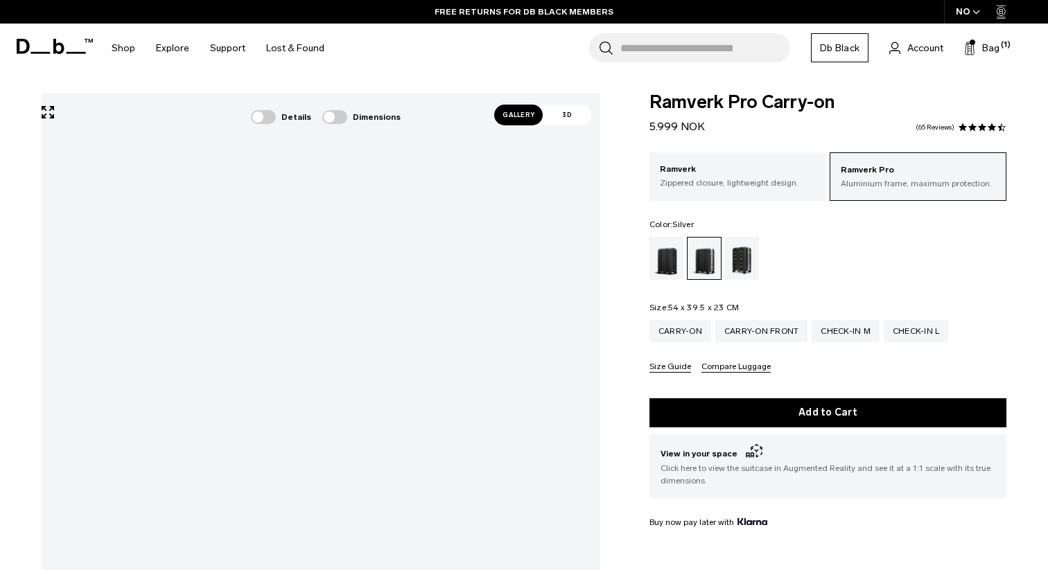
click at [276, 116] on span at bounding box center [263, 117] width 25 height 14
click at [337, 333] on div at bounding box center [331, 336] width 17 height 17
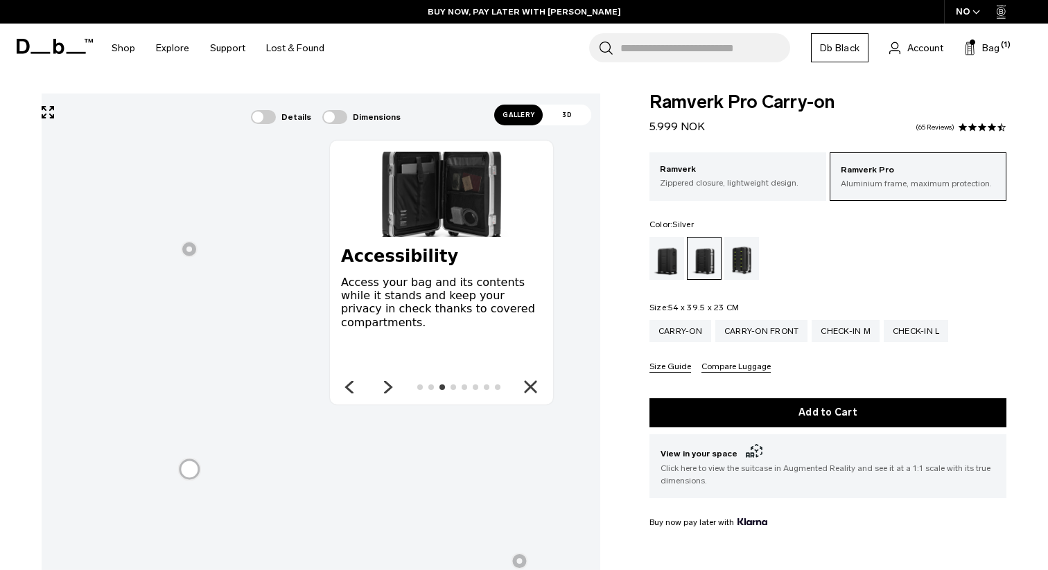
click at [185, 247] on div at bounding box center [189, 249] width 17 height 17
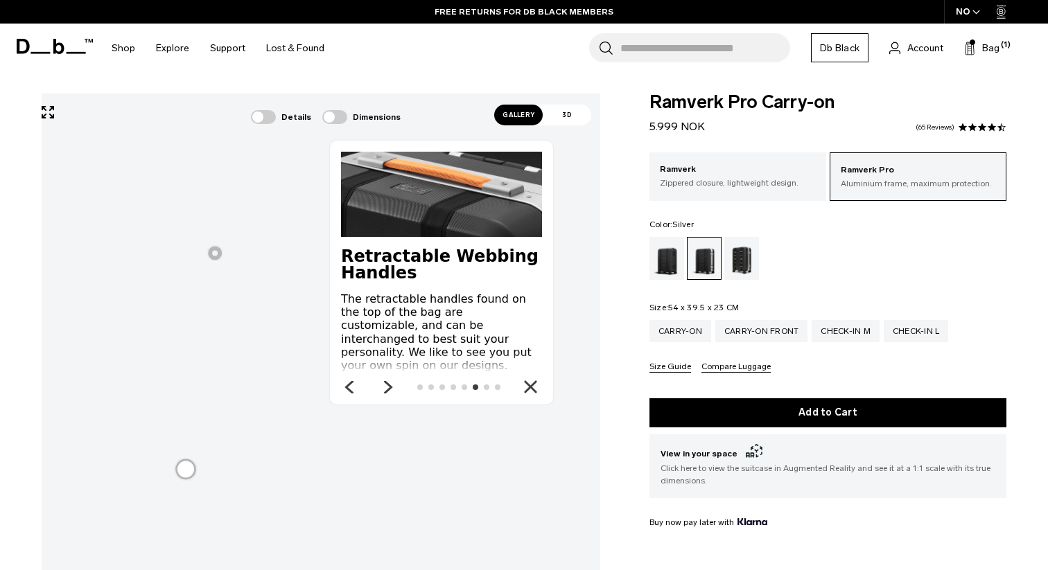
click at [220, 256] on div at bounding box center [214, 253] width 17 height 17
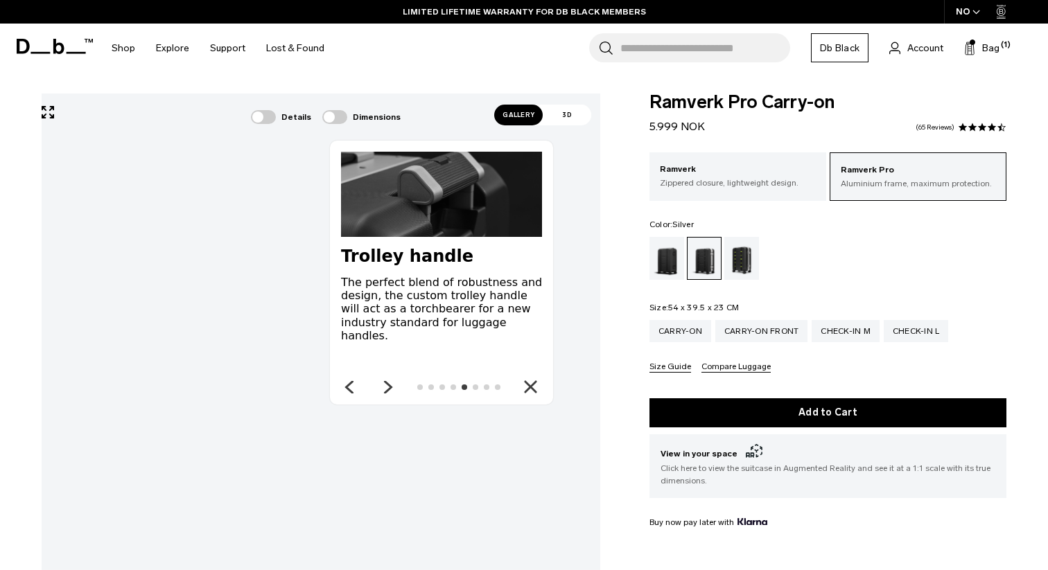
click at [486, 205] on div at bounding box center [321, 470] width 558 height 752
click at [478, 387] on div at bounding box center [458, 388] width 83 height 6
click at [475, 387] on div at bounding box center [476, 388] width 6 height 6
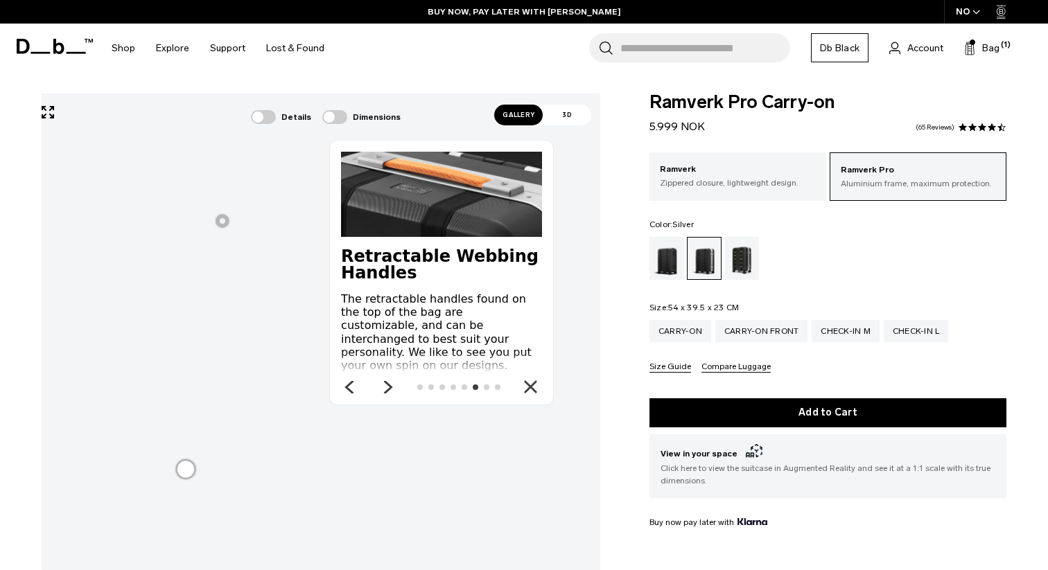
click at [488, 387] on div at bounding box center [487, 388] width 6 height 6
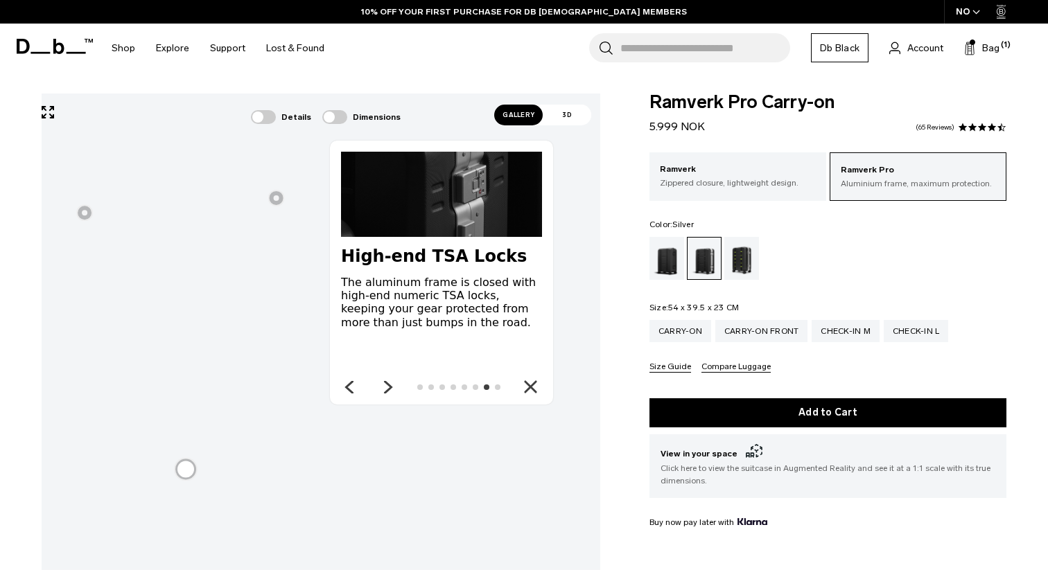
click at [498, 386] on div at bounding box center [498, 388] width 6 height 6
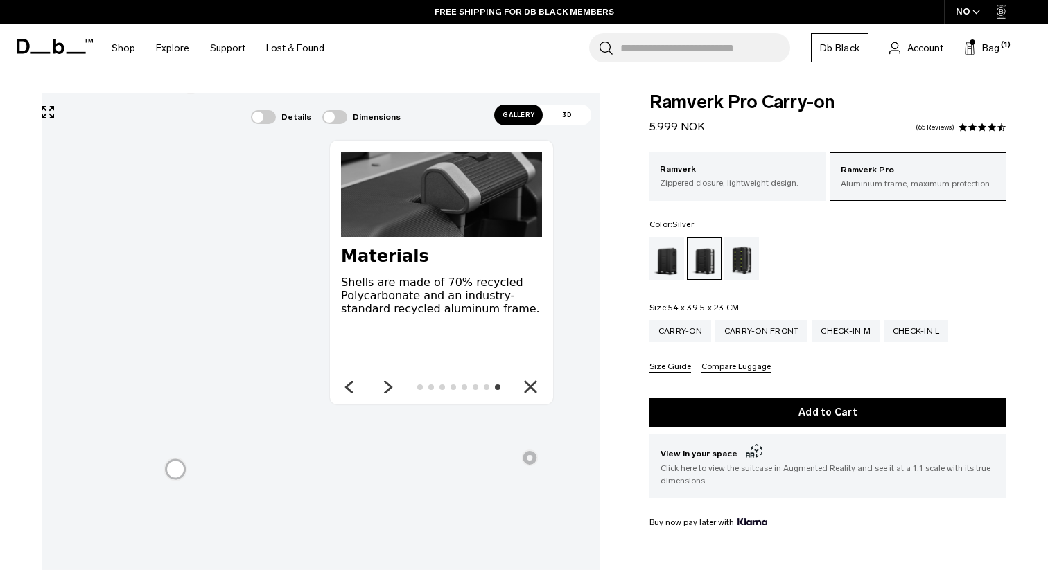
click at [418, 386] on div at bounding box center [420, 388] width 6 height 6
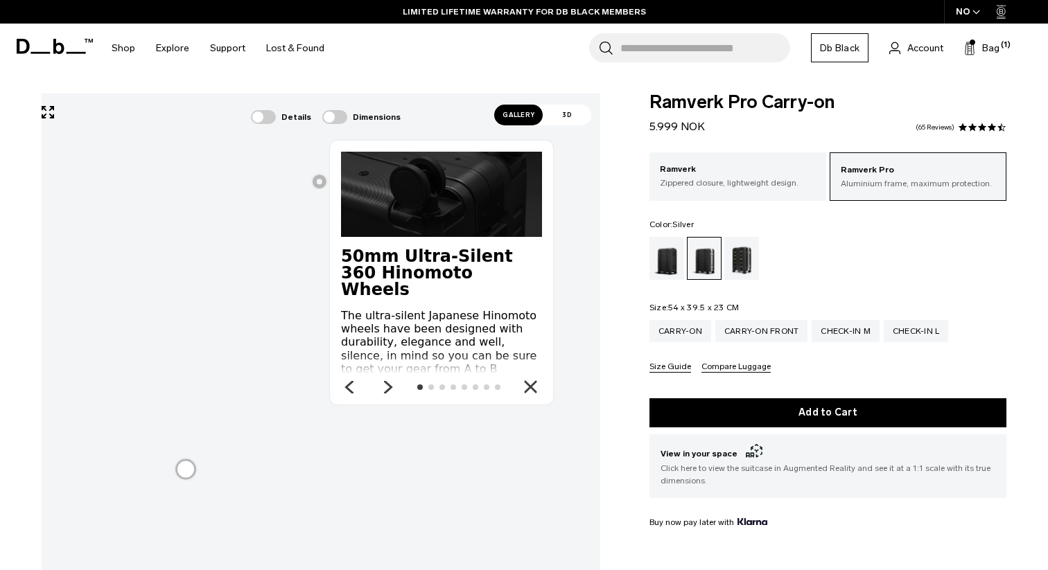
click at [431, 385] on div at bounding box center [431, 388] width 6 height 6
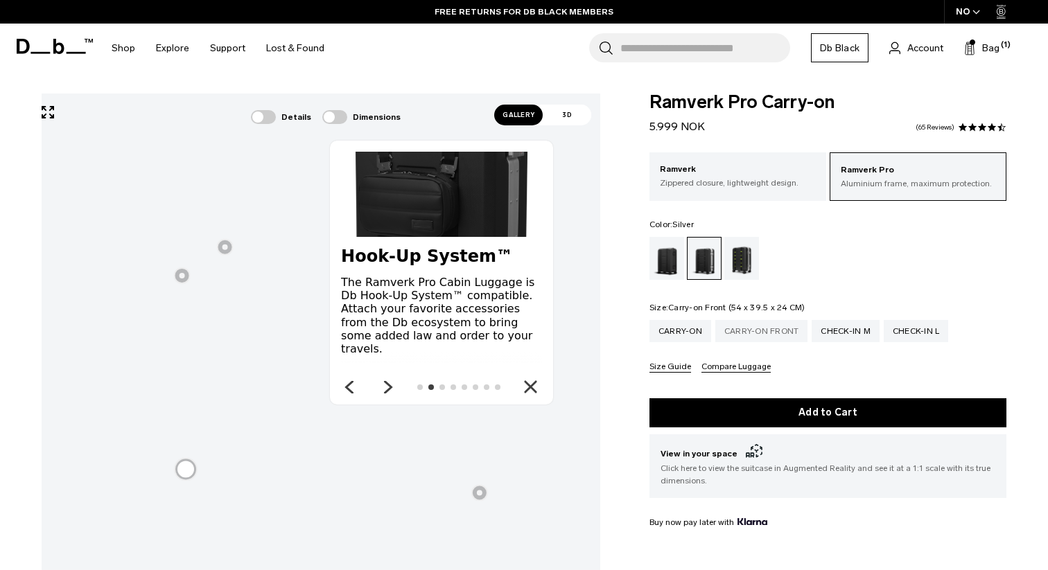
click at [766, 333] on div "Carry-on Front" at bounding box center [761, 331] width 93 height 22
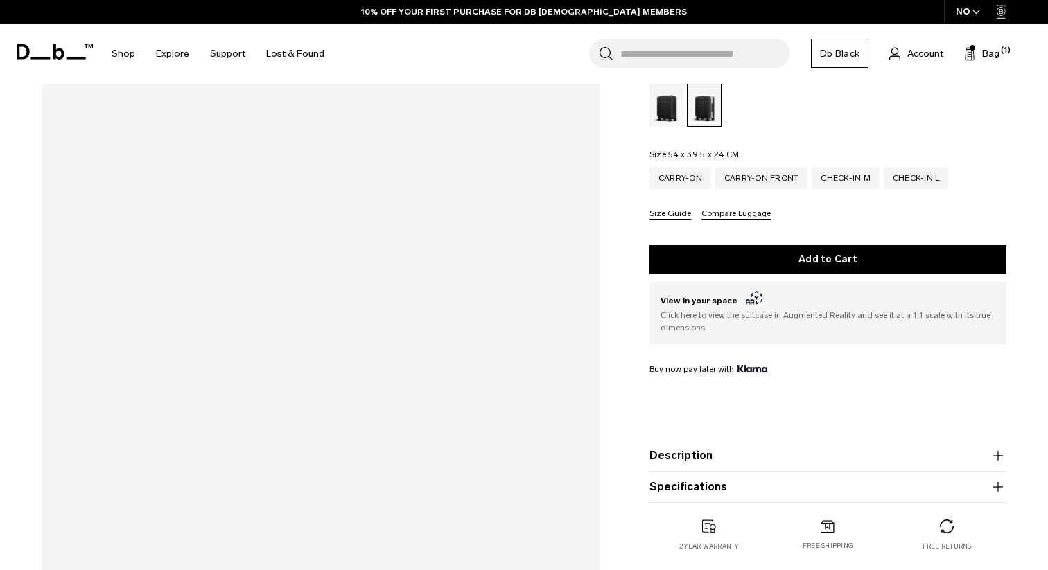
scroll to position [281, 0]
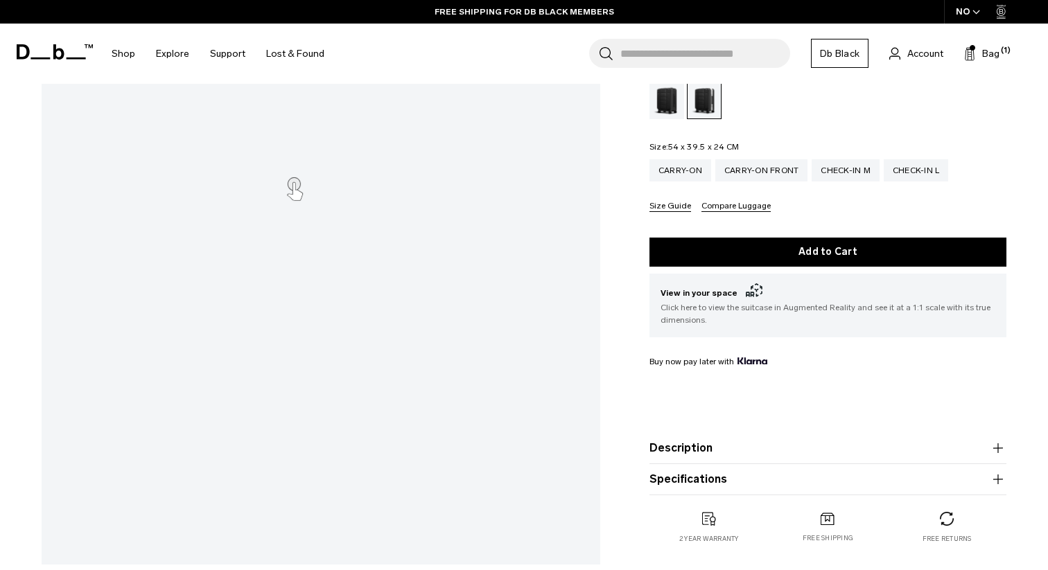
click at [1000, 450] on icon "button" at bounding box center [997, 448] width 17 height 17
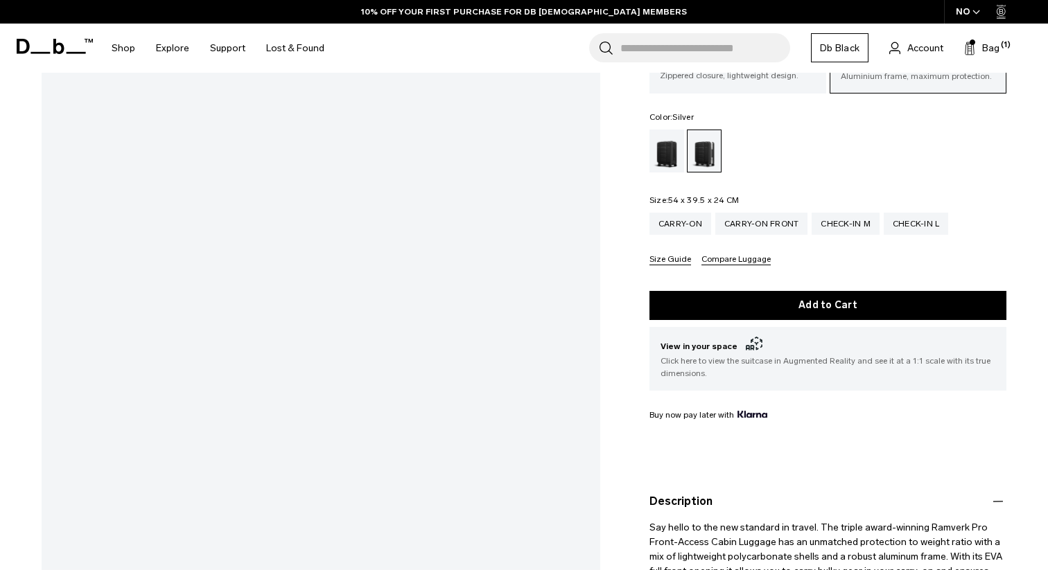
scroll to position [106, 0]
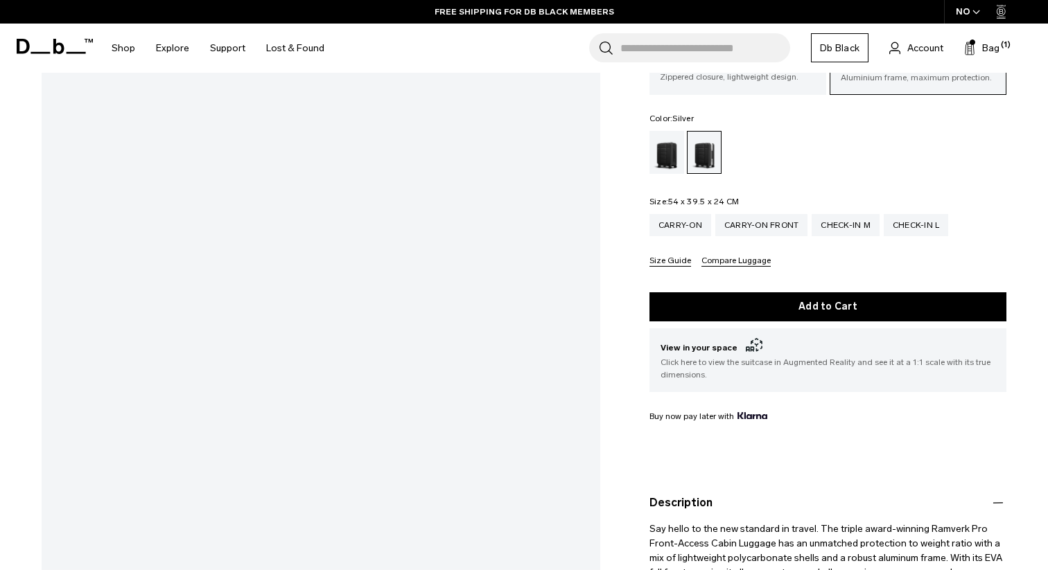
click at [673, 261] on button "Size Guide" at bounding box center [670, 261] width 42 height 10
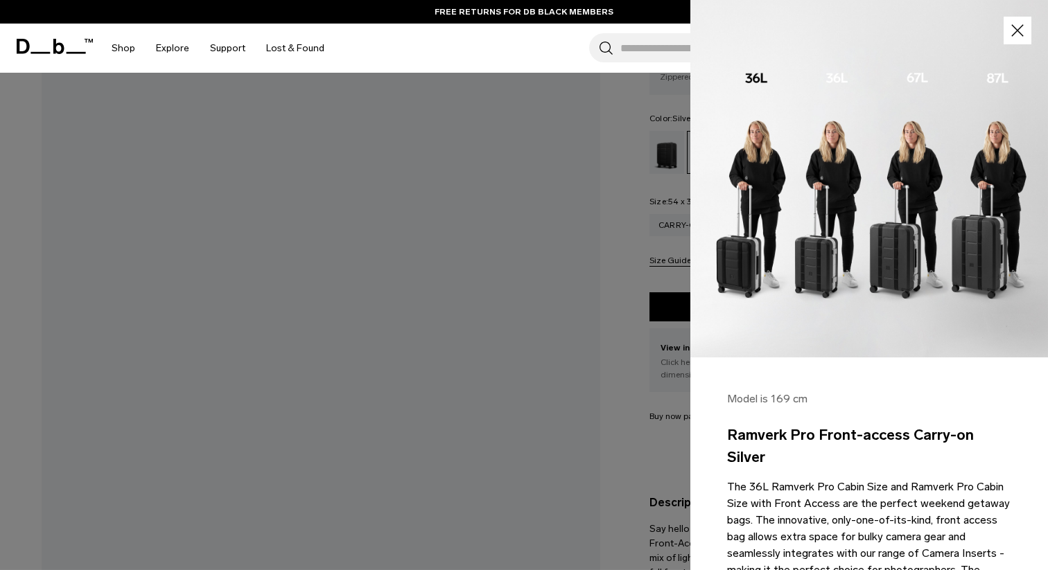
click at [831, 158] on img at bounding box center [868, 178] width 357 height 357
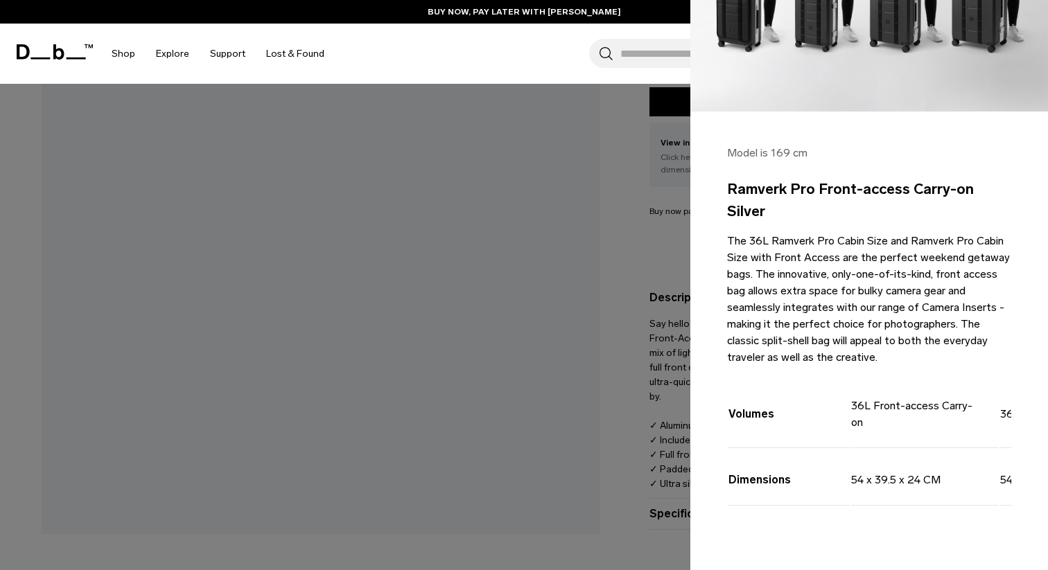
scroll to position [322, 0]
click at [657, 302] on div at bounding box center [524, 285] width 1048 height 570
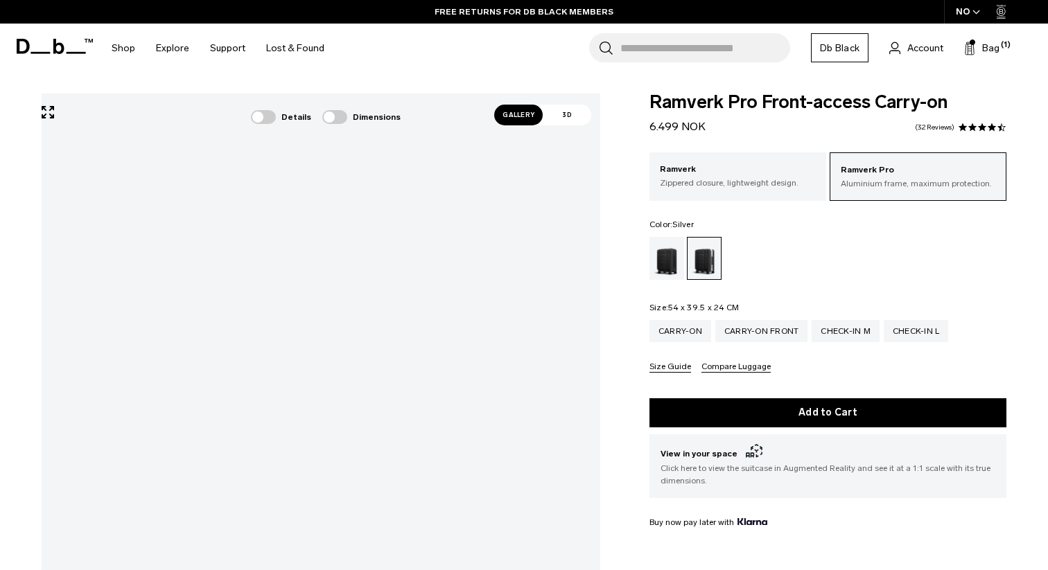
scroll to position [0, 0]
click at [671, 366] on button "Size Guide" at bounding box center [670, 367] width 42 height 10
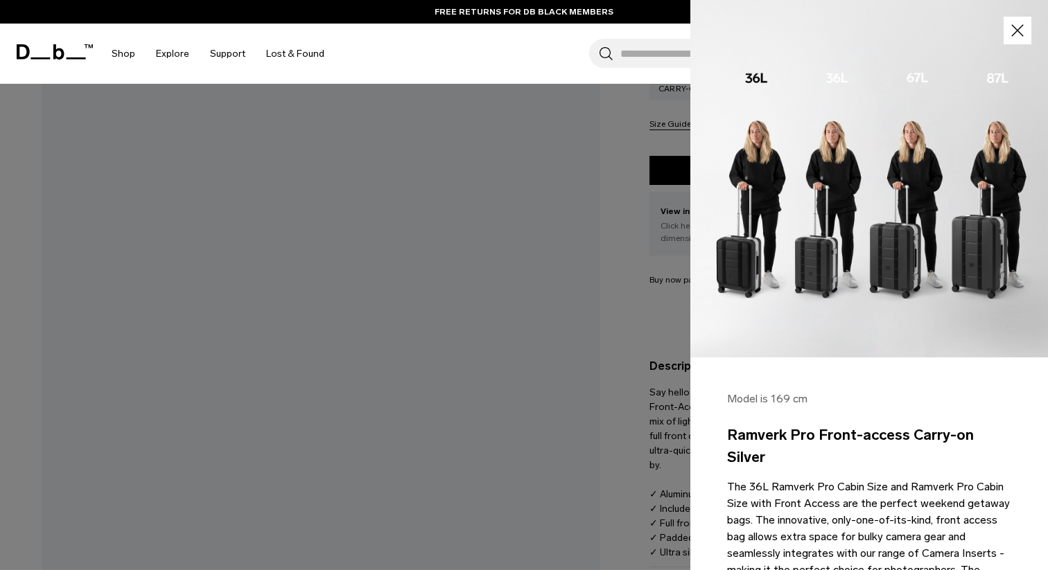
scroll to position [1, 0]
click at [1009, 28] on icon "button" at bounding box center [1017, 30] width 20 height 20
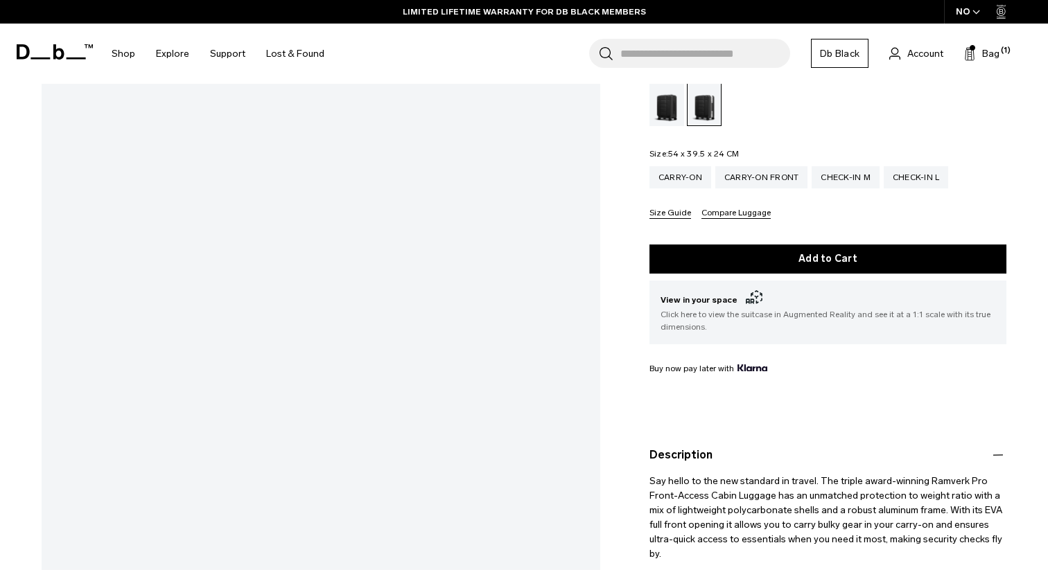
scroll to position [152, 0]
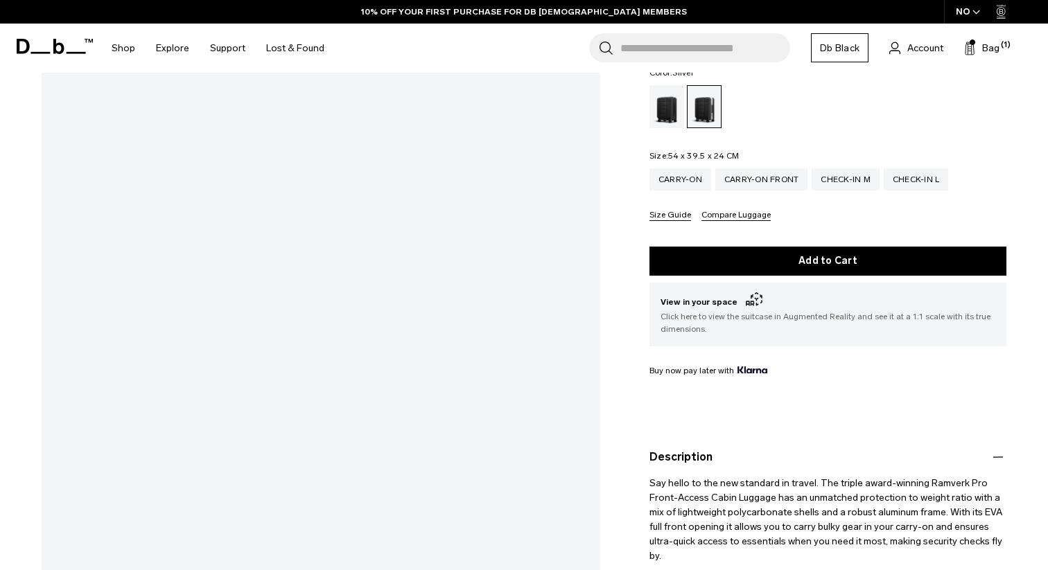
click at [721, 217] on button "Compare Luggage" at bounding box center [735, 216] width 69 height 10
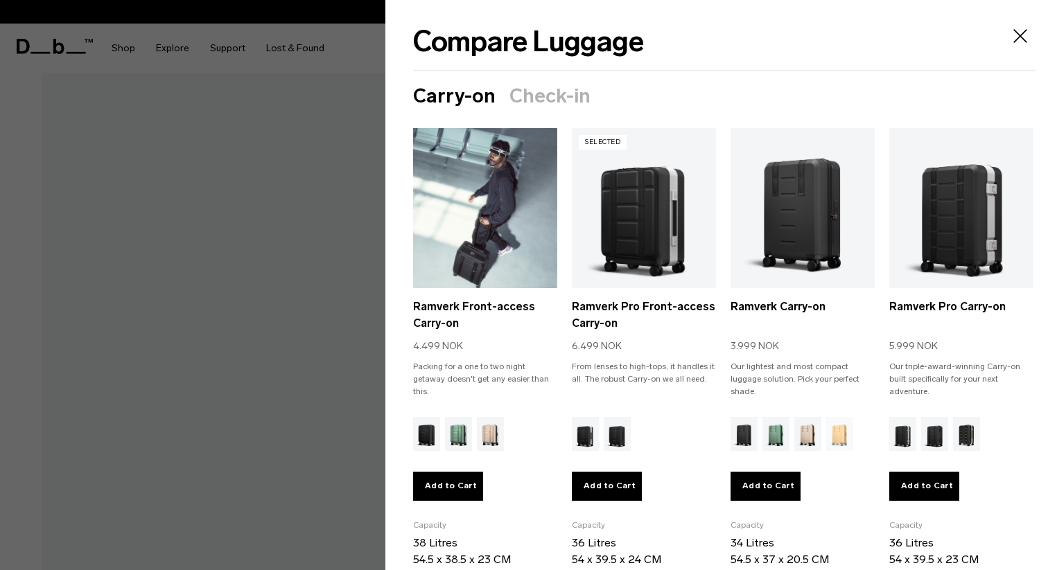
click at [506, 222] on link "Ramverk Front-access Carry-on" at bounding box center [485, 208] width 144 height 160
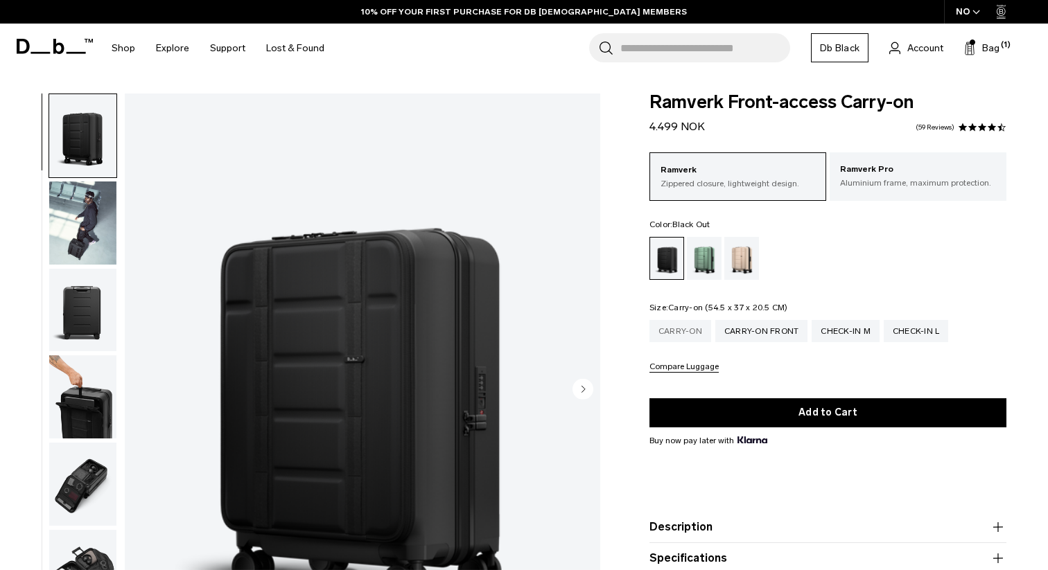
click at [677, 329] on div "Carry-on" at bounding box center [680, 331] width 62 height 22
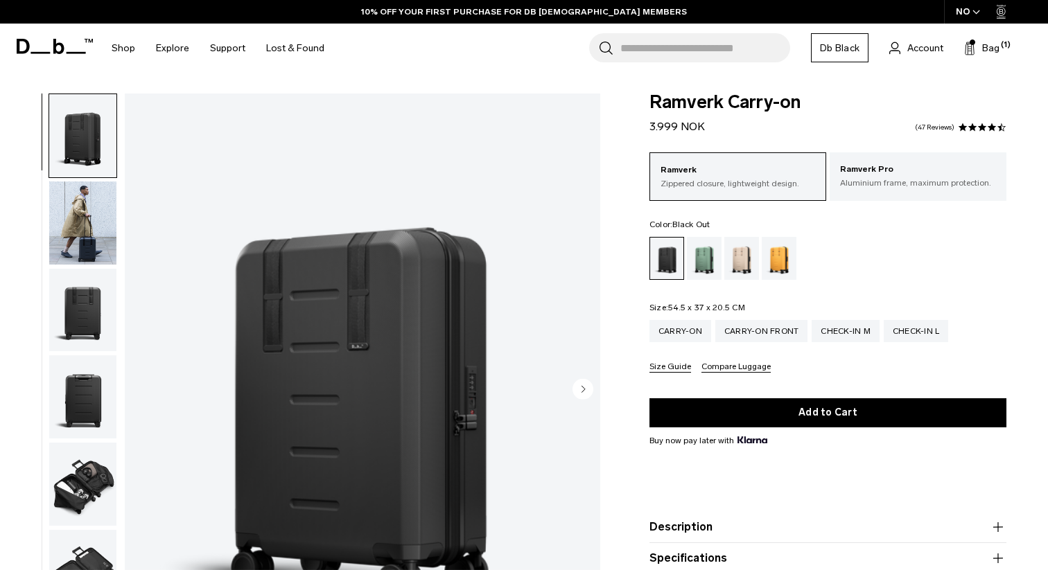
click at [724, 369] on button "Compare Luggage" at bounding box center [735, 367] width 69 height 10
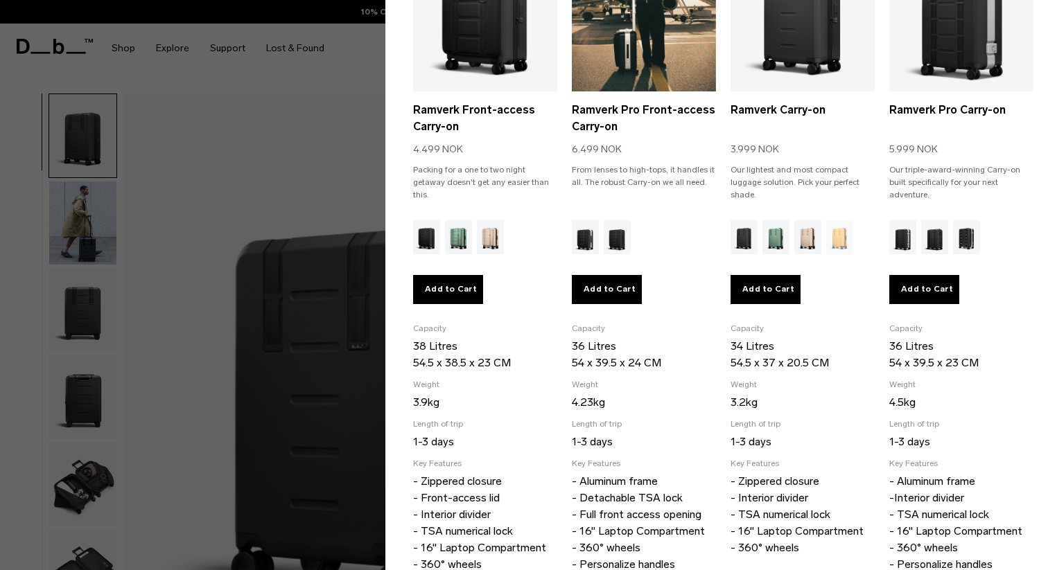
scroll to position [242, 0]
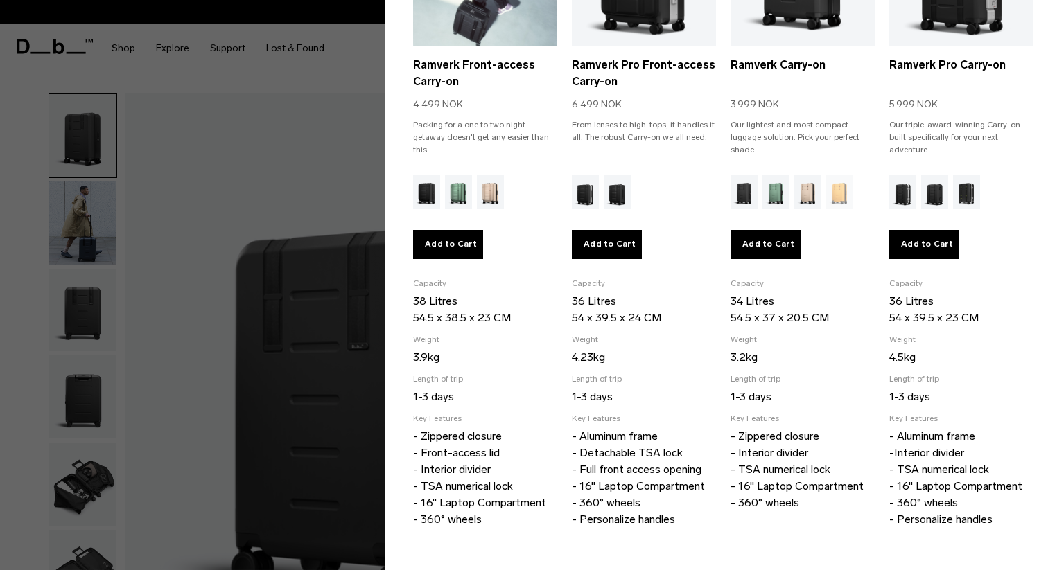
click at [441, 243] on button "Add to Cart" at bounding box center [448, 244] width 70 height 29
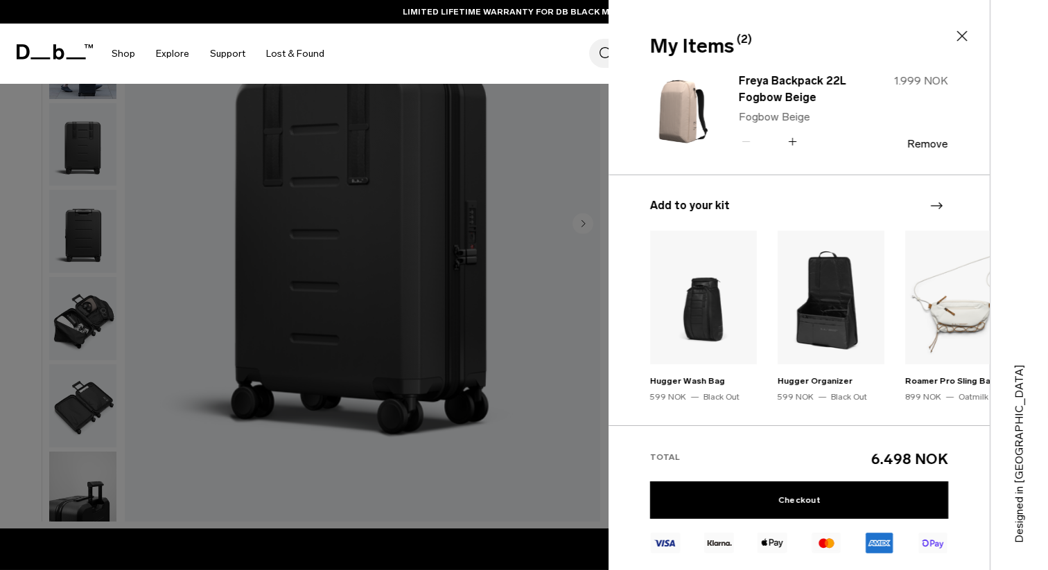
scroll to position [0, 0]
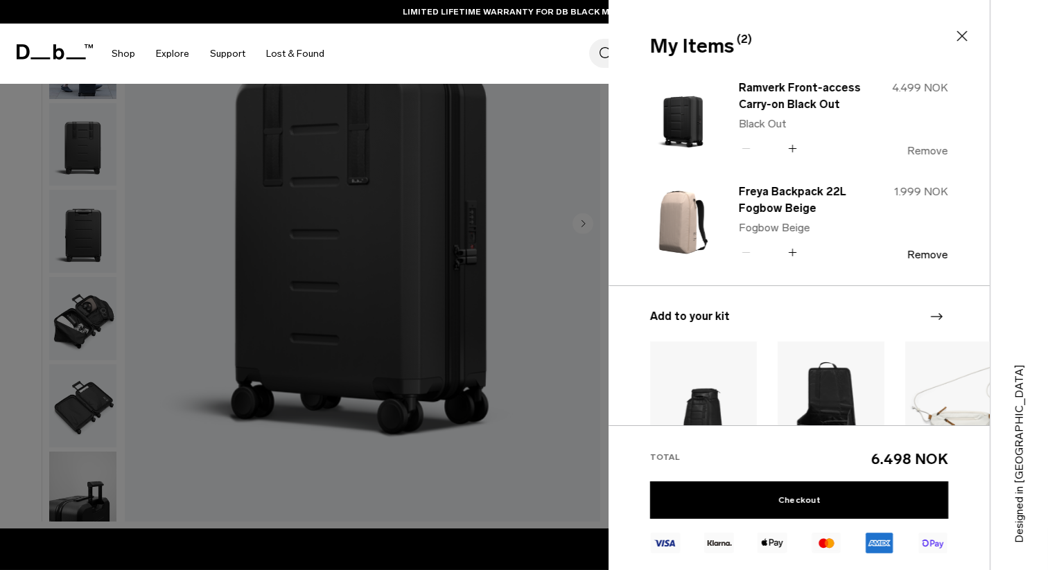
click at [932, 150] on button "Remove" at bounding box center [927, 151] width 41 height 12
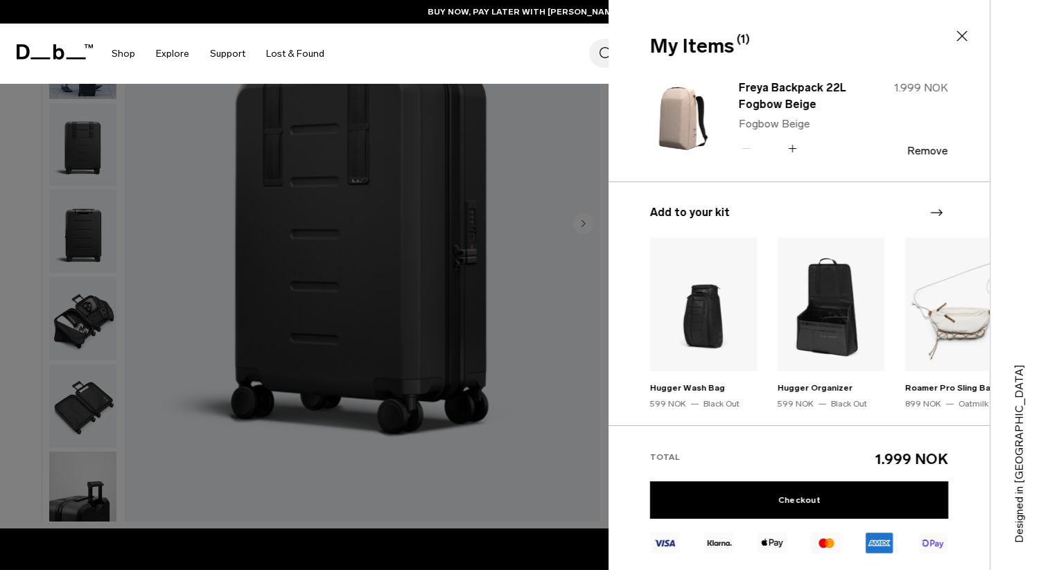
click at [962, 33] on icon at bounding box center [961, 36] width 17 height 17
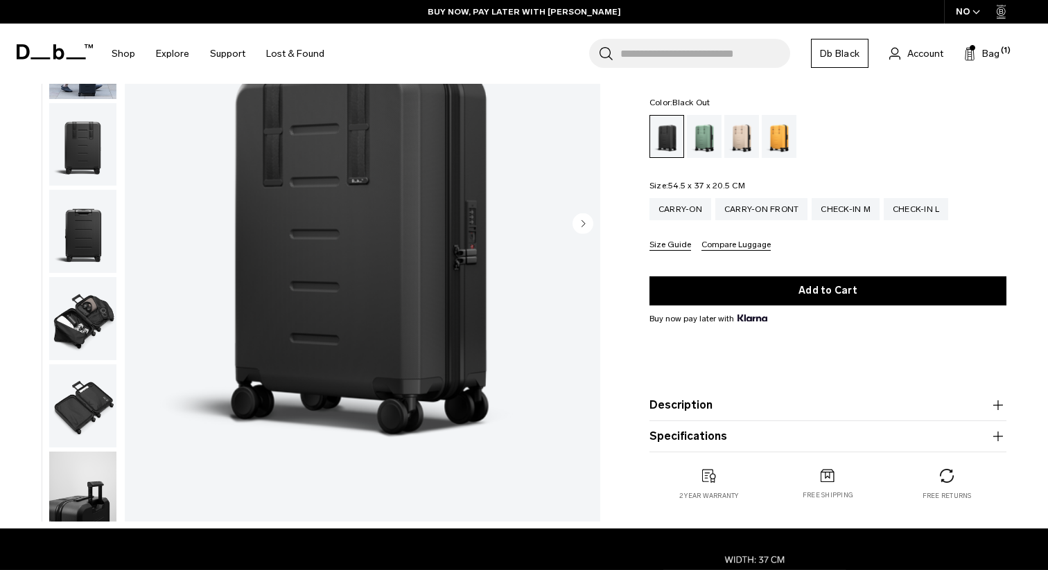
click at [730, 246] on button "Compare Luggage" at bounding box center [735, 245] width 69 height 10
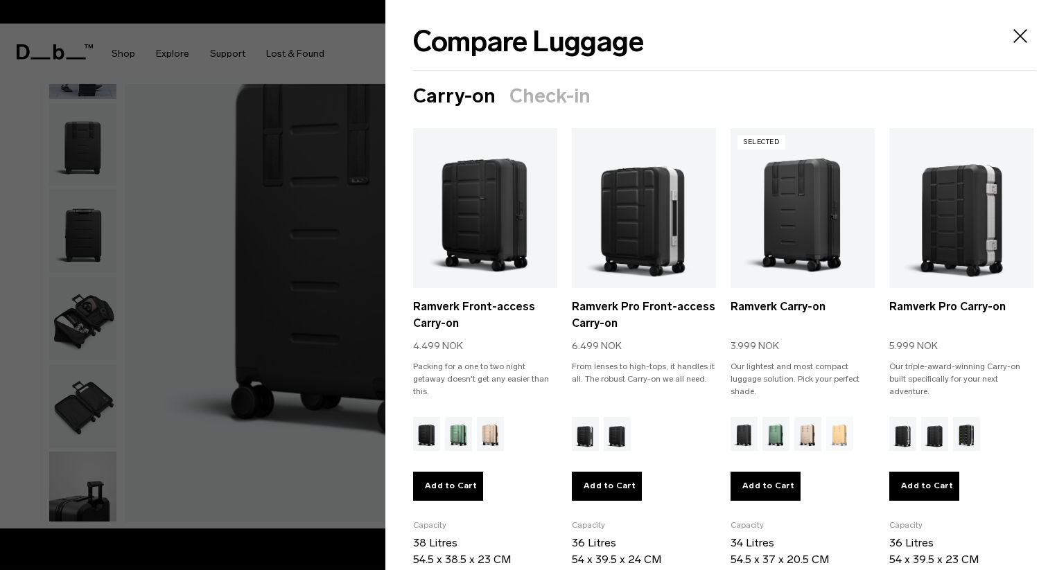
click at [1022, 30] on icon "Close" at bounding box center [1020, 36] width 22 height 22
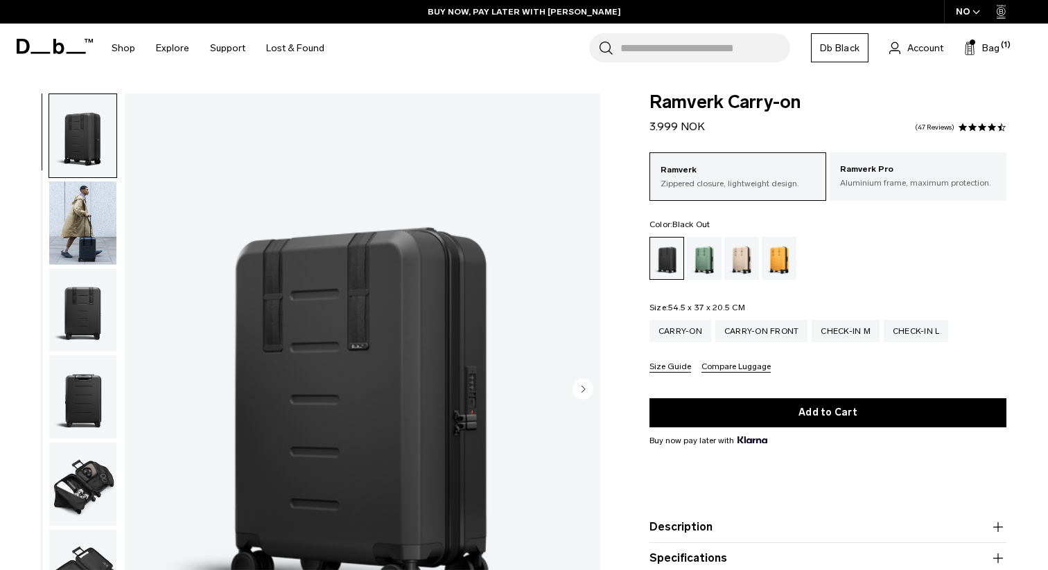
click at [732, 366] on button "Compare Luggage" at bounding box center [735, 367] width 69 height 10
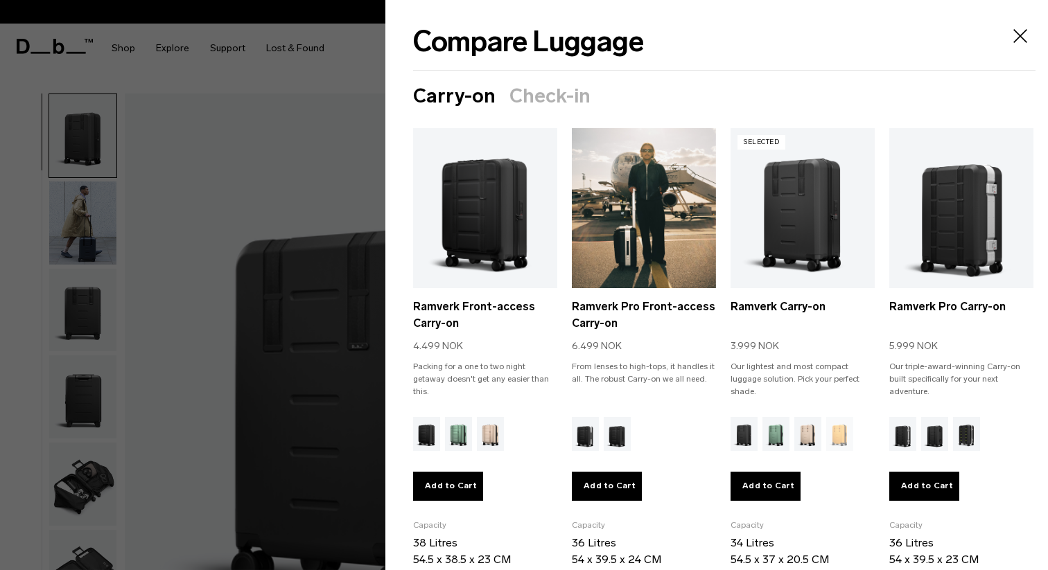
click at [657, 242] on link "Ramverk Pro Front-access Carry-on" at bounding box center [644, 208] width 144 height 160
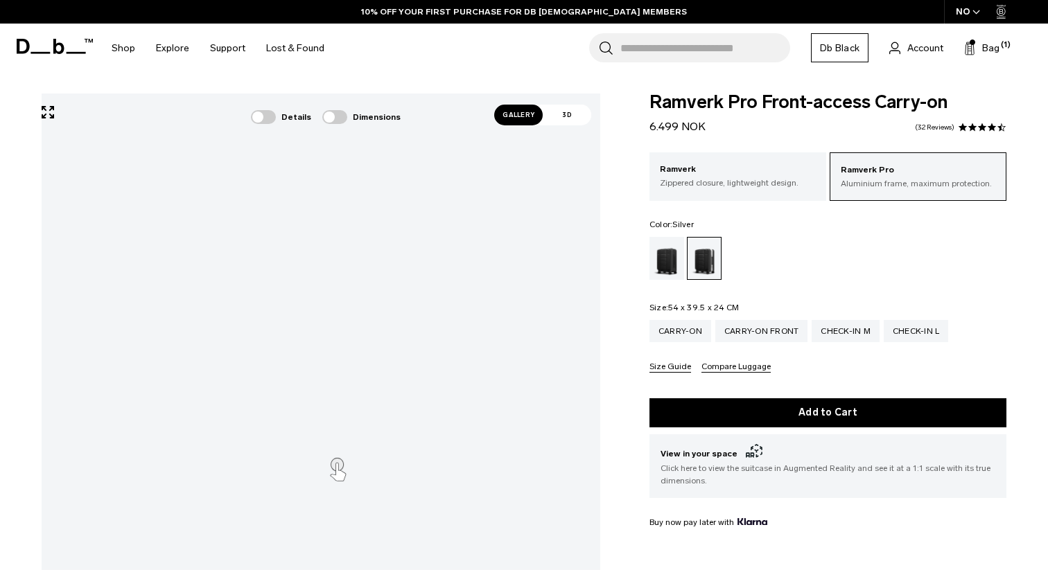
scroll to position [4, 0]
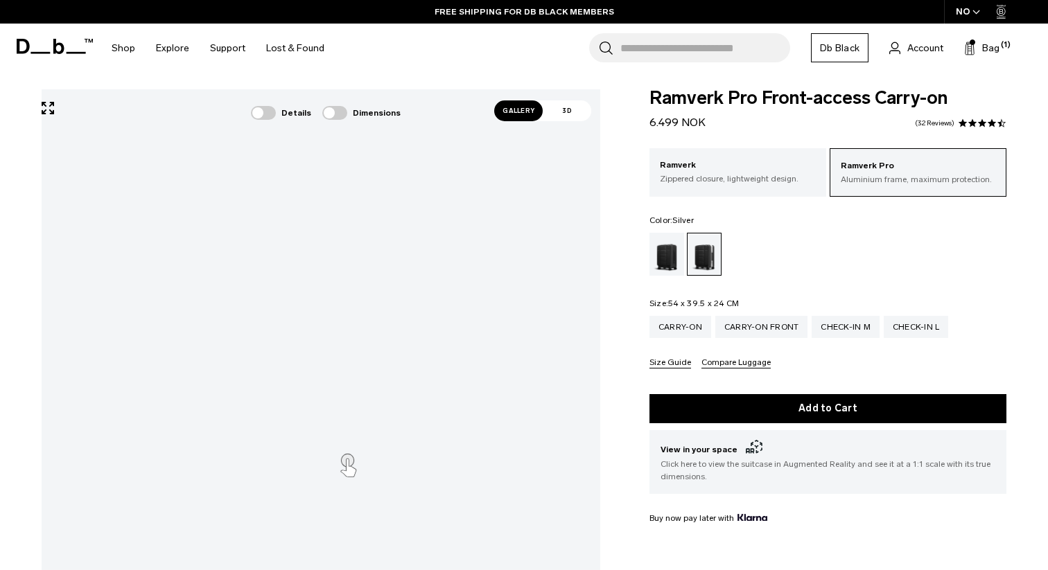
click at [661, 258] on div "Black Out" at bounding box center [666, 254] width 35 height 43
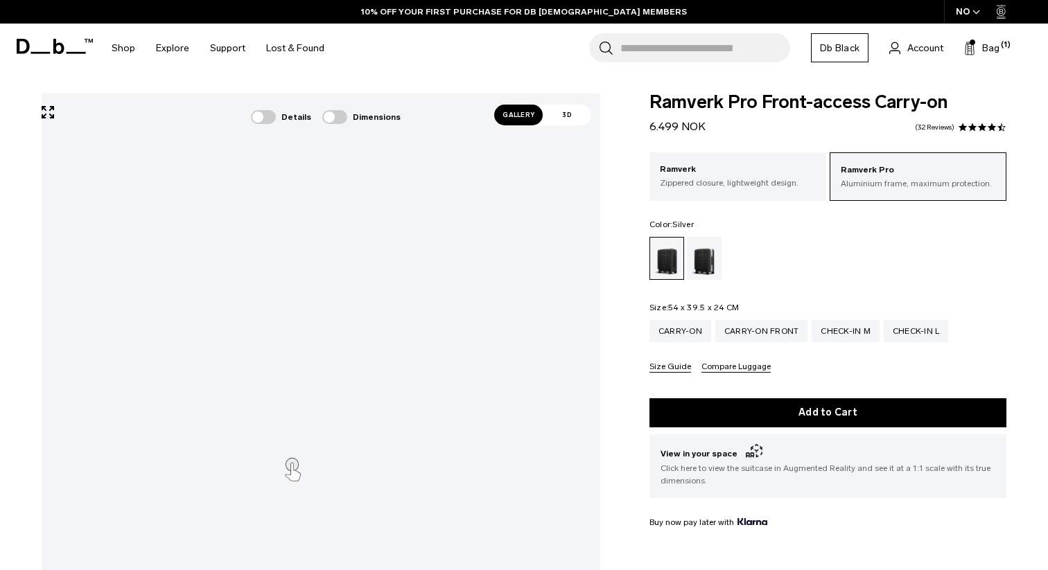
click at [698, 257] on div "Silver" at bounding box center [704, 258] width 35 height 43
click at [523, 117] on span "Gallery" at bounding box center [518, 115] width 48 height 21
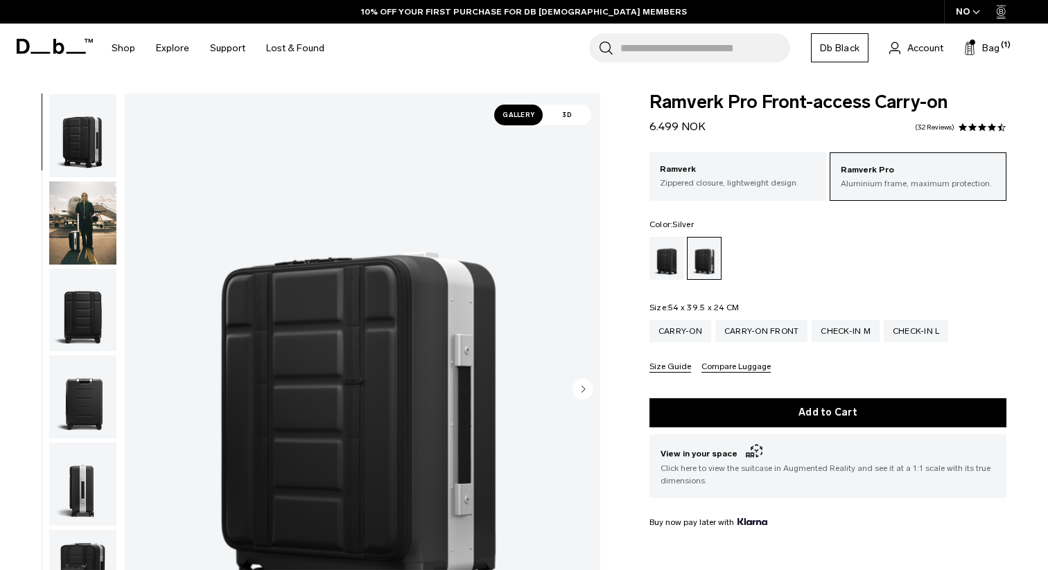
click at [93, 299] on img "button" at bounding box center [82, 310] width 67 height 83
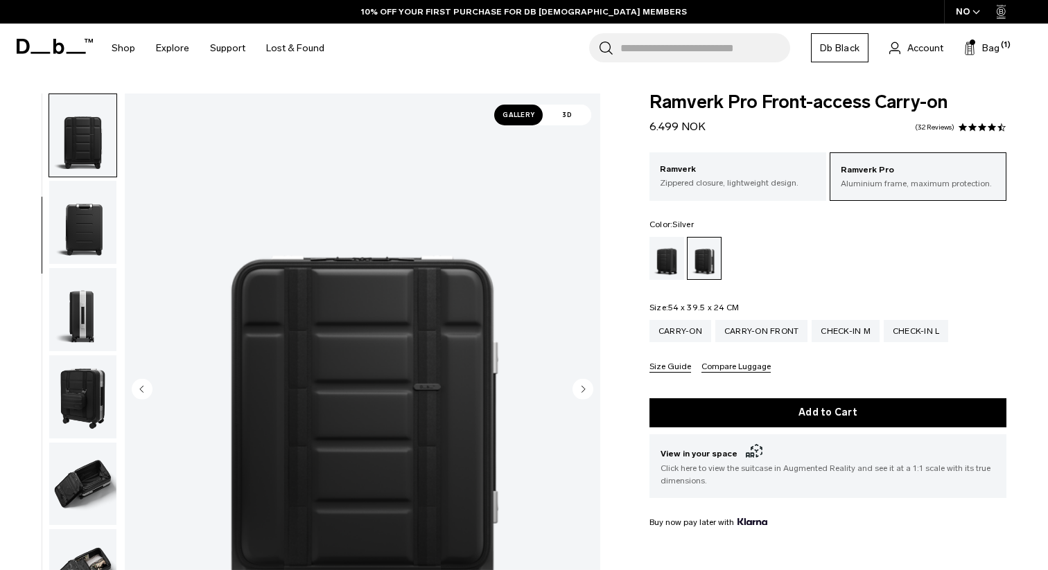
click at [93, 299] on img "button" at bounding box center [82, 309] width 67 height 83
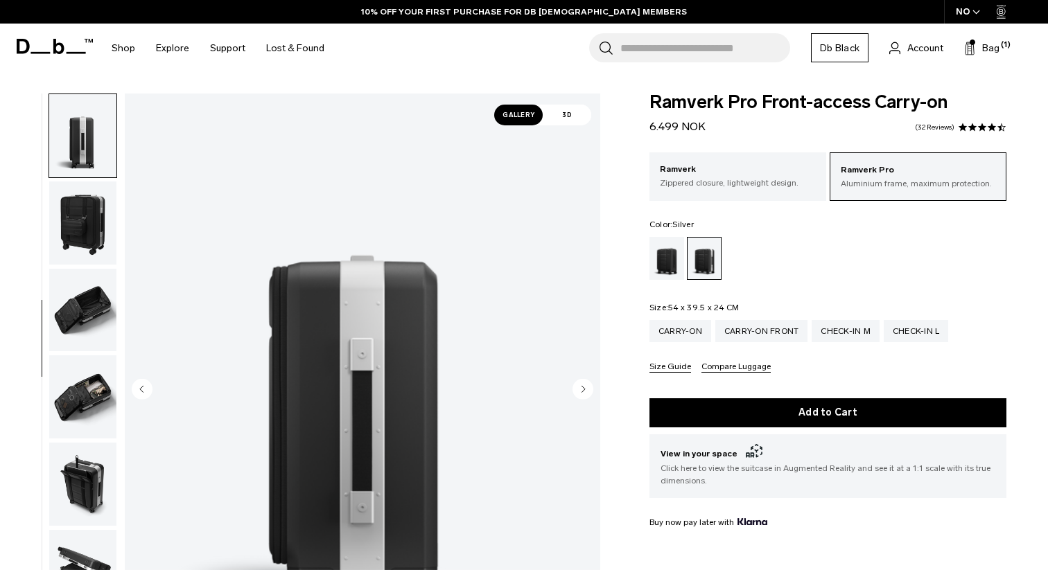
click at [93, 299] on img "button" at bounding box center [82, 310] width 67 height 83
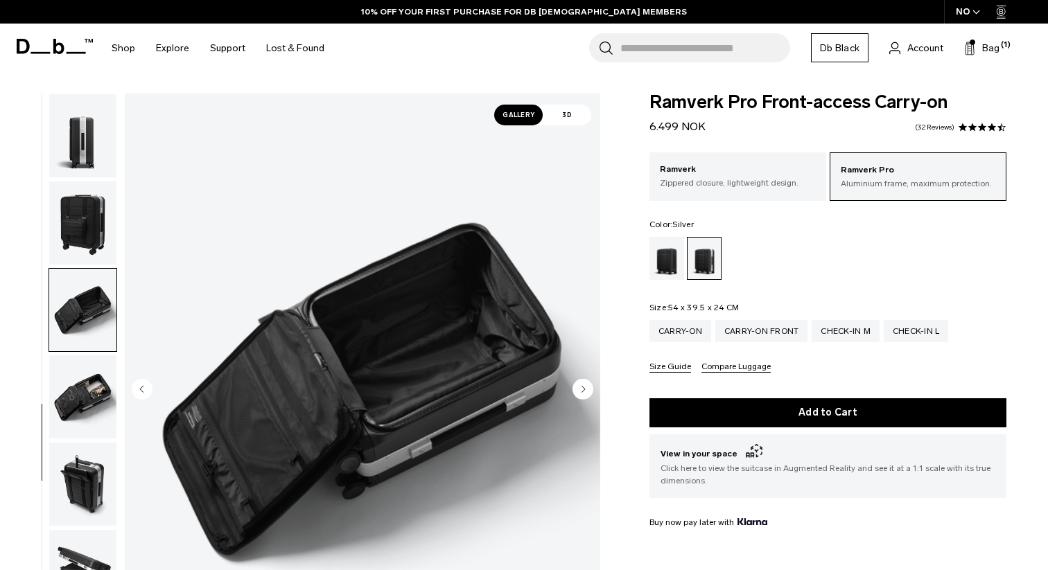
scroll to position [362, 0]
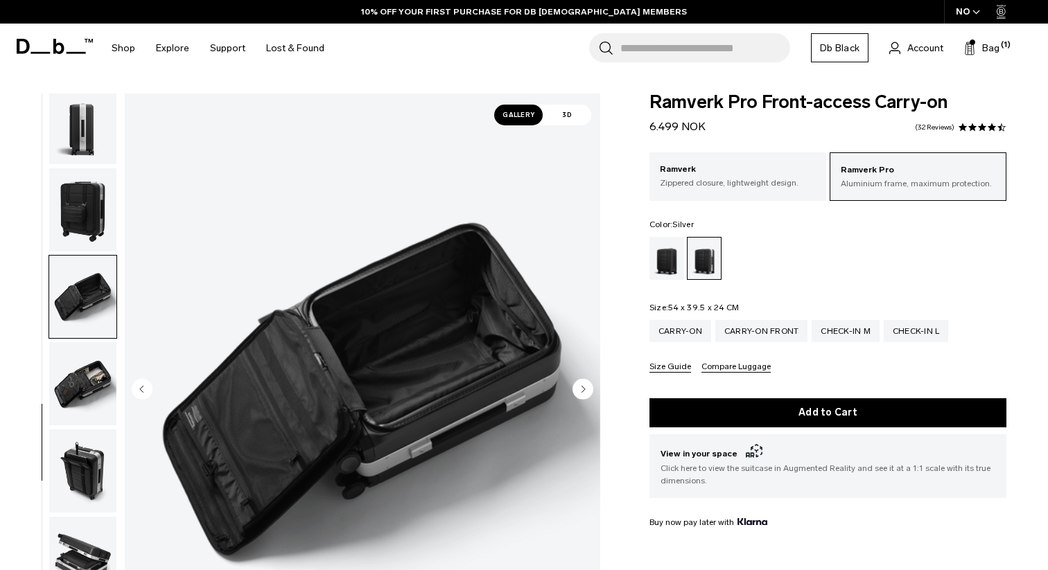
click at [87, 374] on img "button" at bounding box center [82, 383] width 67 height 83
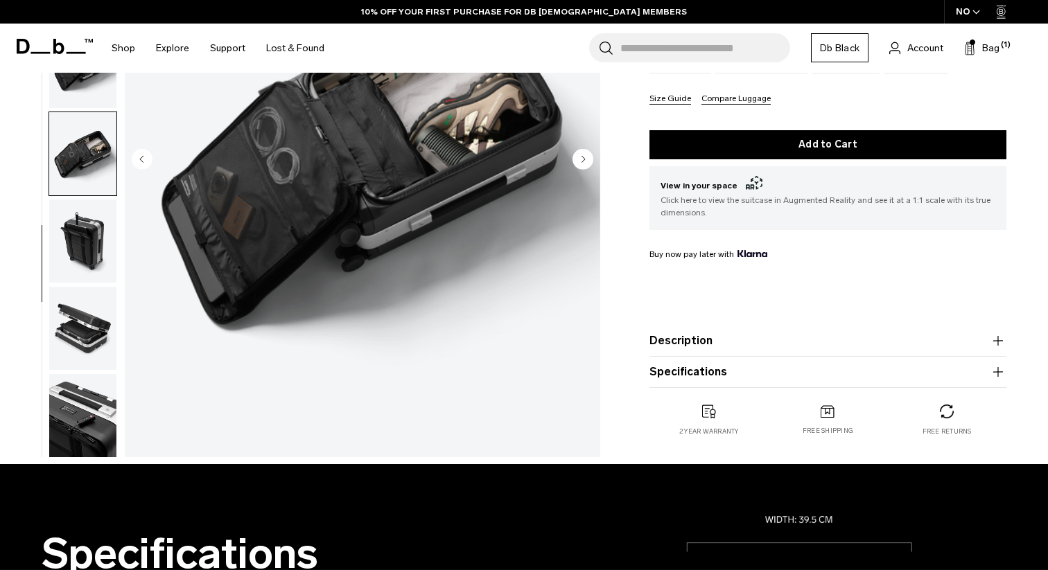
scroll to position [271, 0]
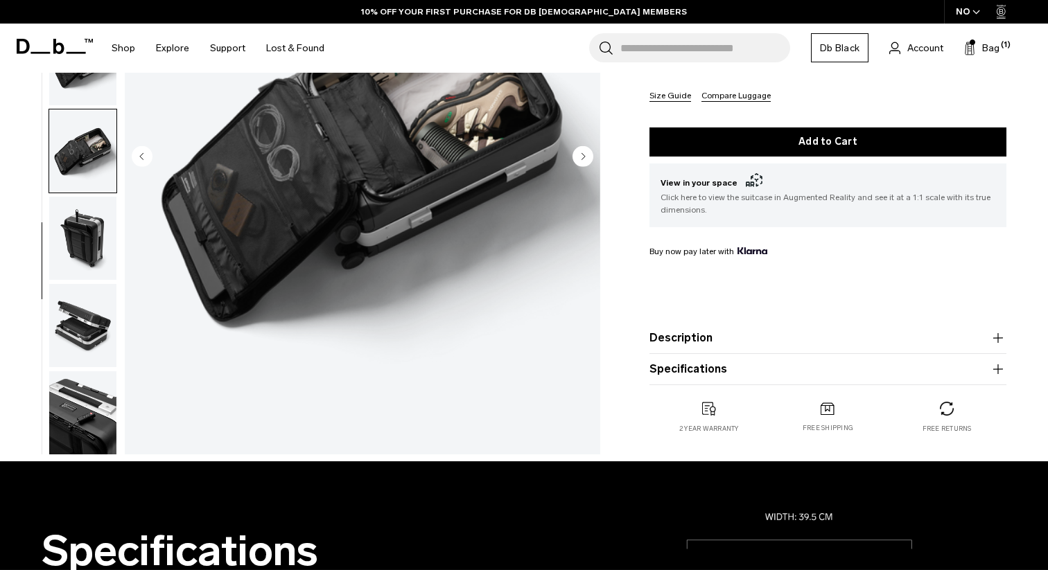
click at [96, 322] on img "button" at bounding box center [82, 325] width 67 height 83
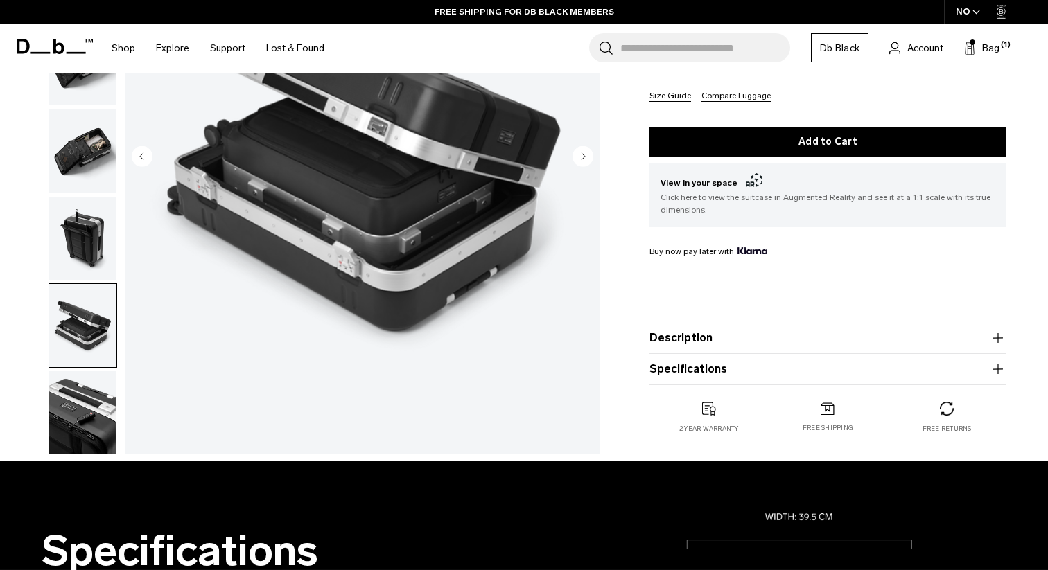
click at [94, 241] on img "button" at bounding box center [82, 238] width 67 height 83
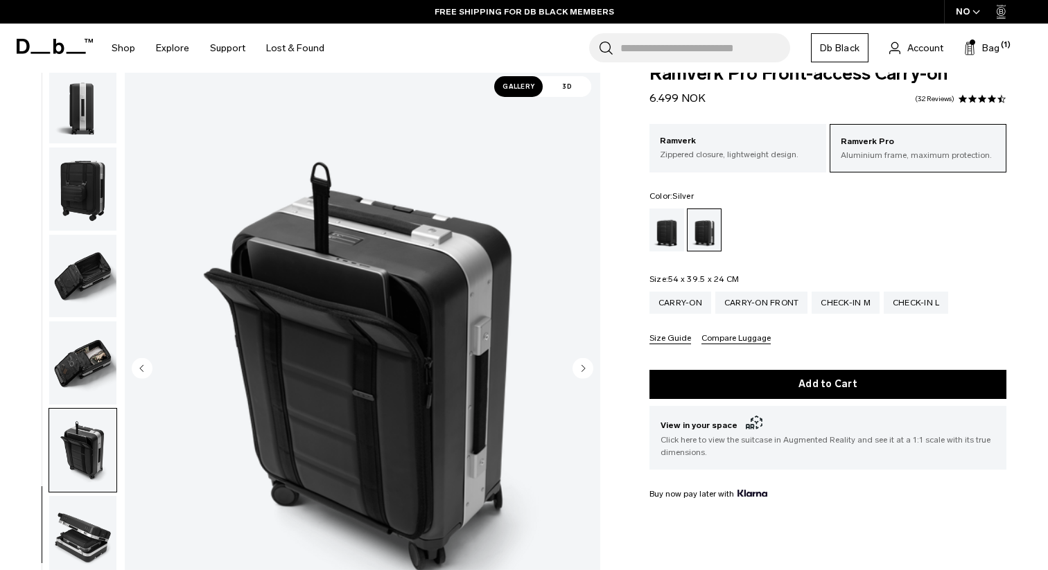
scroll to position [27, 0]
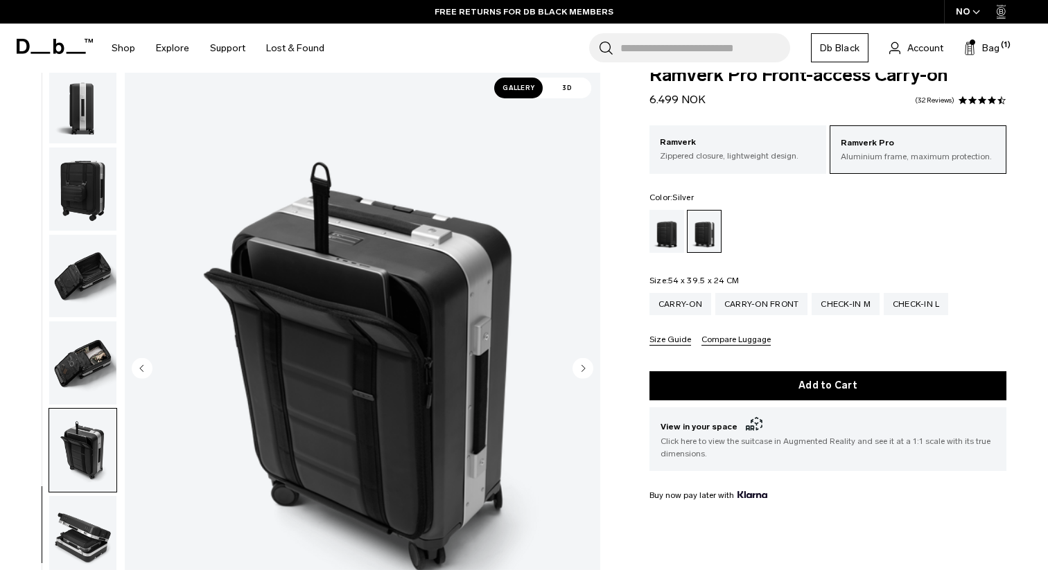
click at [80, 353] on img "button" at bounding box center [82, 362] width 67 height 83
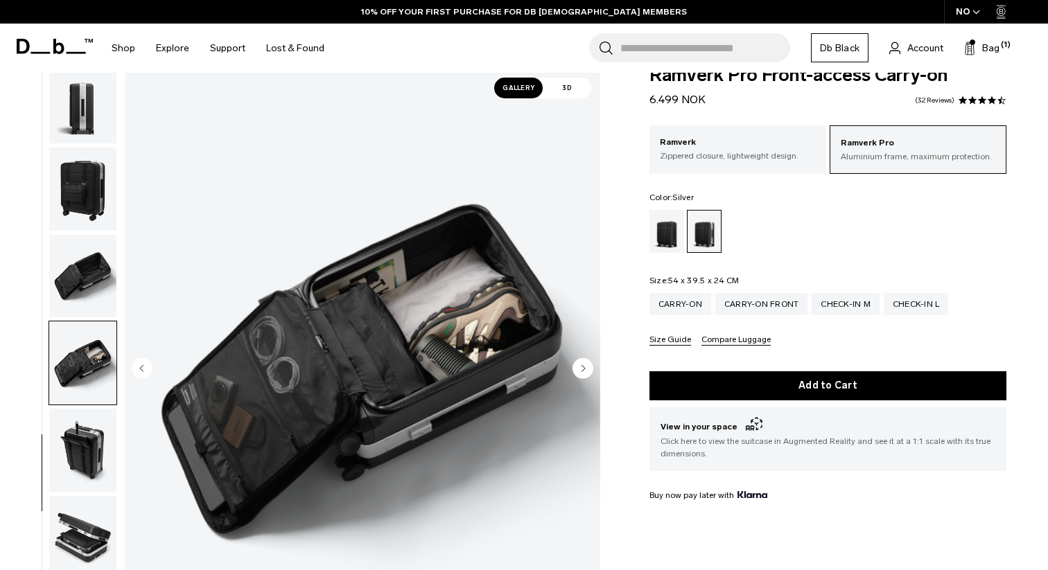
click at [80, 459] on img "button" at bounding box center [82, 450] width 67 height 83
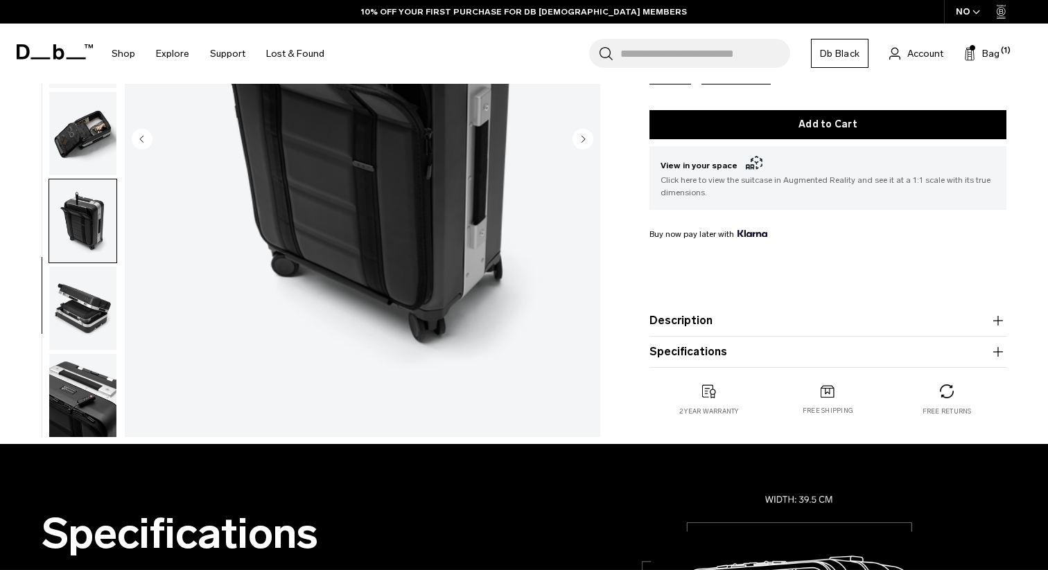
scroll to position [310, 0]
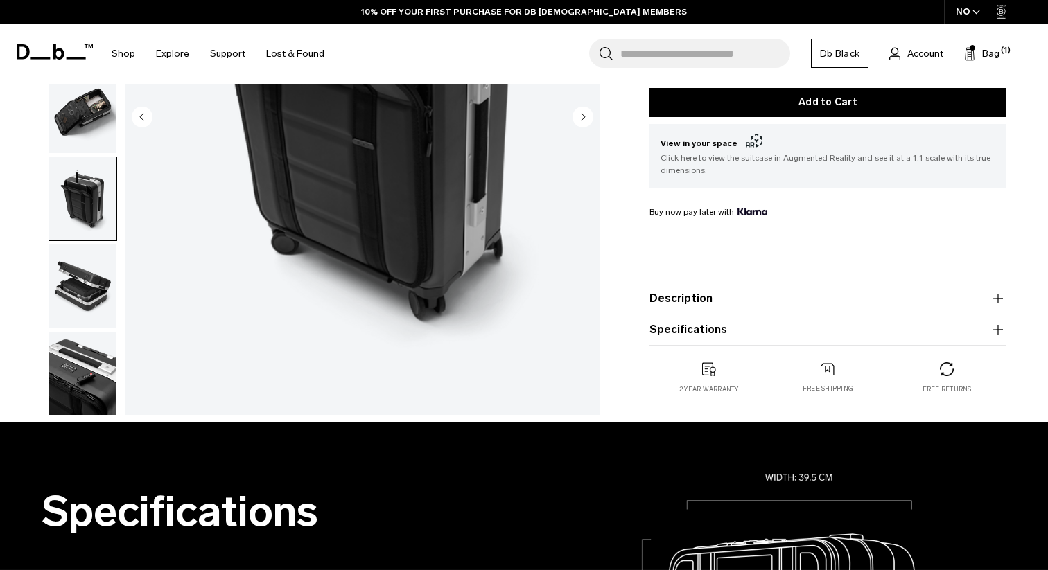
click at [93, 375] on img "button" at bounding box center [82, 373] width 67 height 83
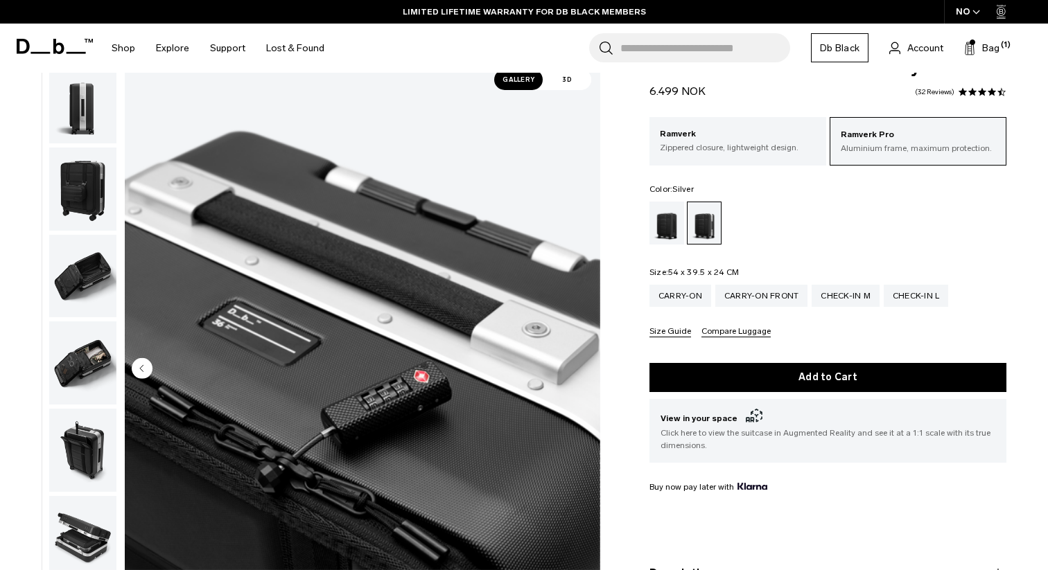
scroll to position [33, 0]
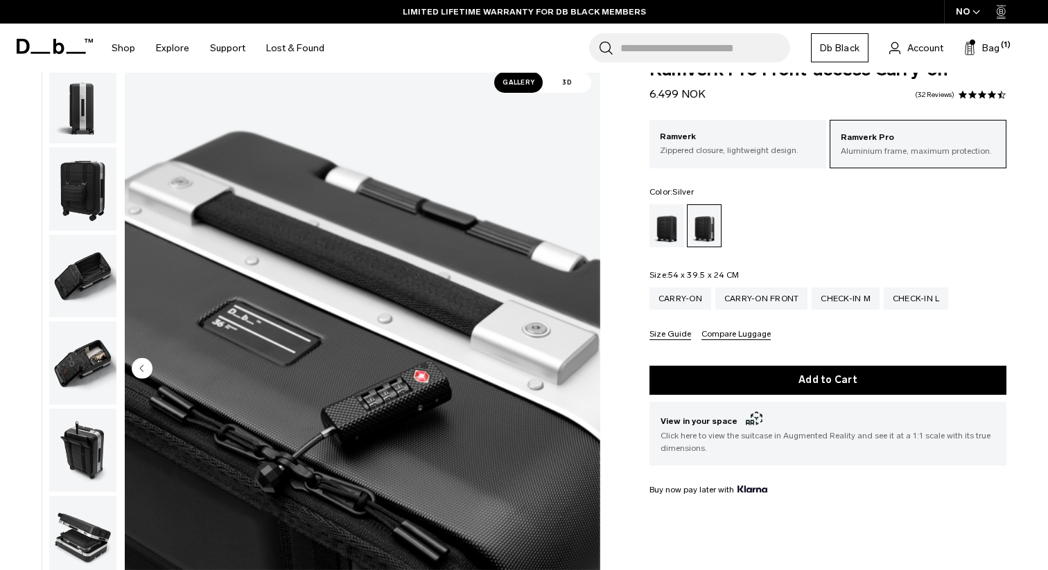
click at [89, 443] on img "button" at bounding box center [82, 450] width 67 height 83
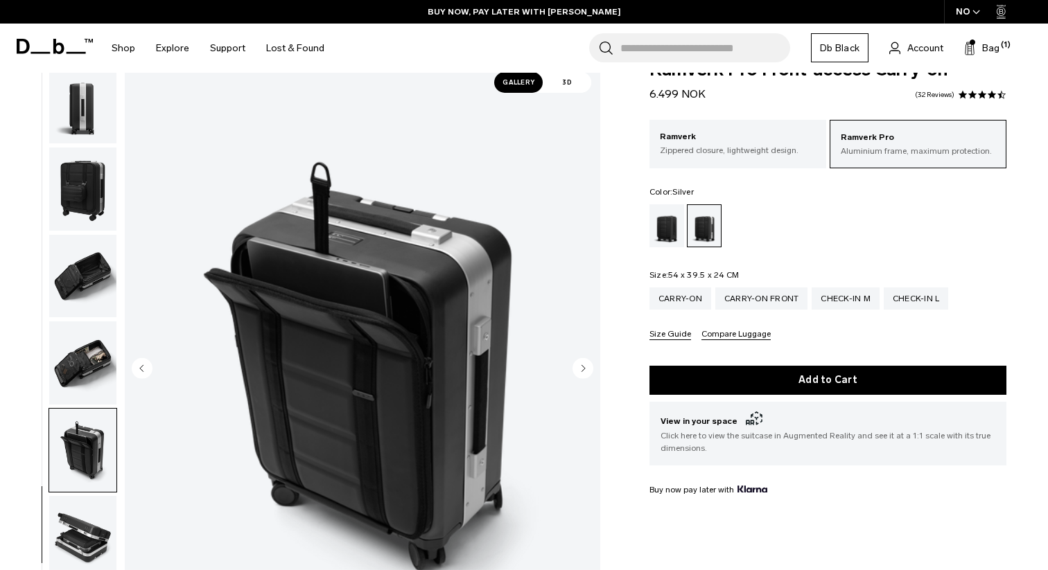
click at [85, 362] on img "button" at bounding box center [82, 362] width 67 height 83
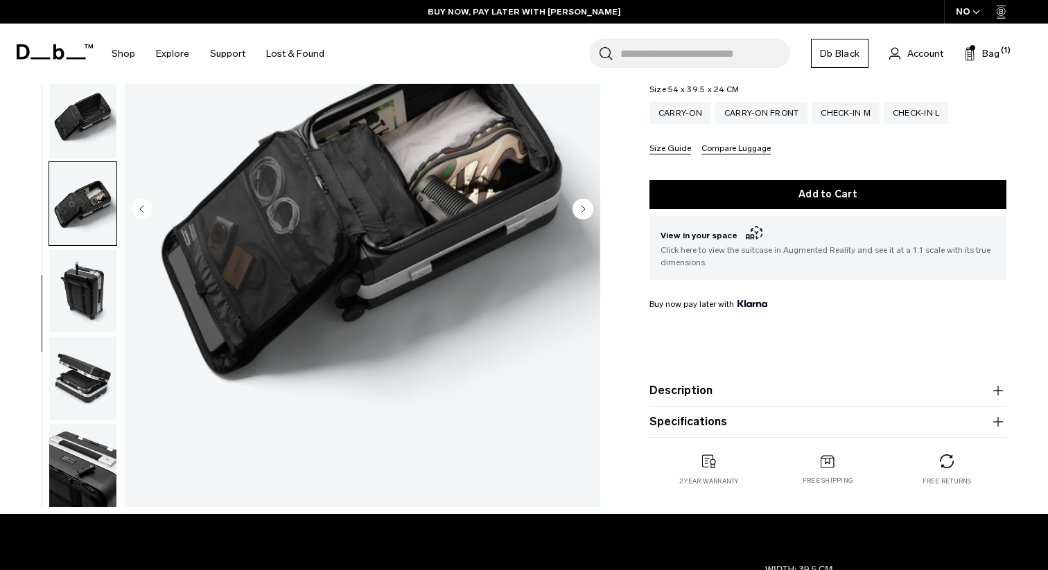
scroll to position [221, 0]
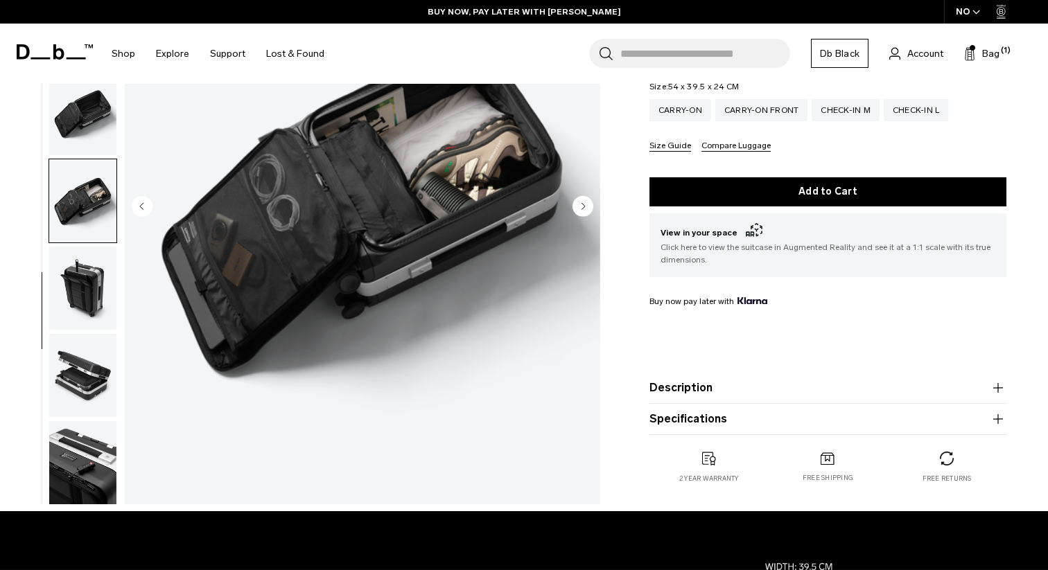
click at [86, 367] on img "button" at bounding box center [82, 375] width 67 height 83
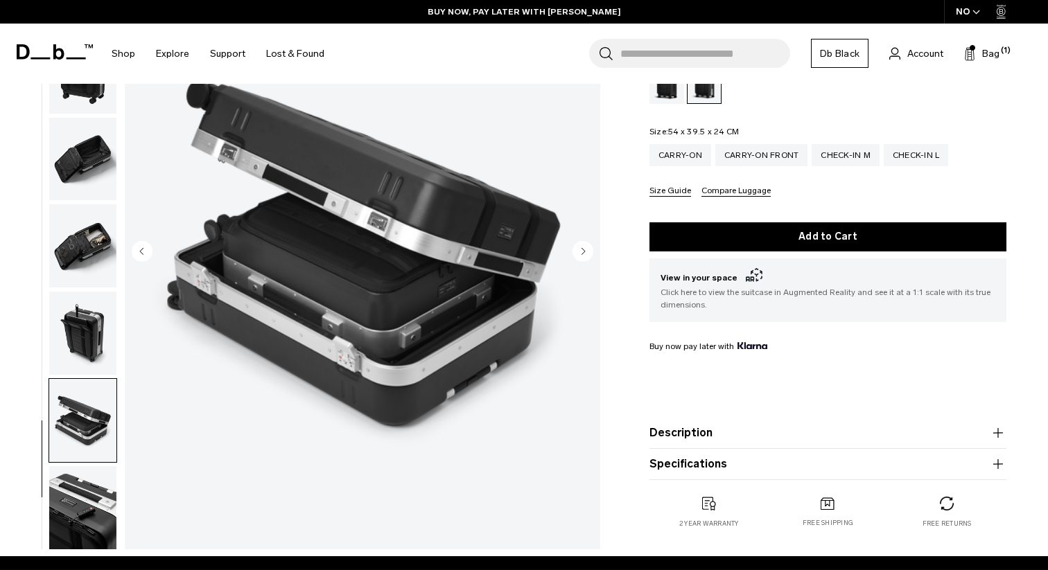
scroll to position [0, 0]
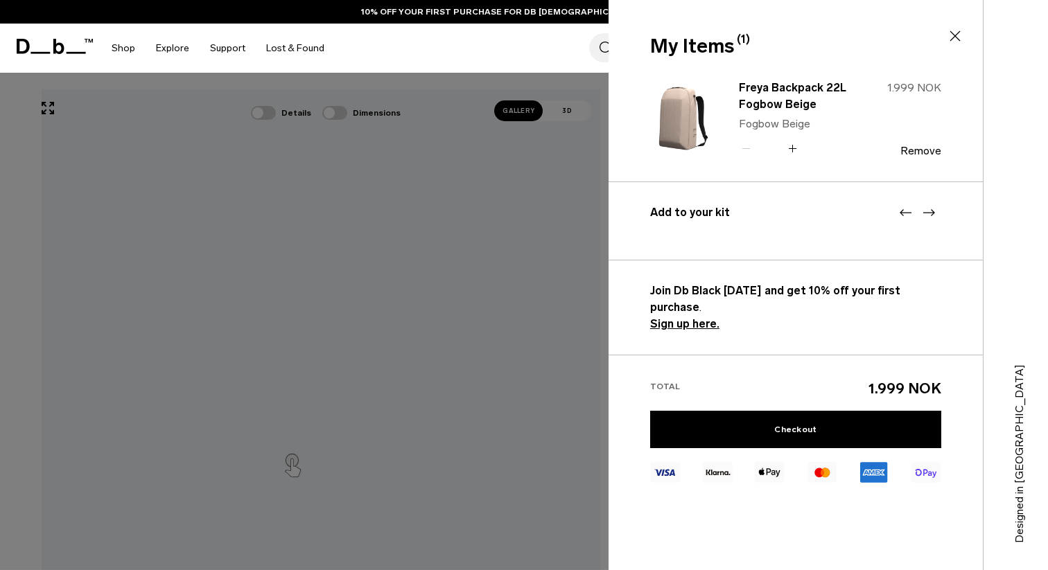
click at [690, 129] on img at bounding box center [683, 119] width 67 height 82
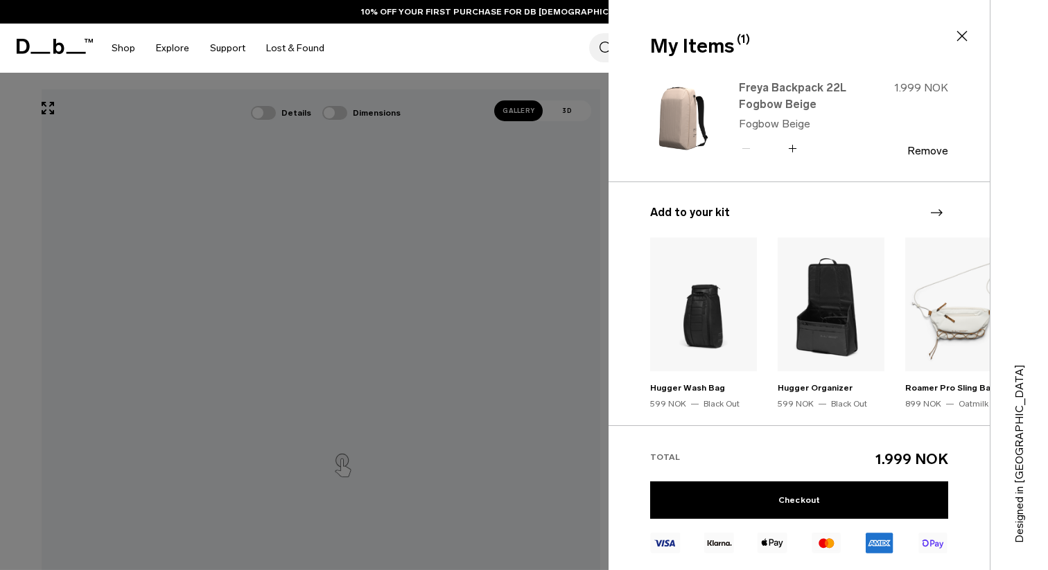
click at [791, 100] on link "Freya Backpack 22L Fogbow Beige" at bounding box center [800, 96] width 122 height 33
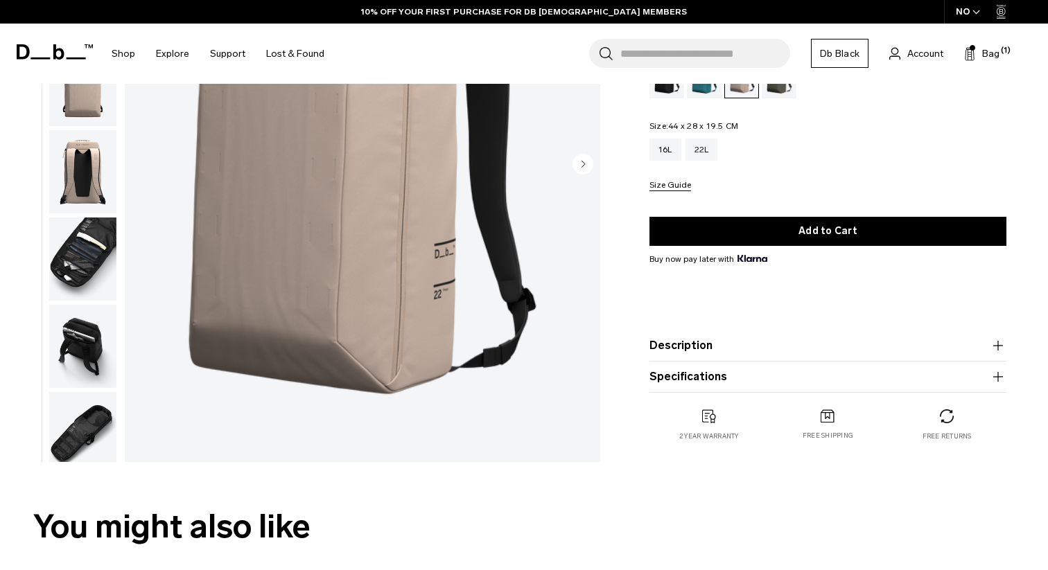
scroll to position [224, 0]
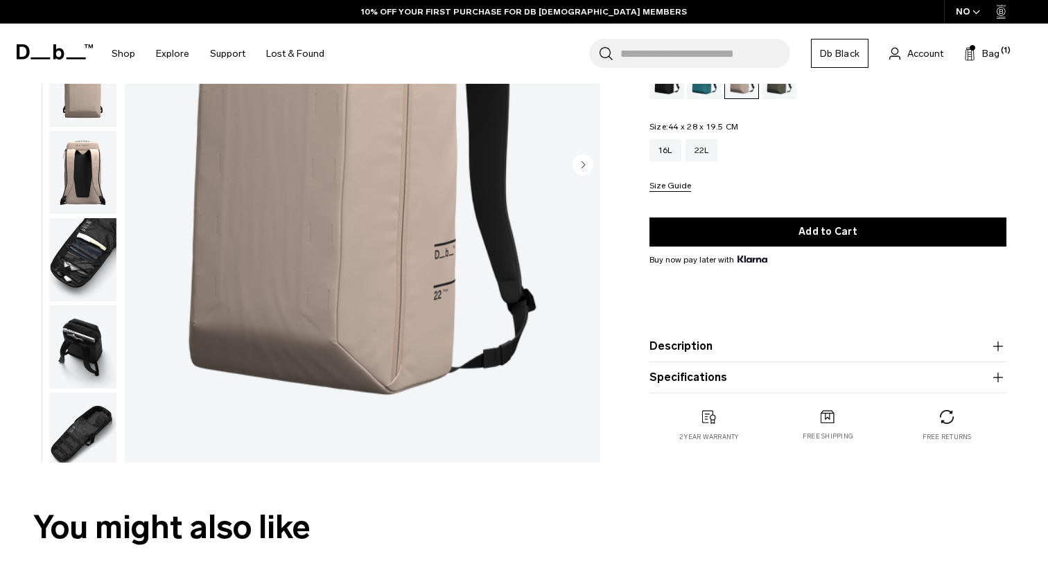
click at [73, 265] on img "button" at bounding box center [82, 259] width 67 height 83
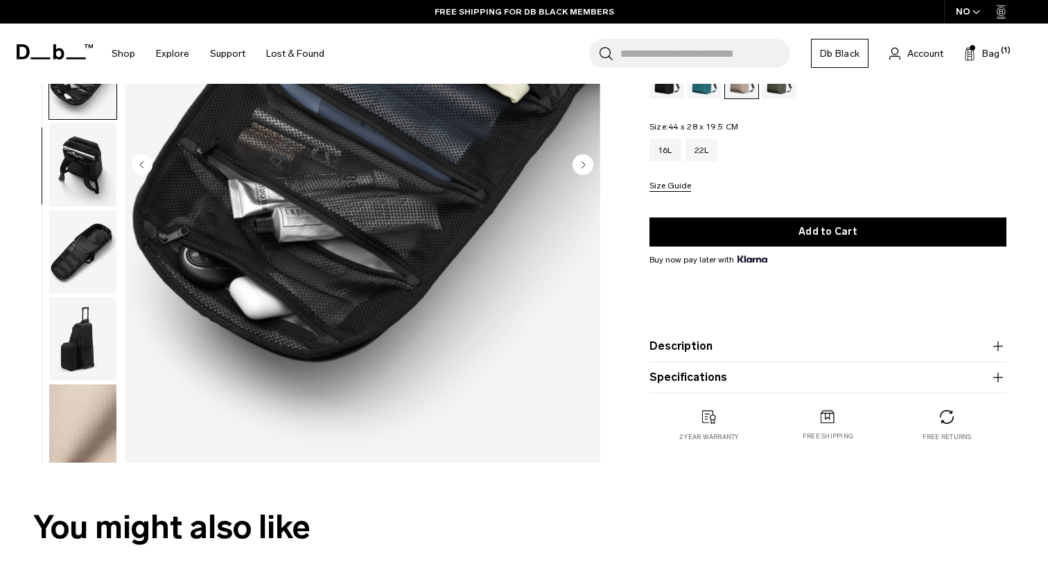
scroll to position [188, 0]
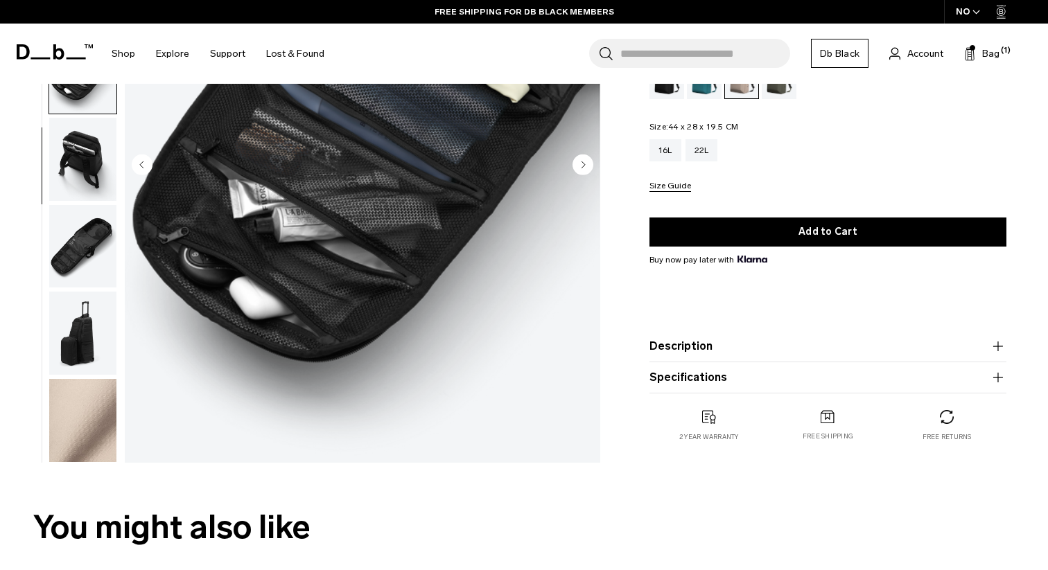
click at [87, 335] on img "button" at bounding box center [82, 333] width 67 height 83
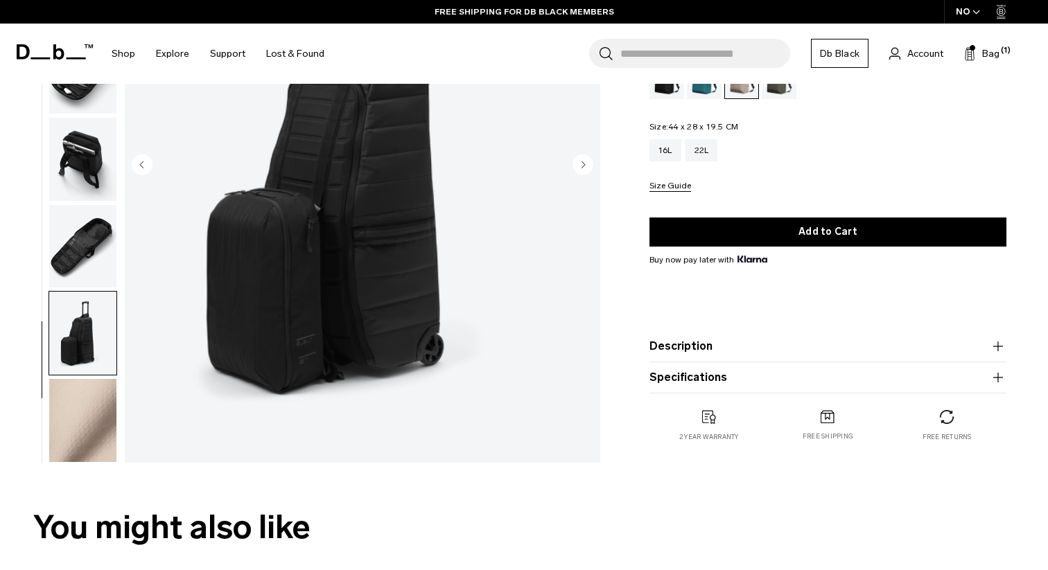
click at [91, 247] on img "button" at bounding box center [82, 246] width 67 height 83
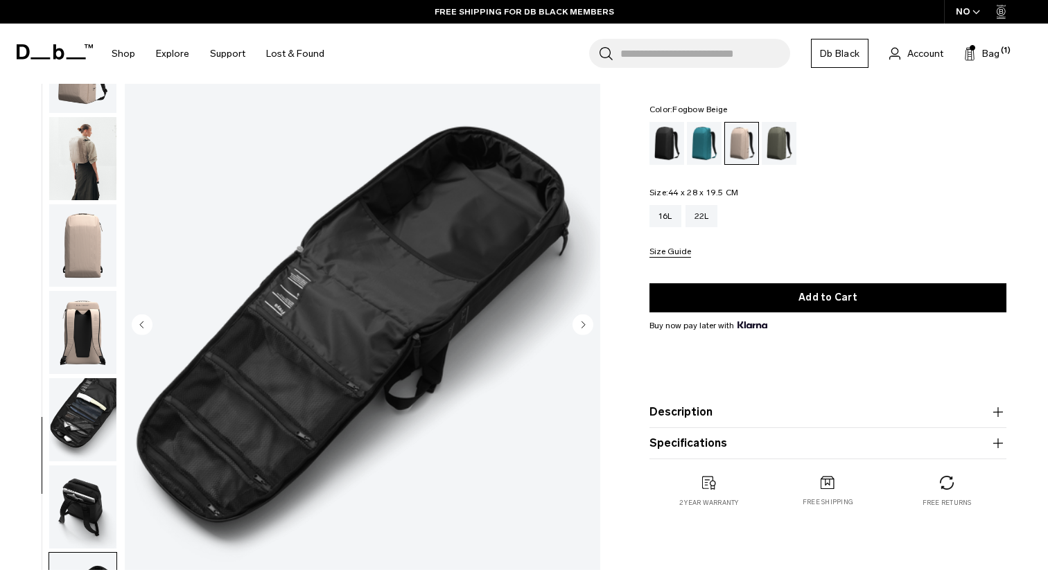
scroll to position [0, 0]
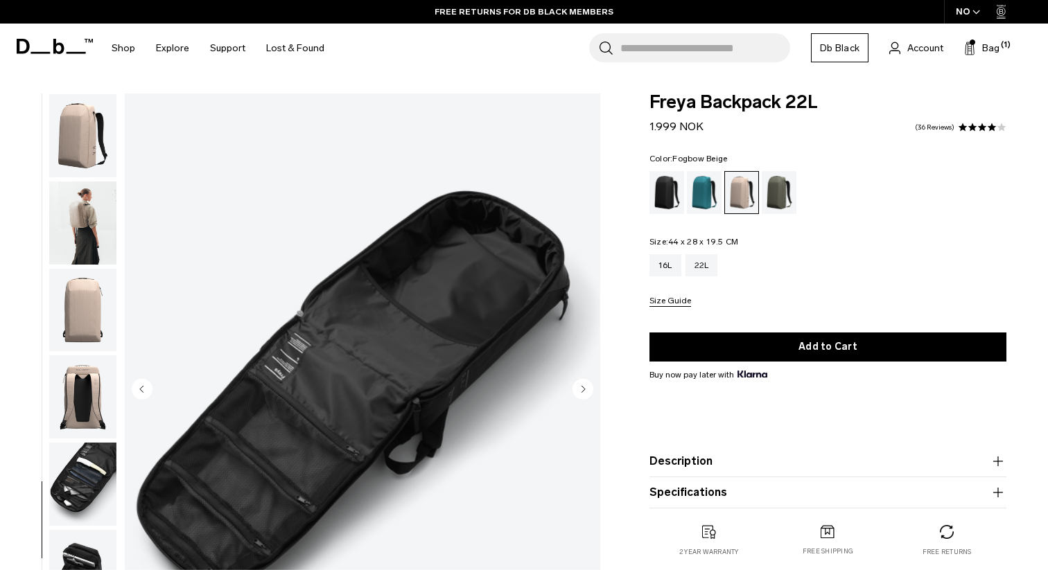
click at [104, 283] on img "button" at bounding box center [82, 310] width 67 height 83
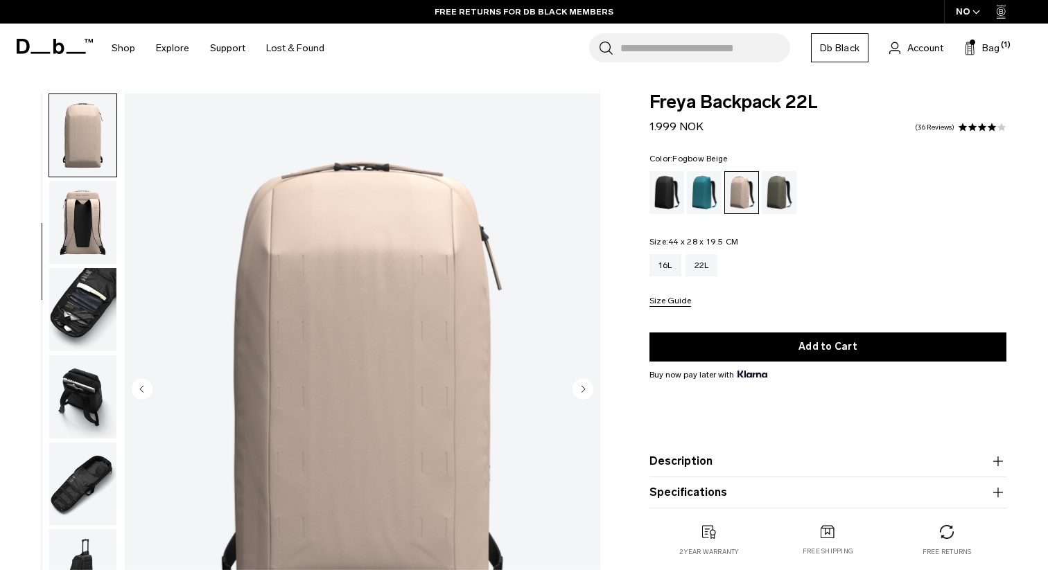
click at [91, 228] on img "button" at bounding box center [82, 222] width 67 height 83
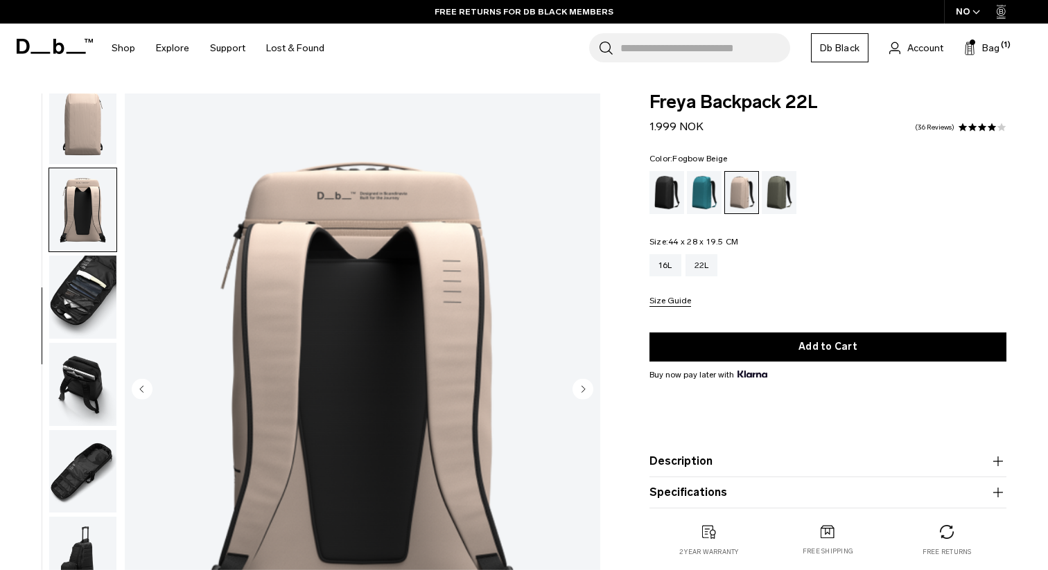
scroll to position [188, 0]
